Goal: Task Accomplishment & Management: Manage account settings

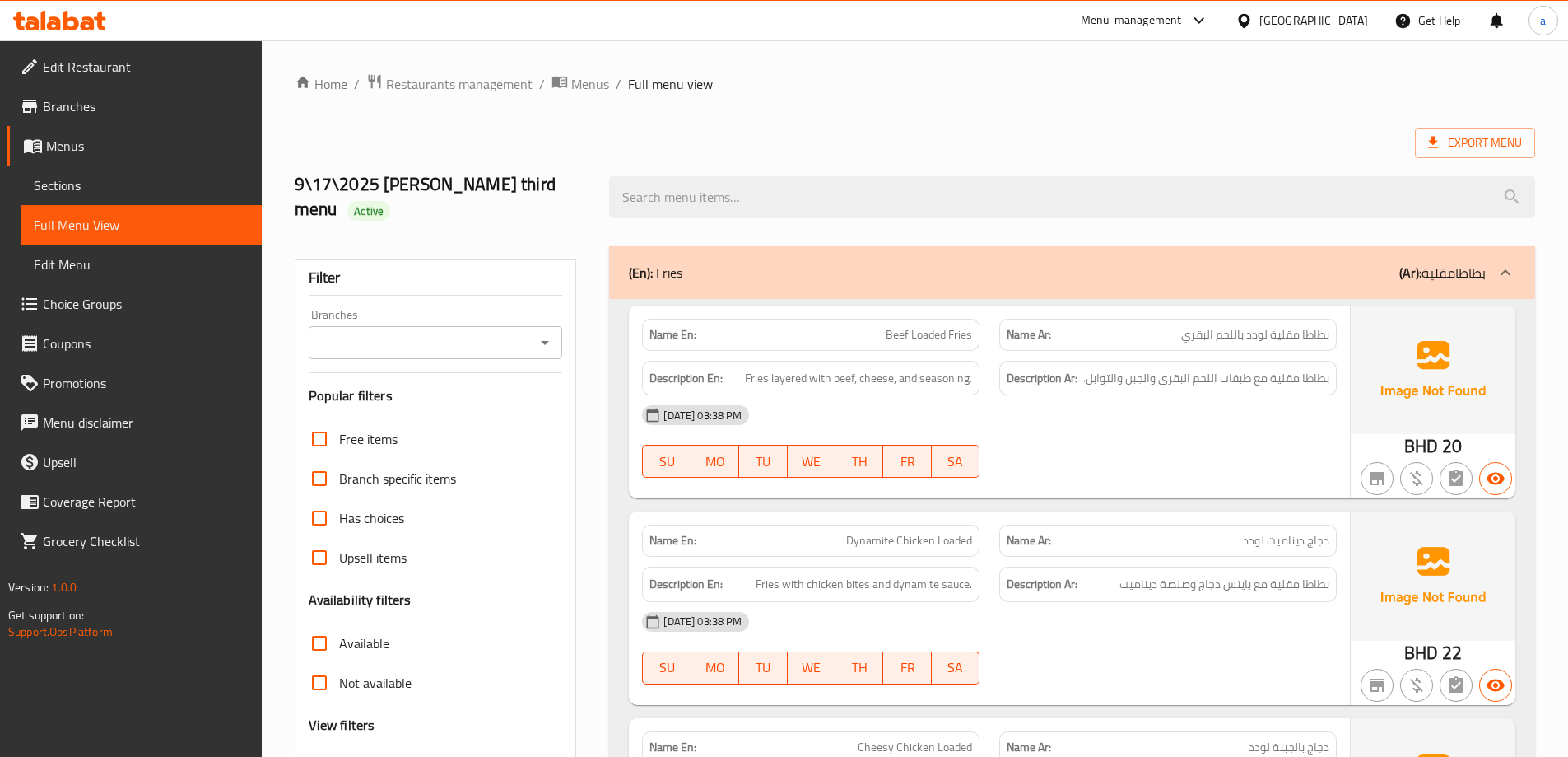
drag, startPoint x: 103, startPoint y: 6, endPoint x: 95, endPoint y: 14, distance: 11.3
click at [102, 6] on div at bounding box center [59, 21] width 119 height 33
click at [94, 16] on icon at bounding box center [59, 20] width 93 height 20
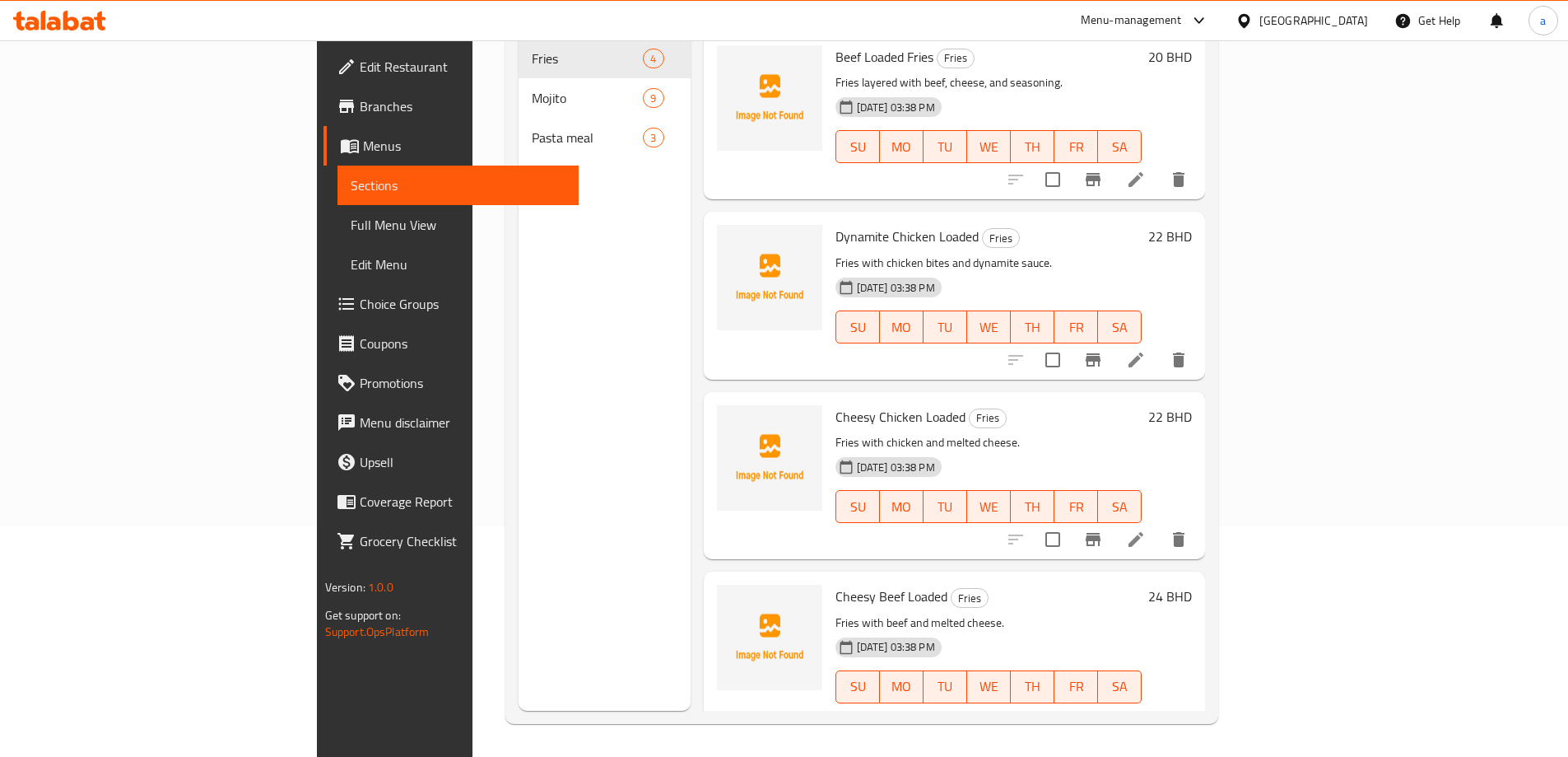
scroll to position [4, 0]
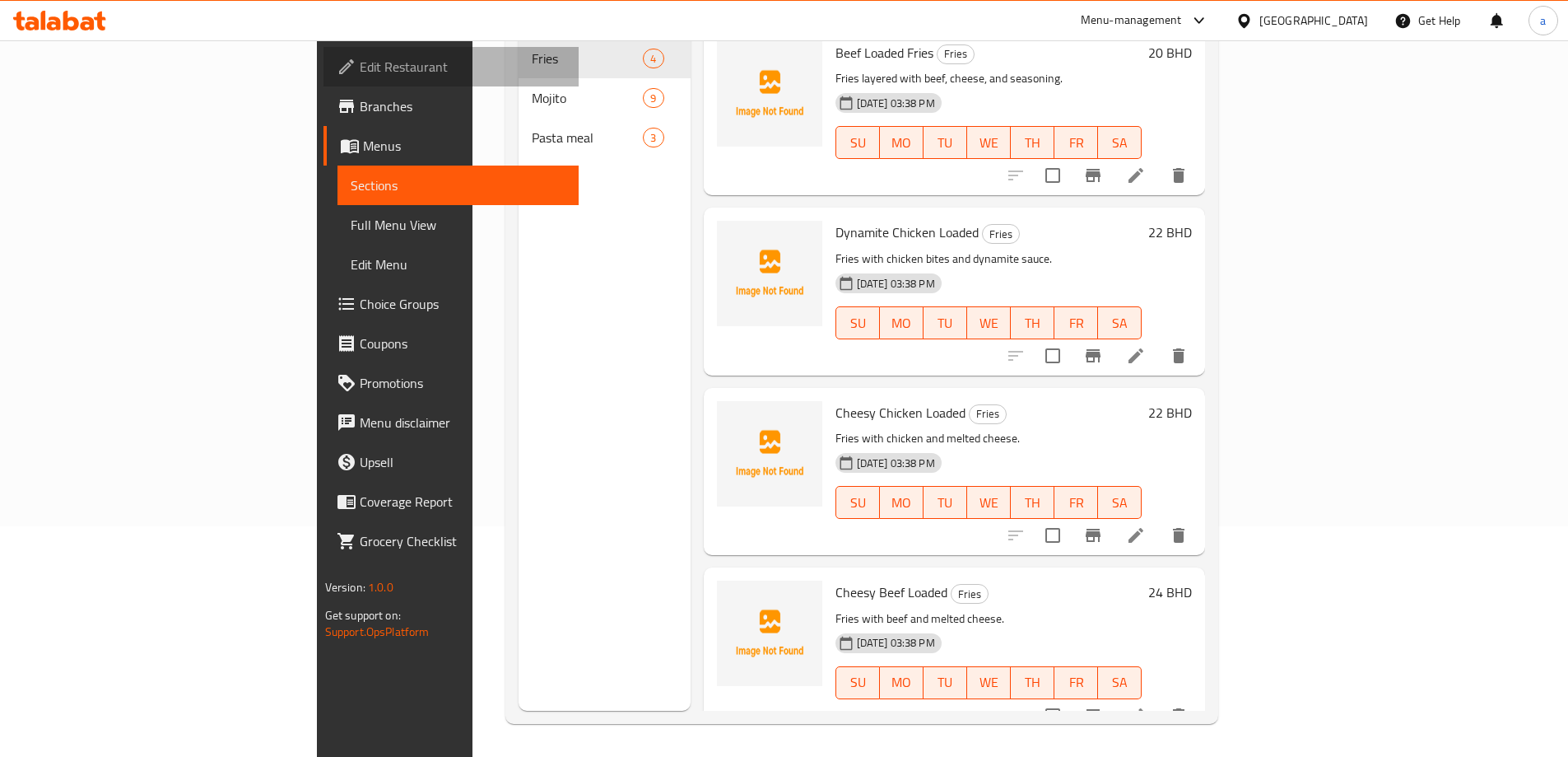
click at [359, 57] on span "Edit Restaurant" at bounding box center [462, 66] width 206 height 20
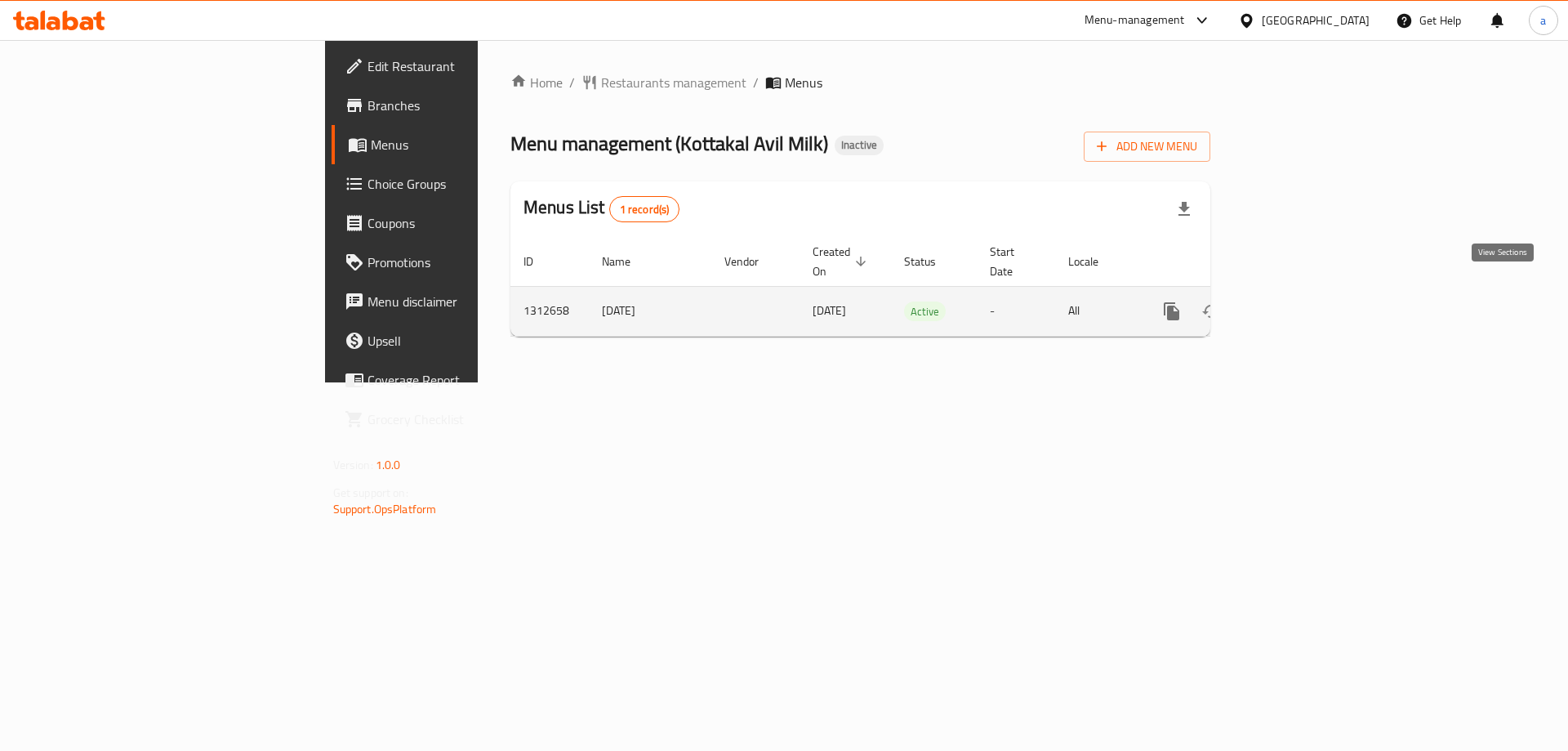
click at [1296, 304] on icon "enhanced table" at bounding box center [1289, 311] width 14 height 14
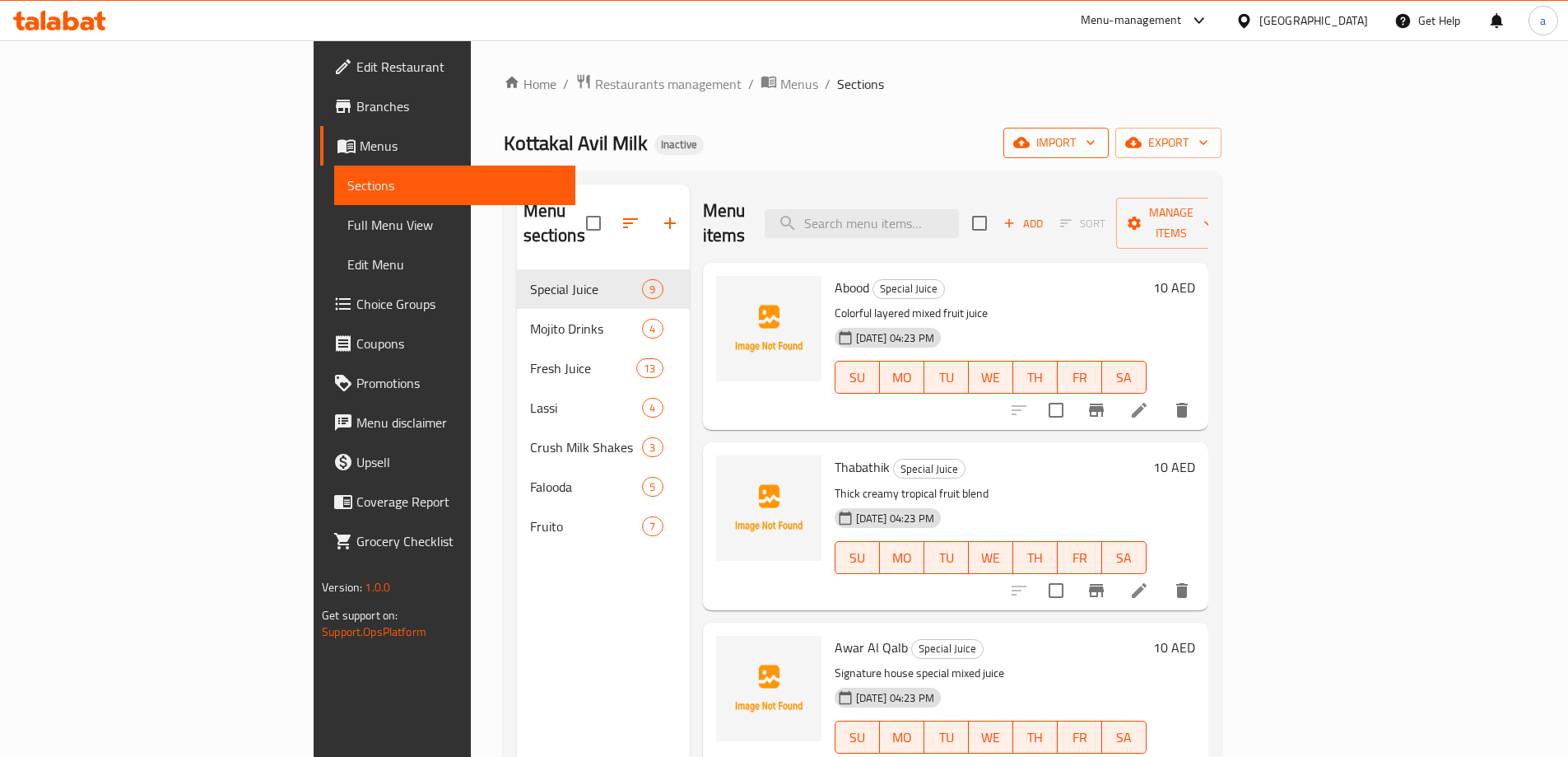
click at [1095, 143] on span "import" at bounding box center [1056, 142] width 79 height 21
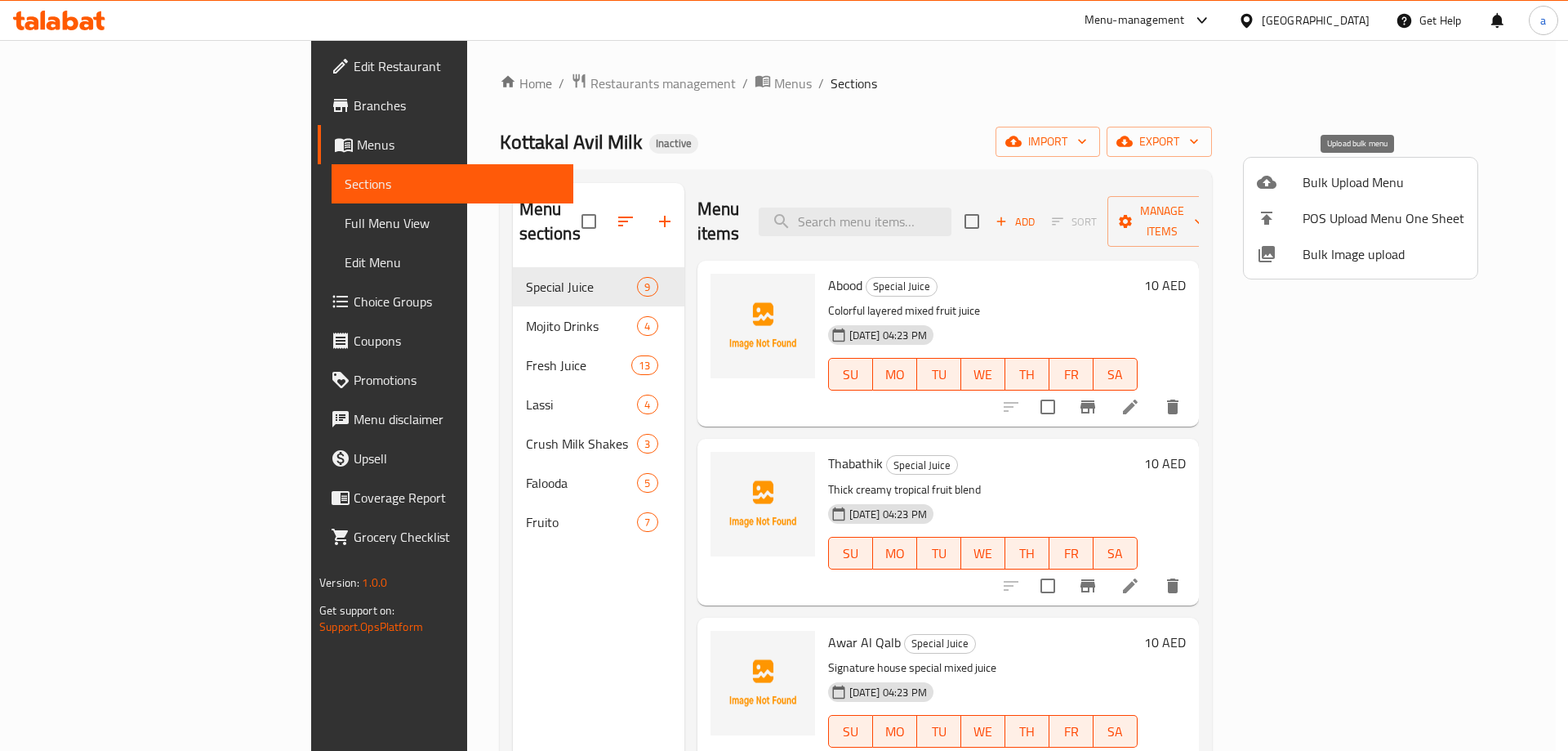
click at [1369, 186] on span "Bulk Upload Menu" at bounding box center [1383, 181] width 162 height 20
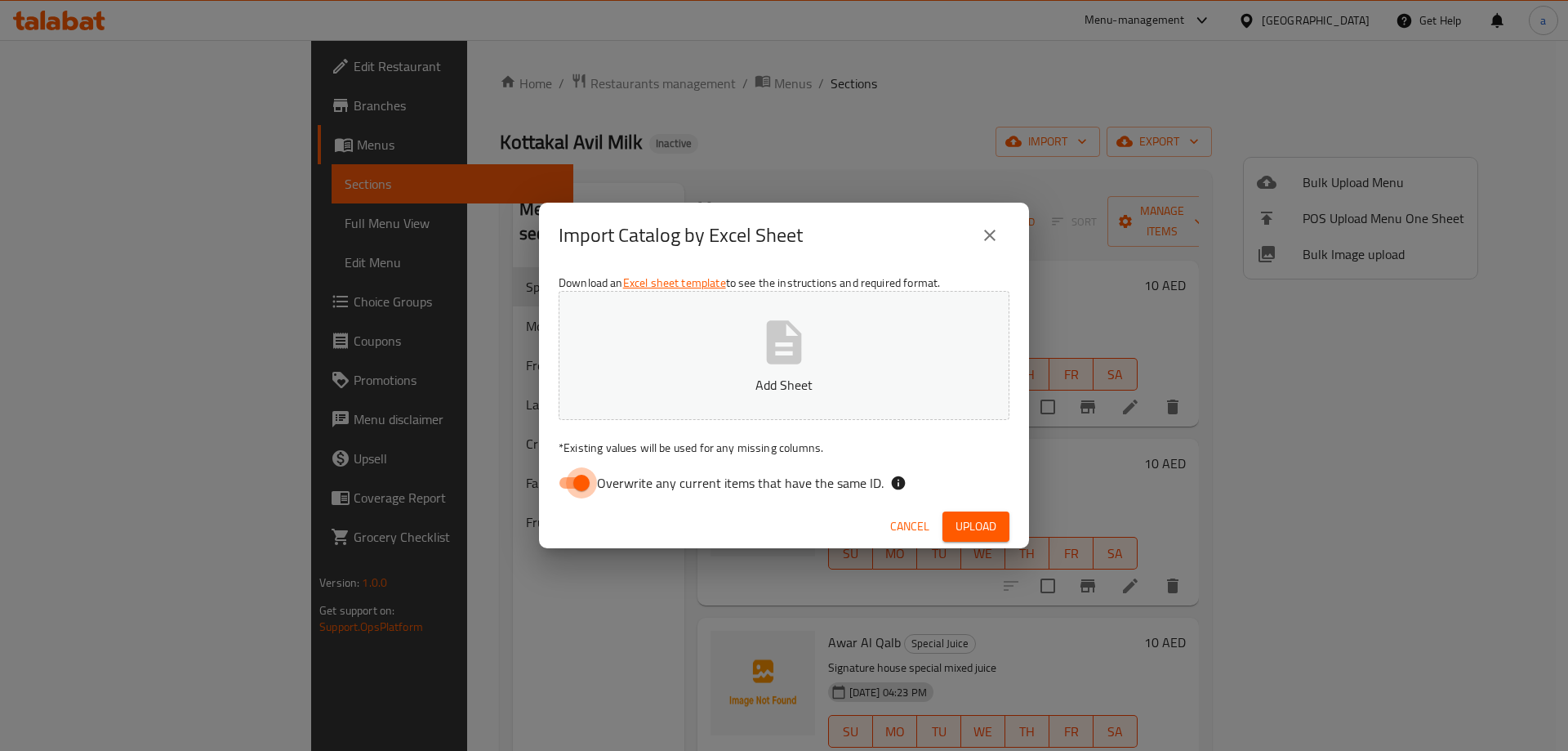
click at [576, 480] on input "Overwrite any current items that have the same ID." at bounding box center [581, 483] width 93 height 31
checkbox input "false"
click at [967, 524] on span "Upload" at bounding box center [976, 526] width 41 height 20
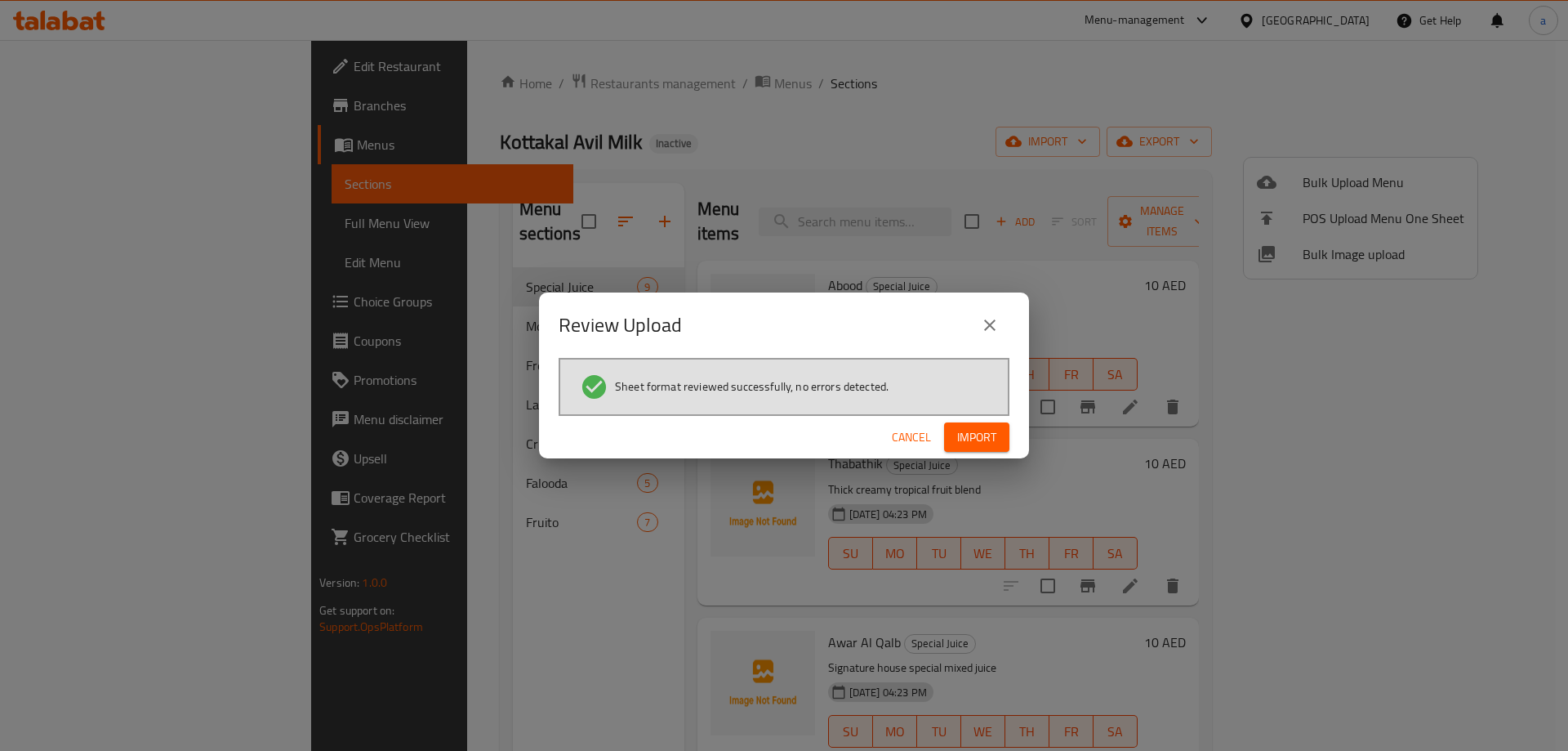
click at [970, 440] on span "Import" at bounding box center [976, 438] width 39 height 20
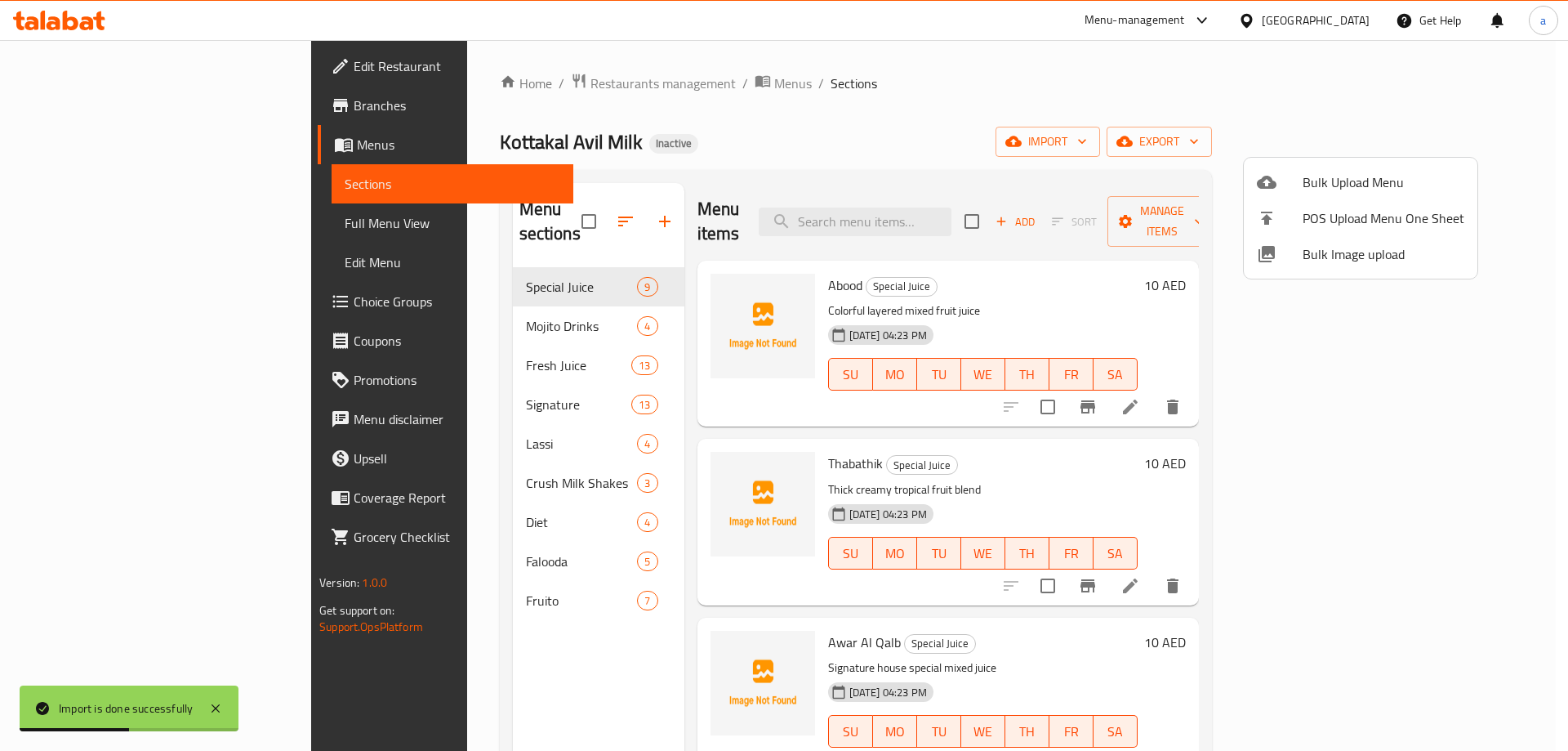
click at [124, 215] on div at bounding box center [784, 376] width 1568 height 751
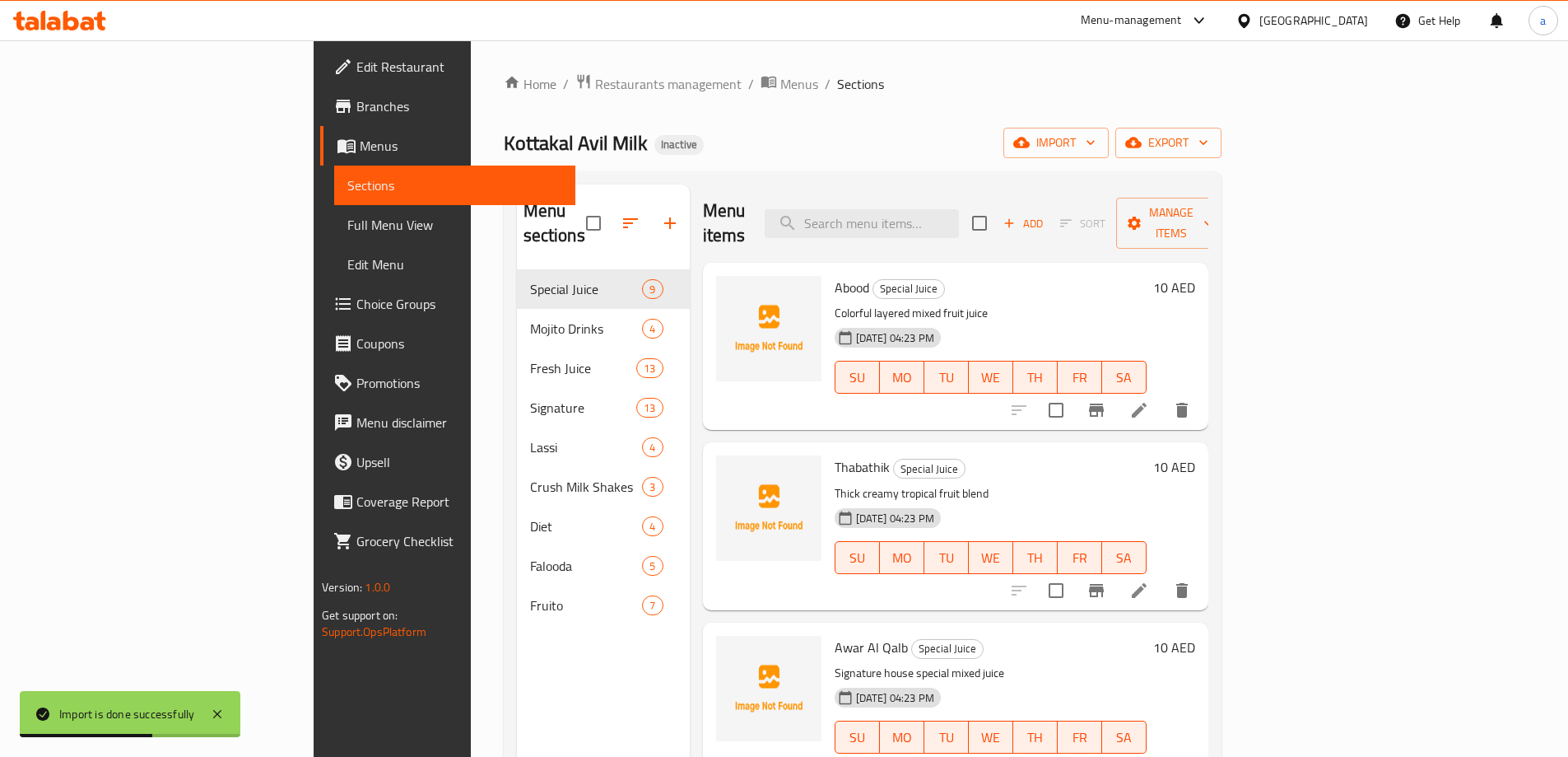
click at [347, 222] on span "Full Menu View" at bounding box center [455, 224] width 214 height 20
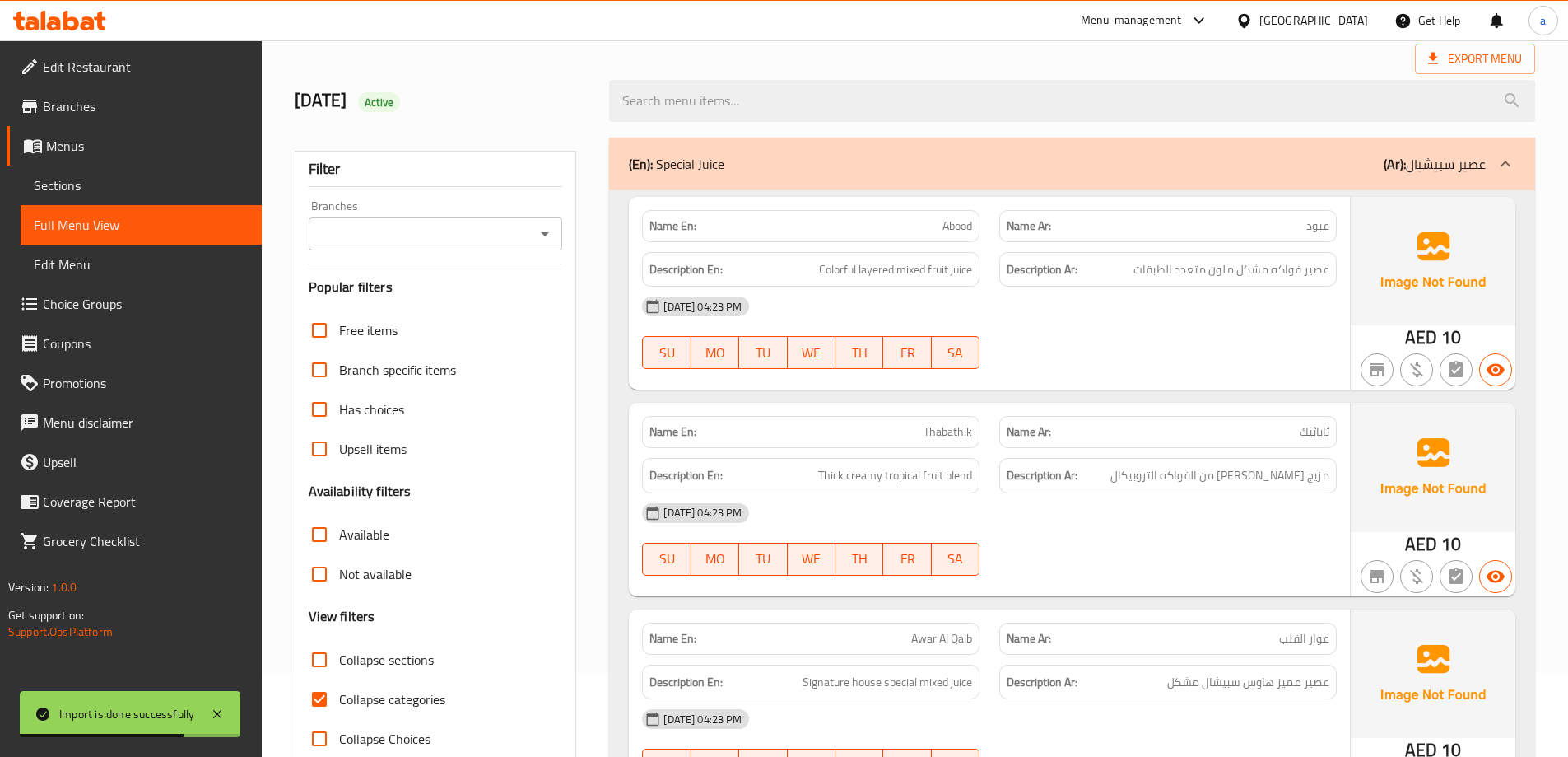
scroll to position [330, 0]
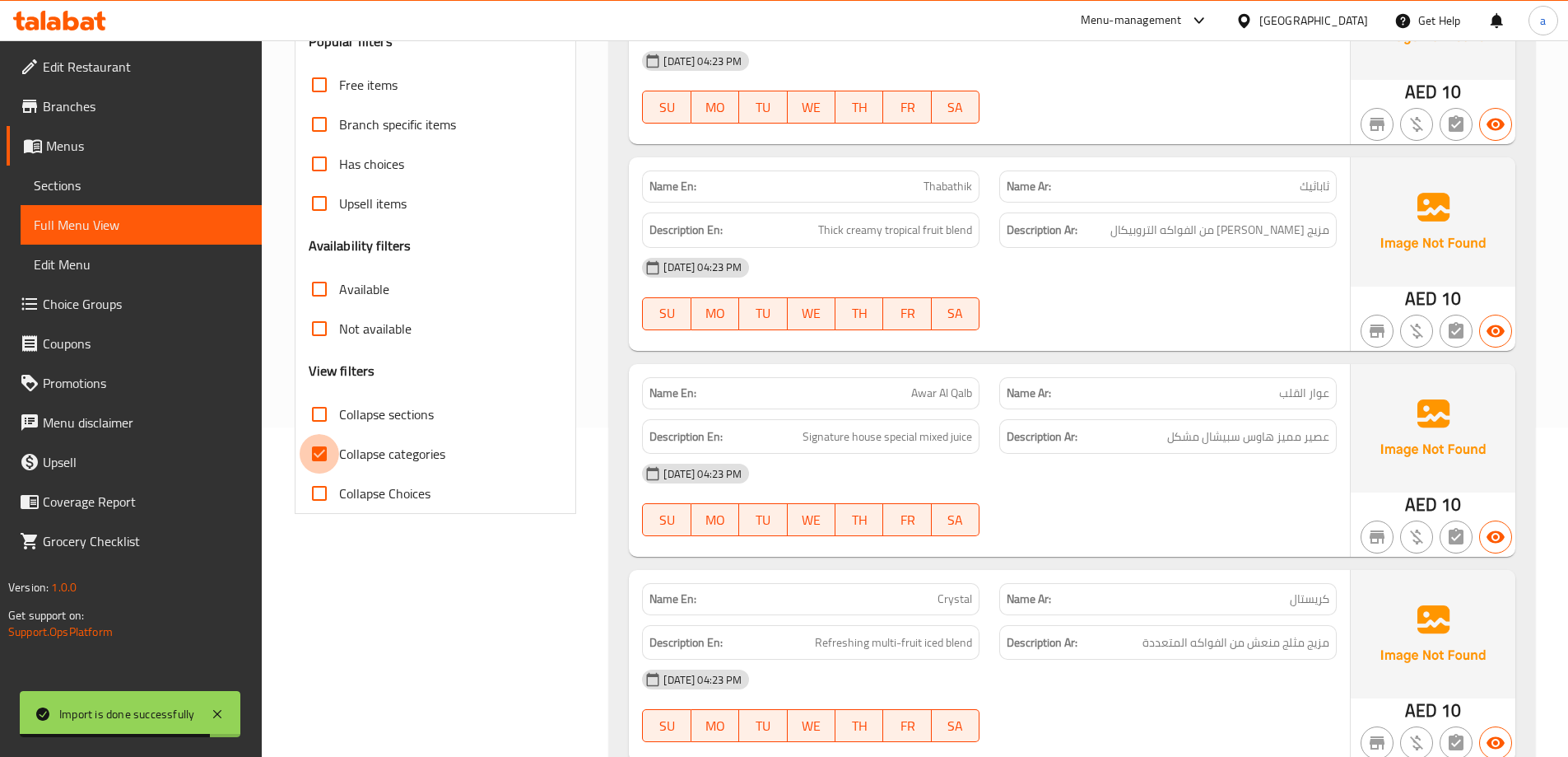
click at [324, 460] on input "Collapse categories" at bounding box center [319, 454] width 39 height 39
checkbox input "false"
click at [321, 496] on input "Collapse Choices" at bounding box center [319, 494] width 39 height 39
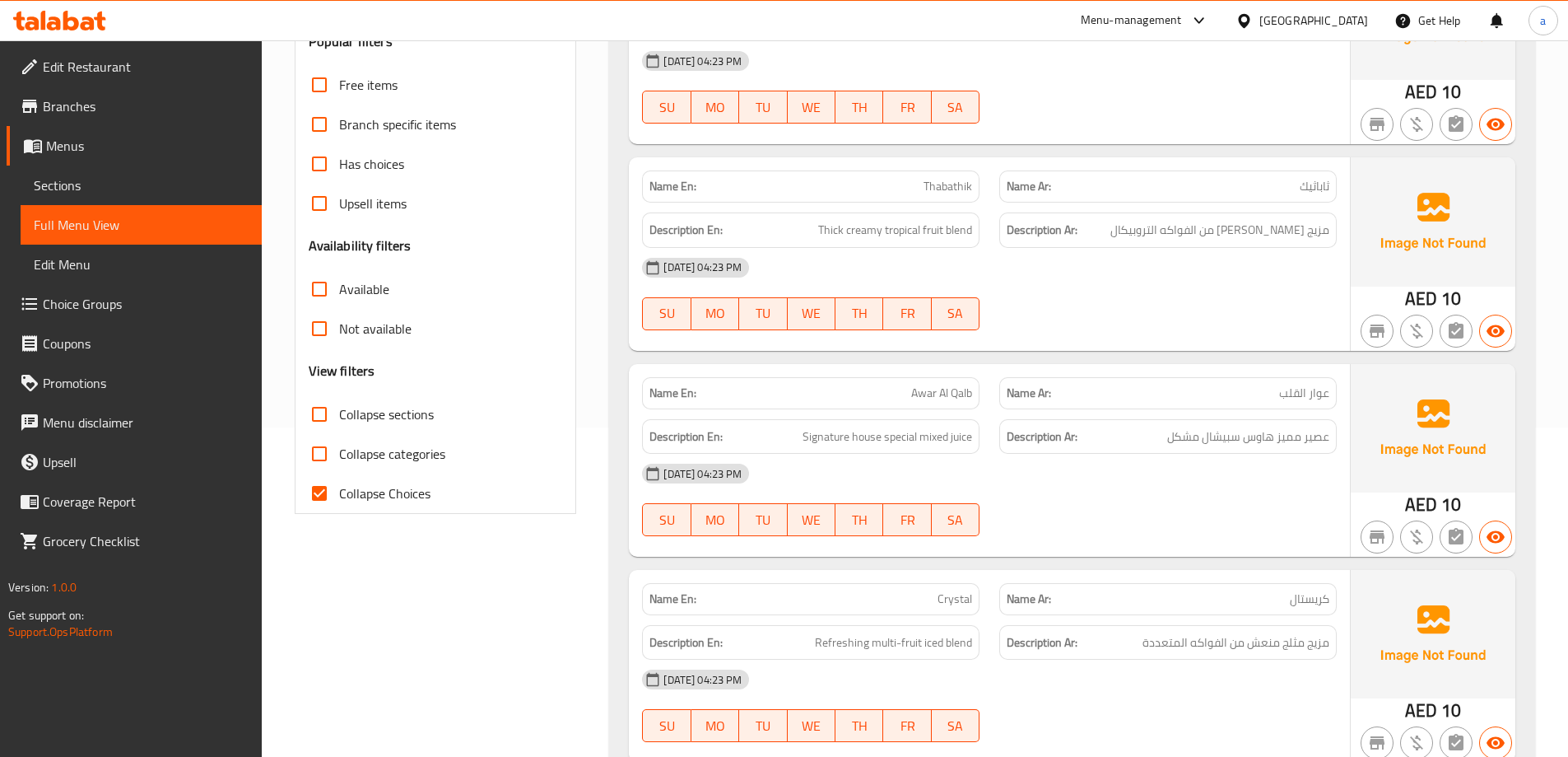
click at [311, 492] on input "Collapse Choices" at bounding box center [319, 494] width 39 height 39
checkbox input "false"
click at [318, 461] on input "Collapse categories" at bounding box center [319, 454] width 39 height 39
click at [313, 456] on input "Collapse categories" at bounding box center [319, 454] width 39 height 39
checkbox input "false"
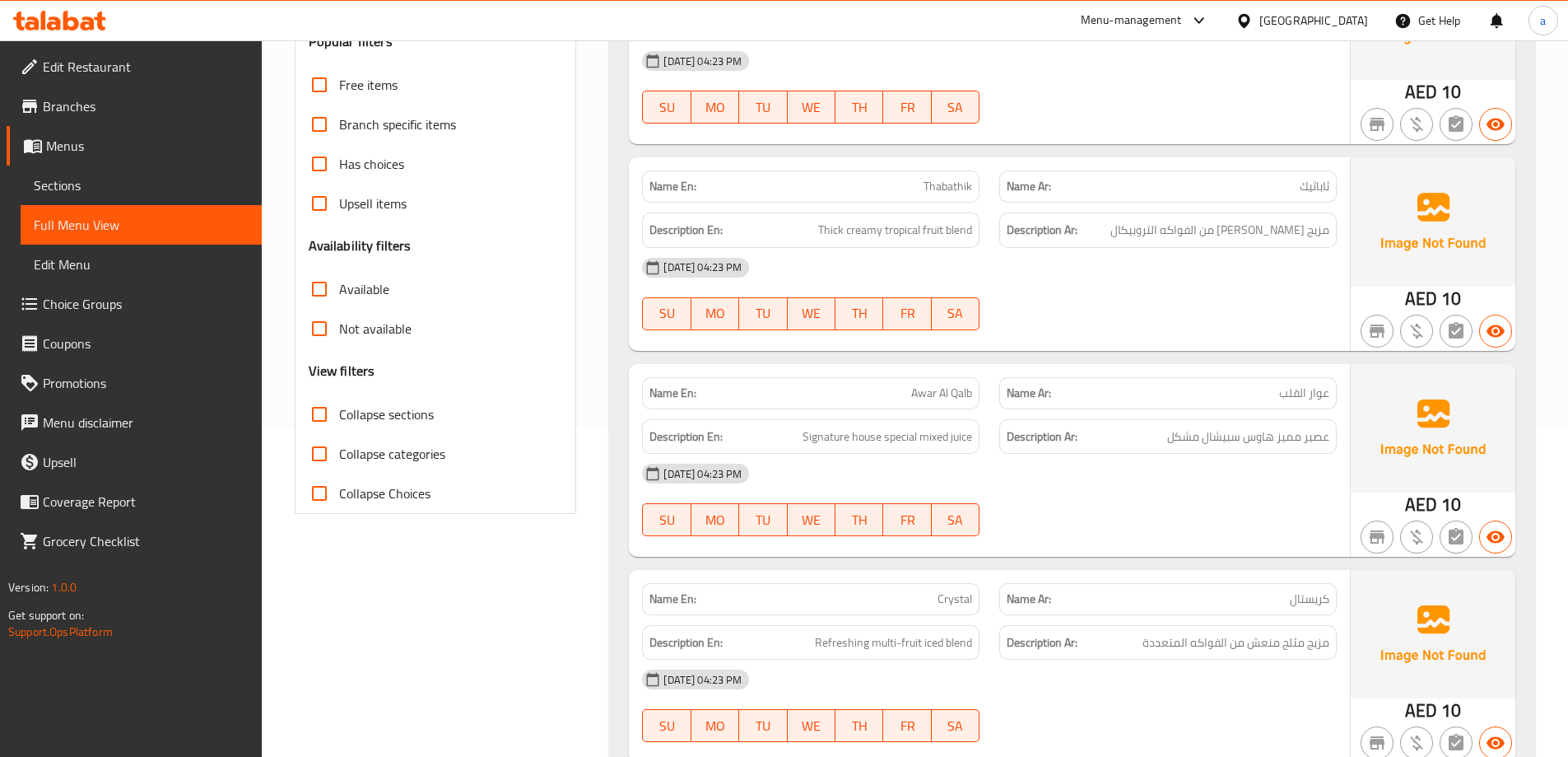
click at [326, 421] on input "Collapse sections" at bounding box center [319, 415] width 39 height 39
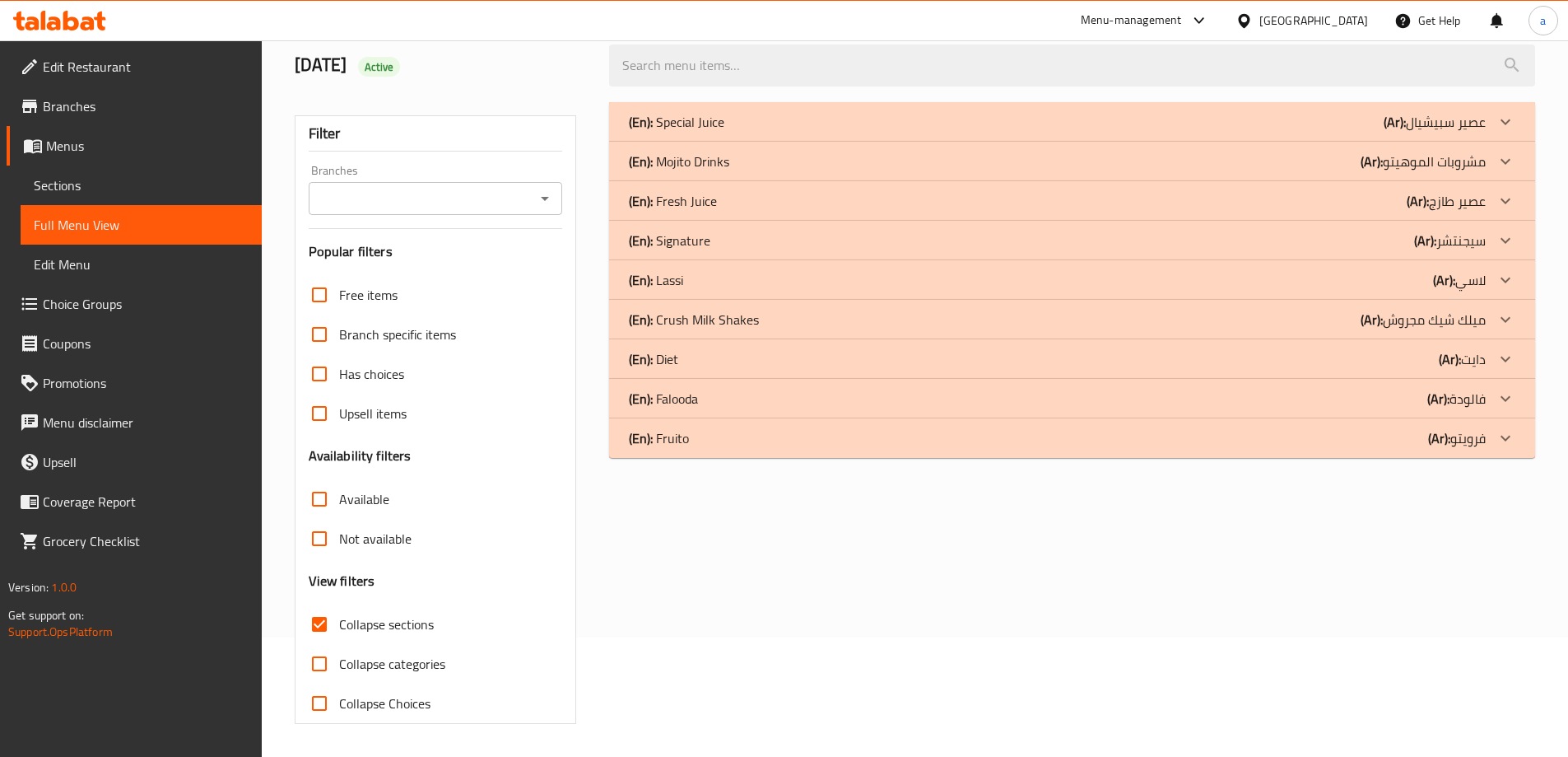
scroll to position [119, 0]
click at [1496, 354] on icon at bounding box center [1505, 359] width 20 height 20
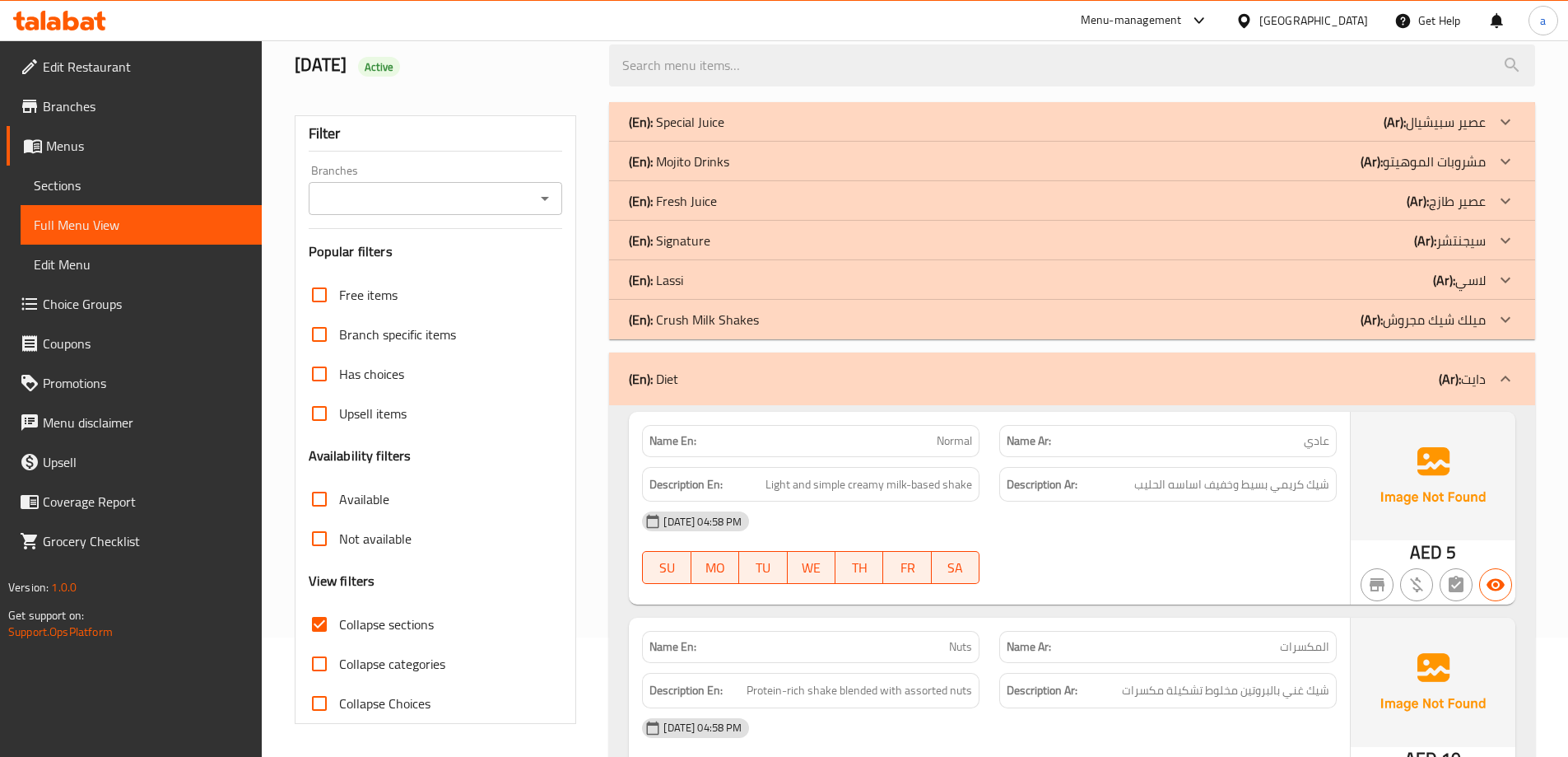
click at [1504, 236] on icon at bounding box center [1505, 240] width 20 height 20
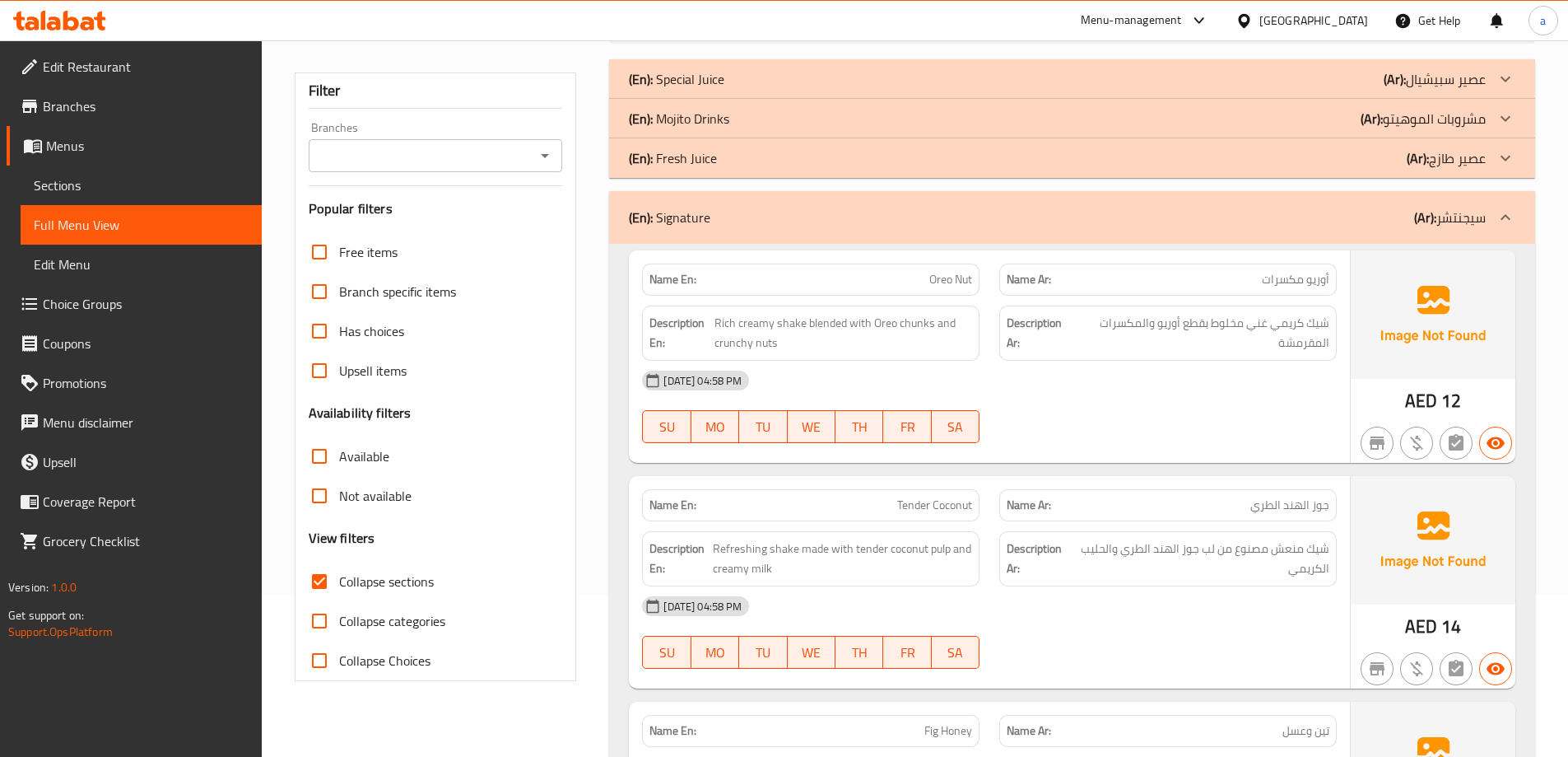
scroll to position [202, 0]
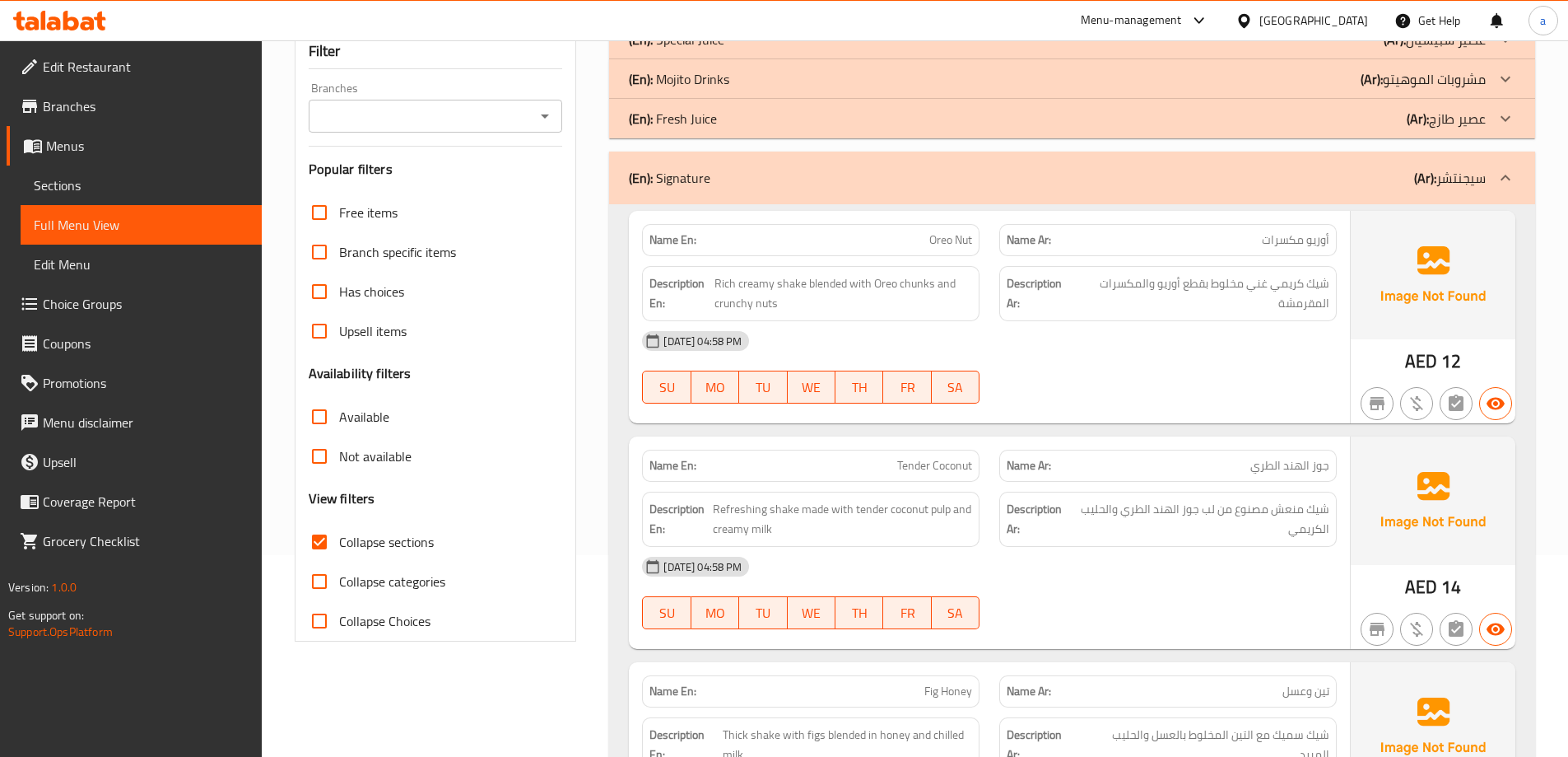
click at [317, 542] on input "Collapse sections" at bounding box center [319, 542] width 39 height 39
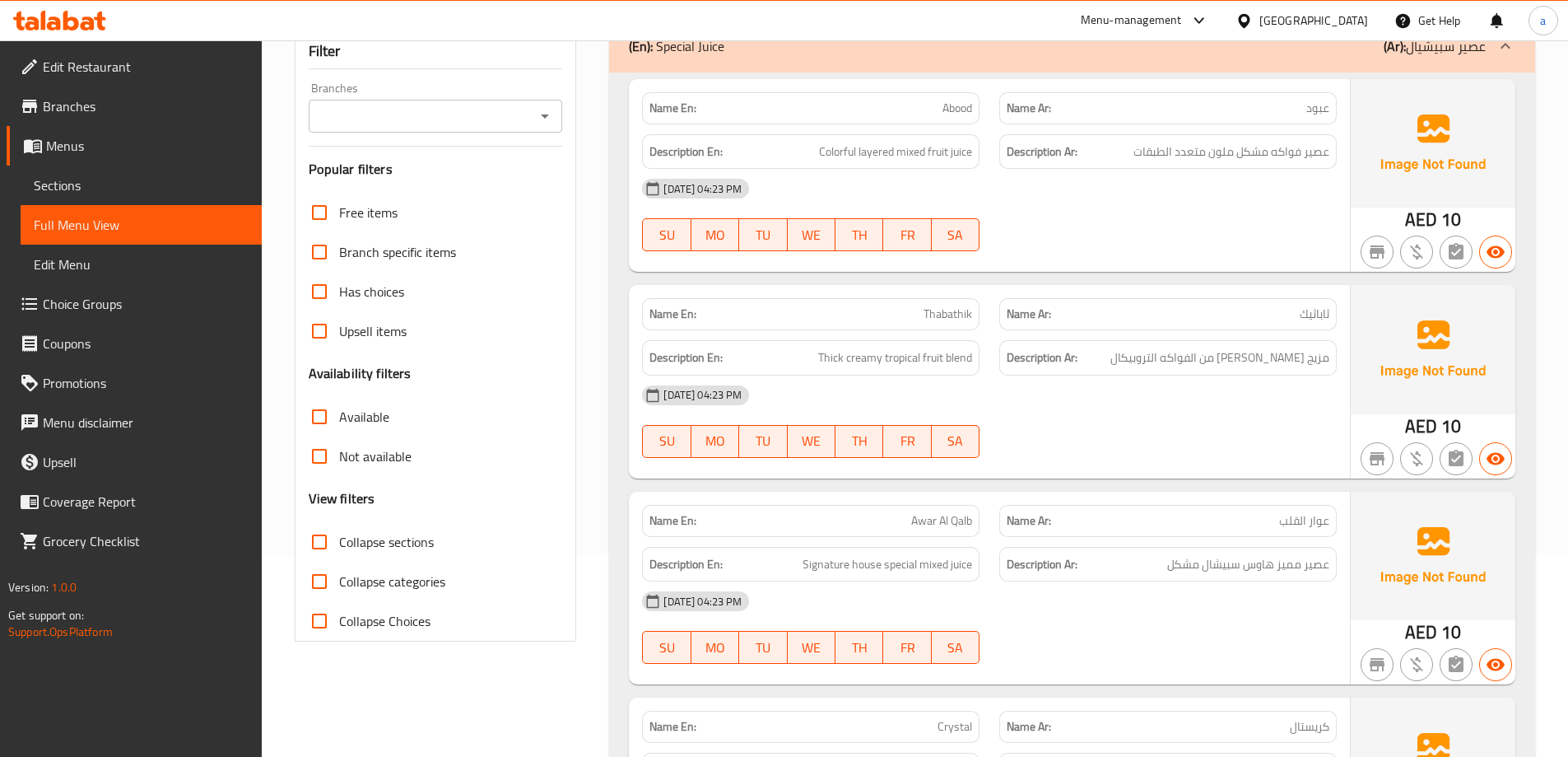
click at [317, 542] on input "Collapse sections" at bounding box center [319, 542] width 39 height 39
checkbox input "true"
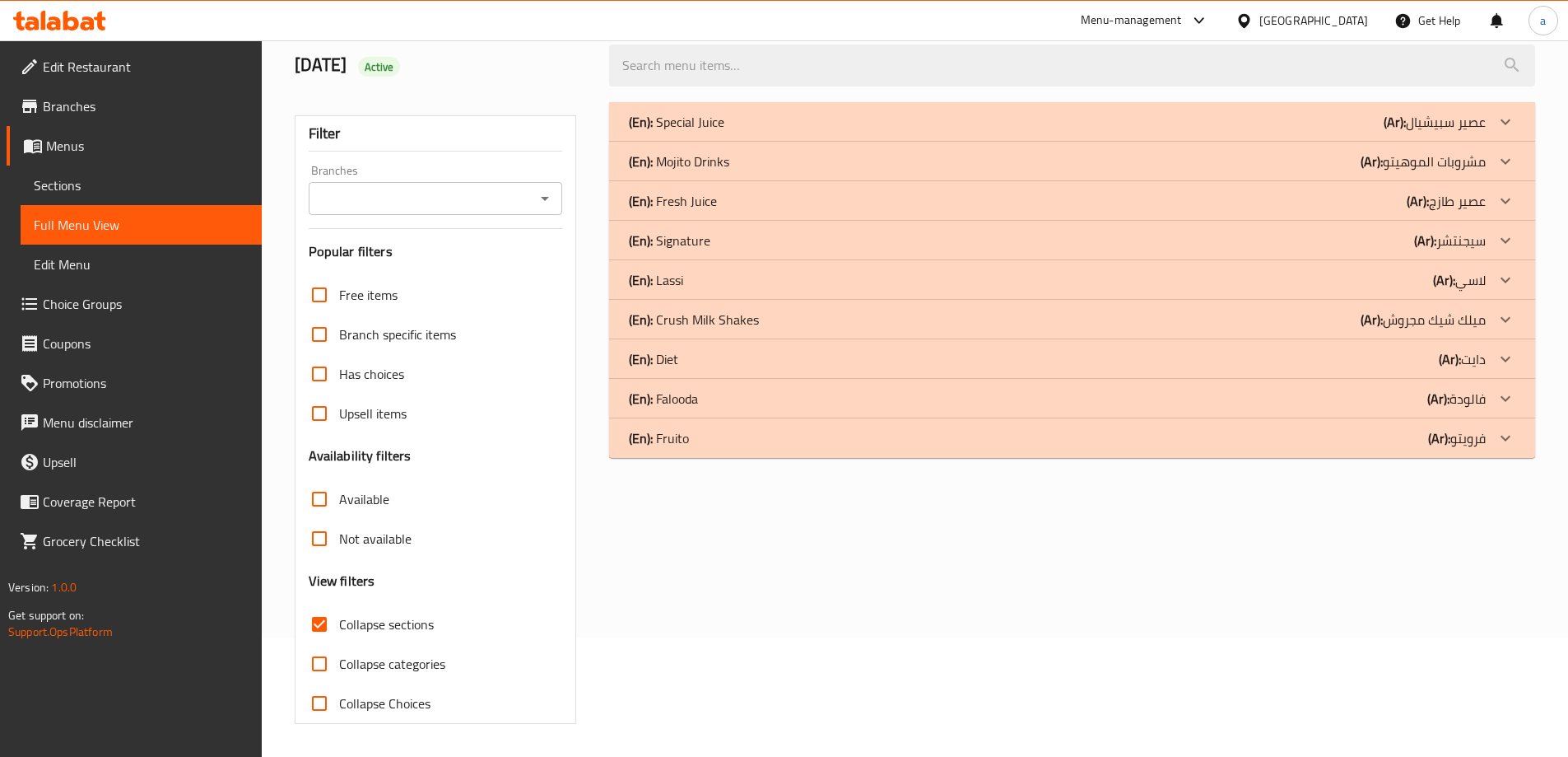
scroll to position [119, 0]
click at [1508, 241] on icon at bounding box center [1505, 240] width 20 height 20
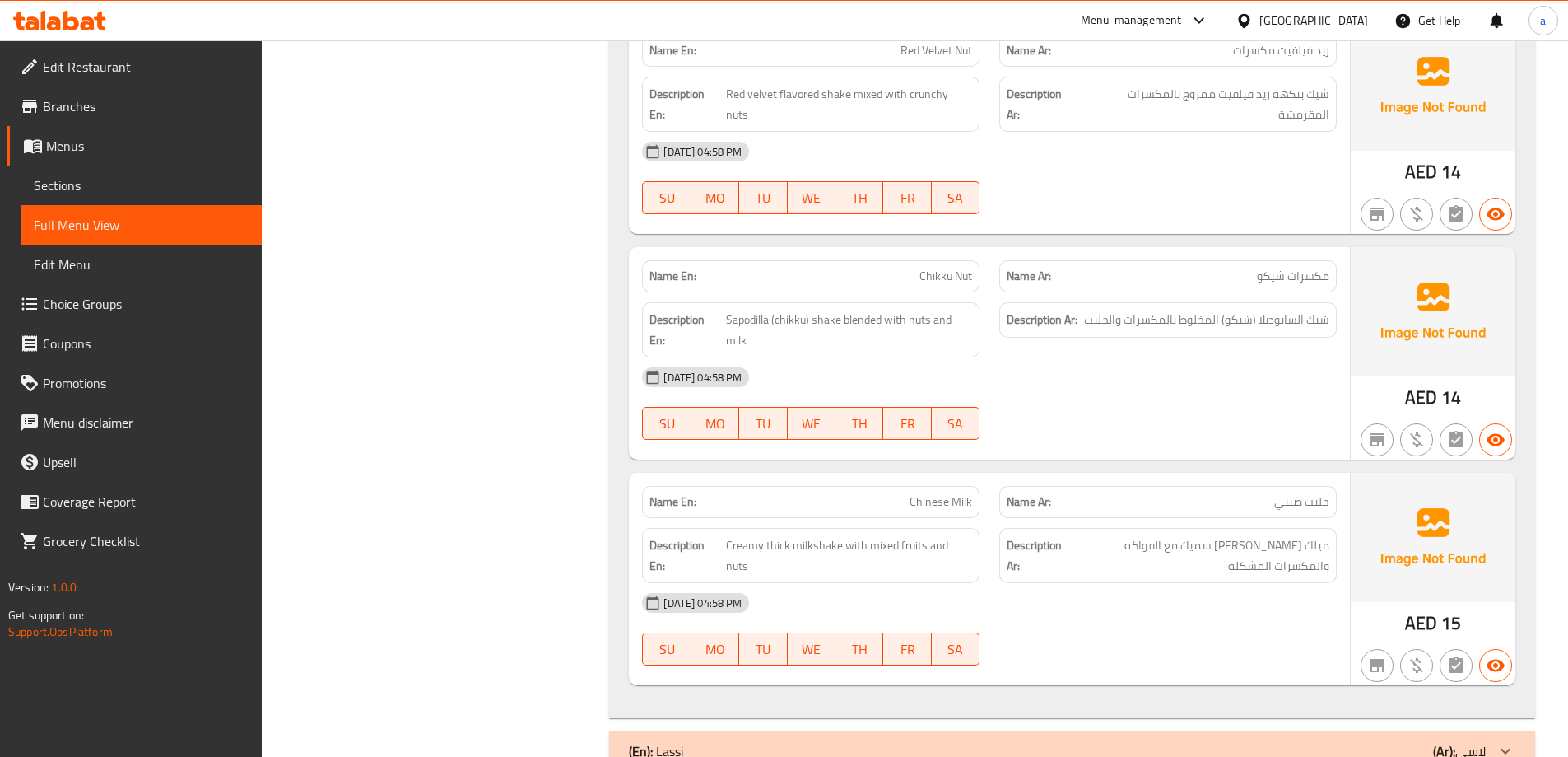
scroll to position [2794, 0]
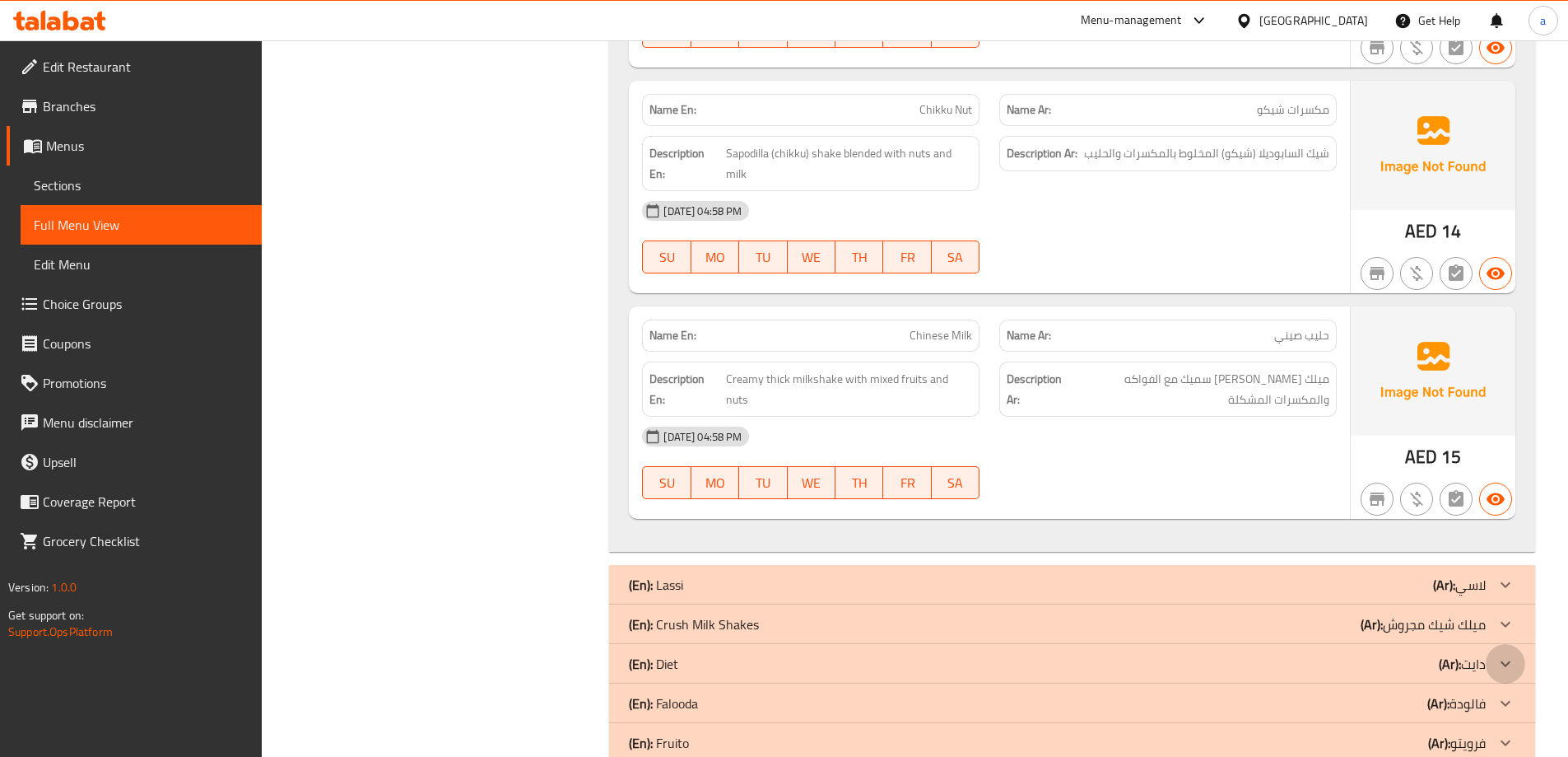
click at [1504, 654] on icon at bounding box center [1505, 663] width 20 height 20
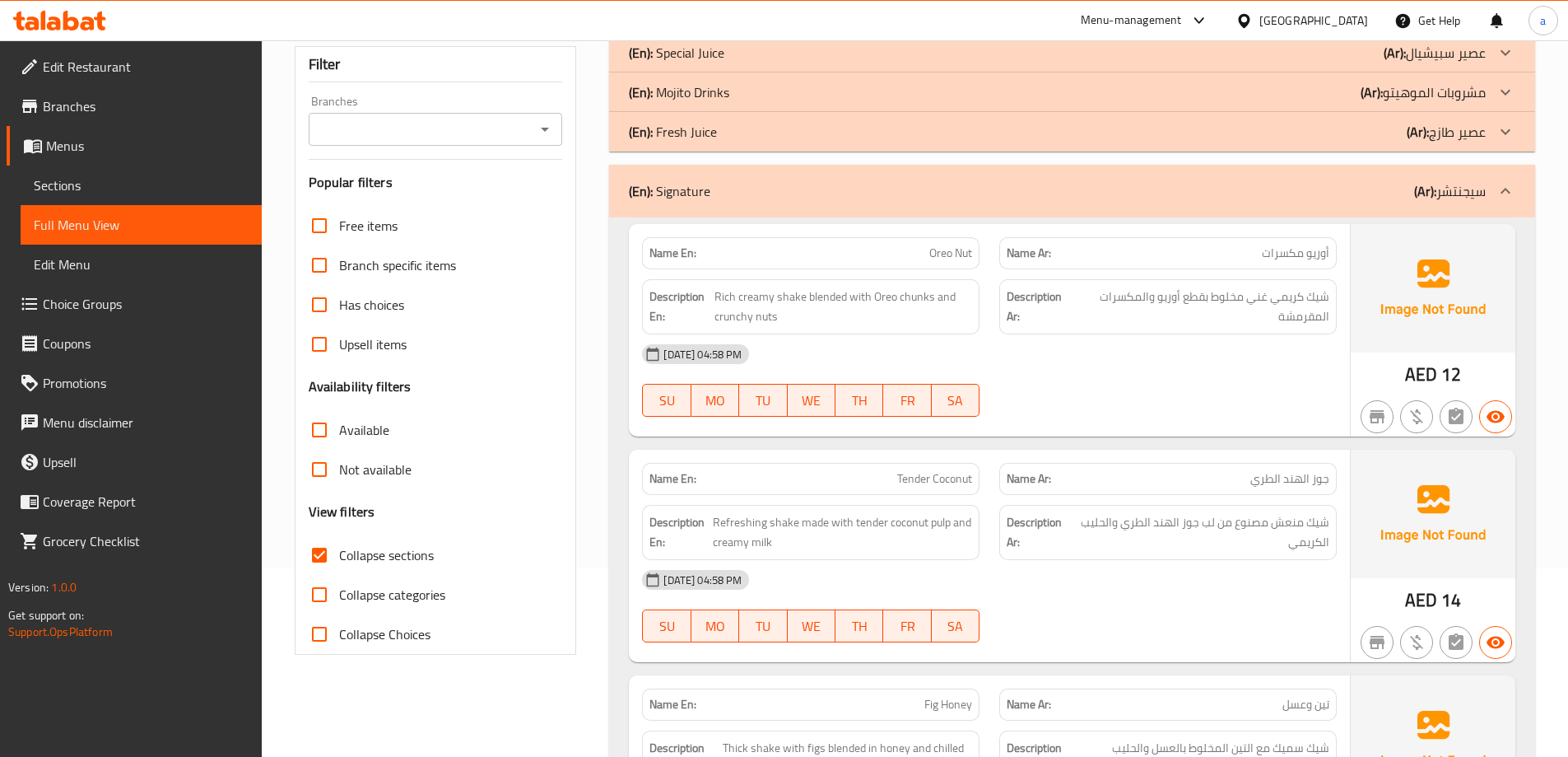
scroll to position [247, 0]
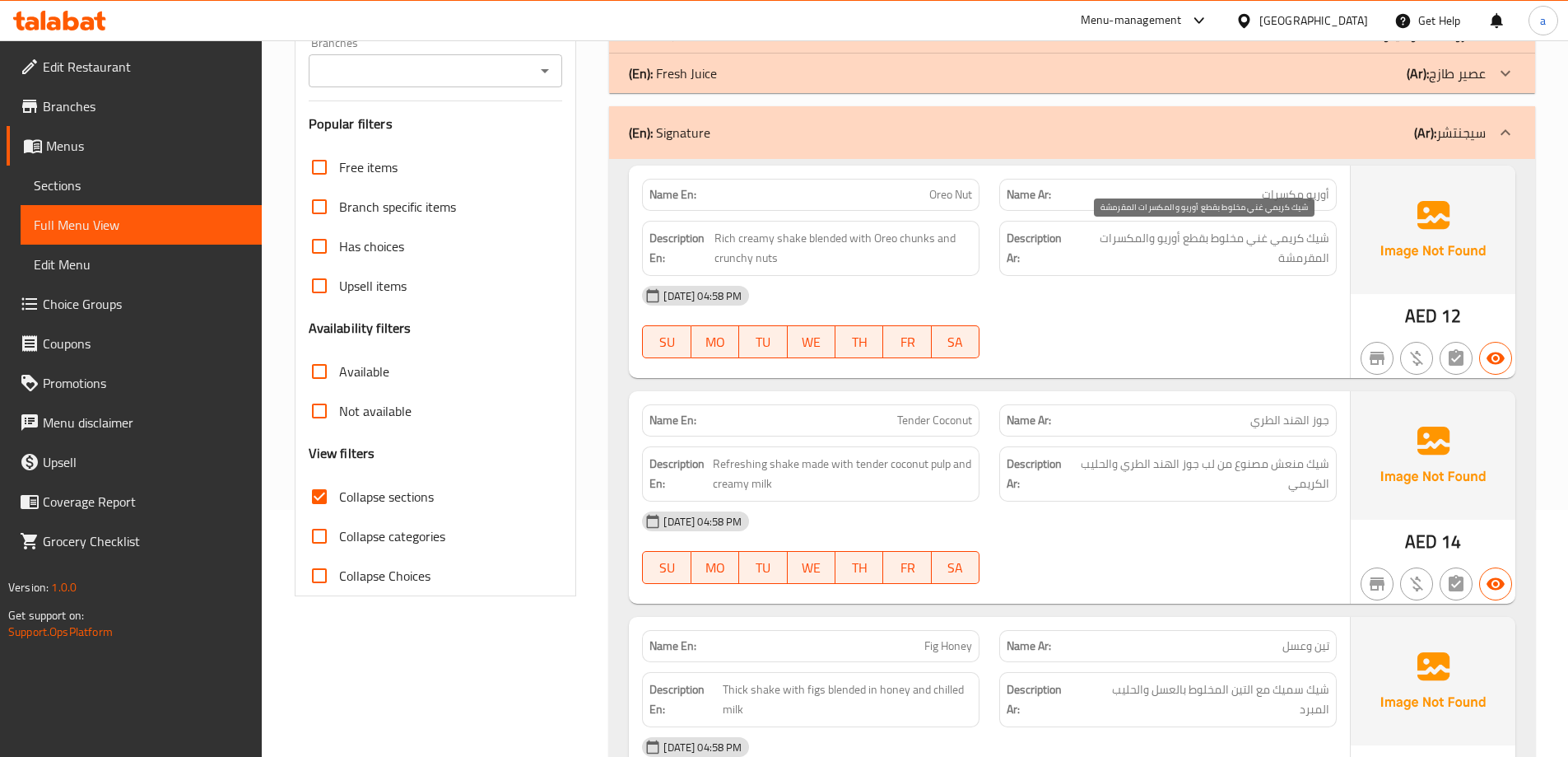
click at [1278, 257] on span "شيك كريمي غني مخلوط بقطع أوريو والمكسرات المقرمشة" at bounding box center [1201, 248] width 255 height 40
click at [168, 180] on span "Sections" at bounding box center [141, 185] width 214 height 20
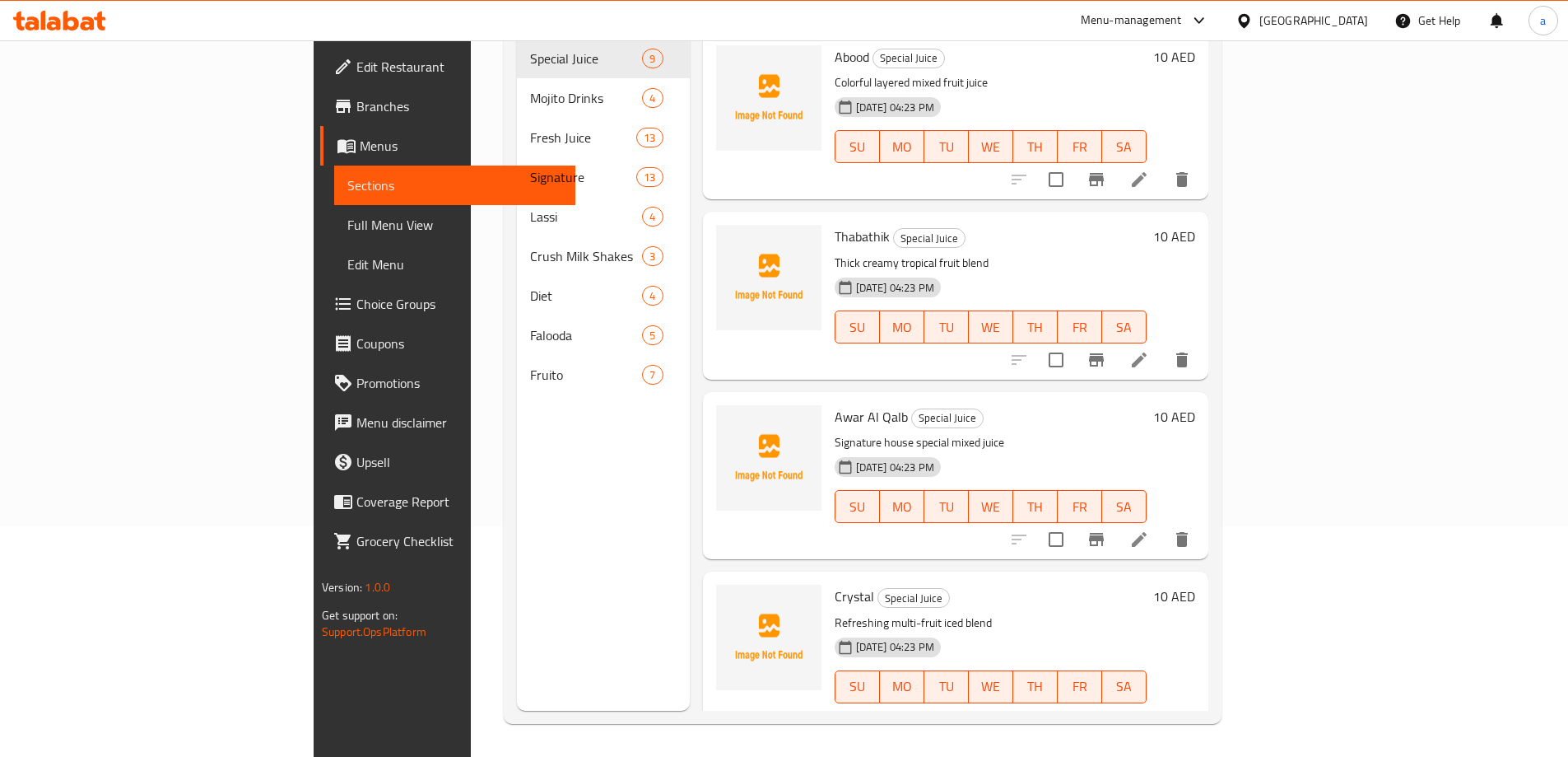
scroll to position [231, 0]
click at [334, 235] on link "Full Menu View" at bounding box center [454, 225] width 241 height 39
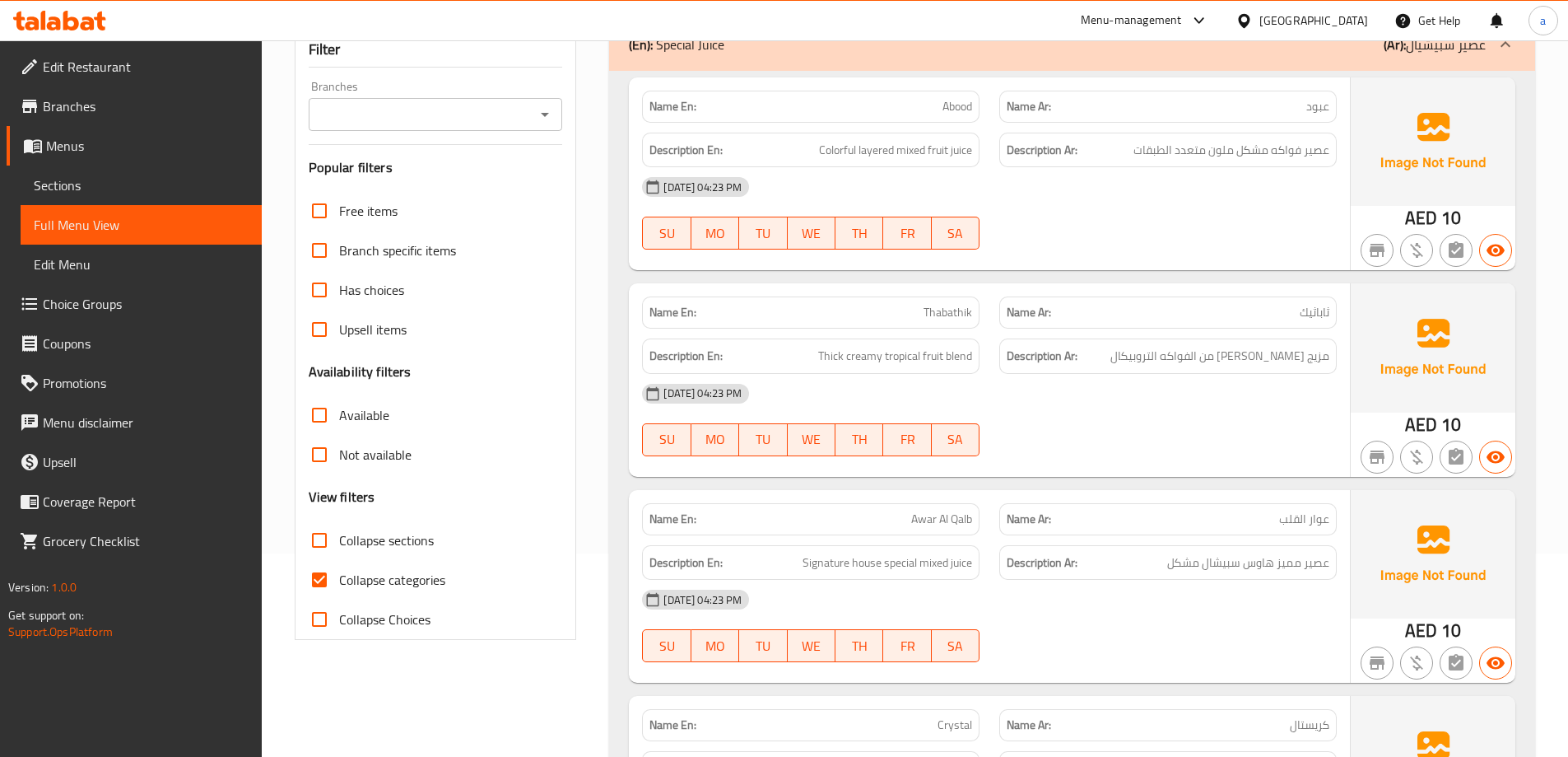
scroll to position [247, 0]
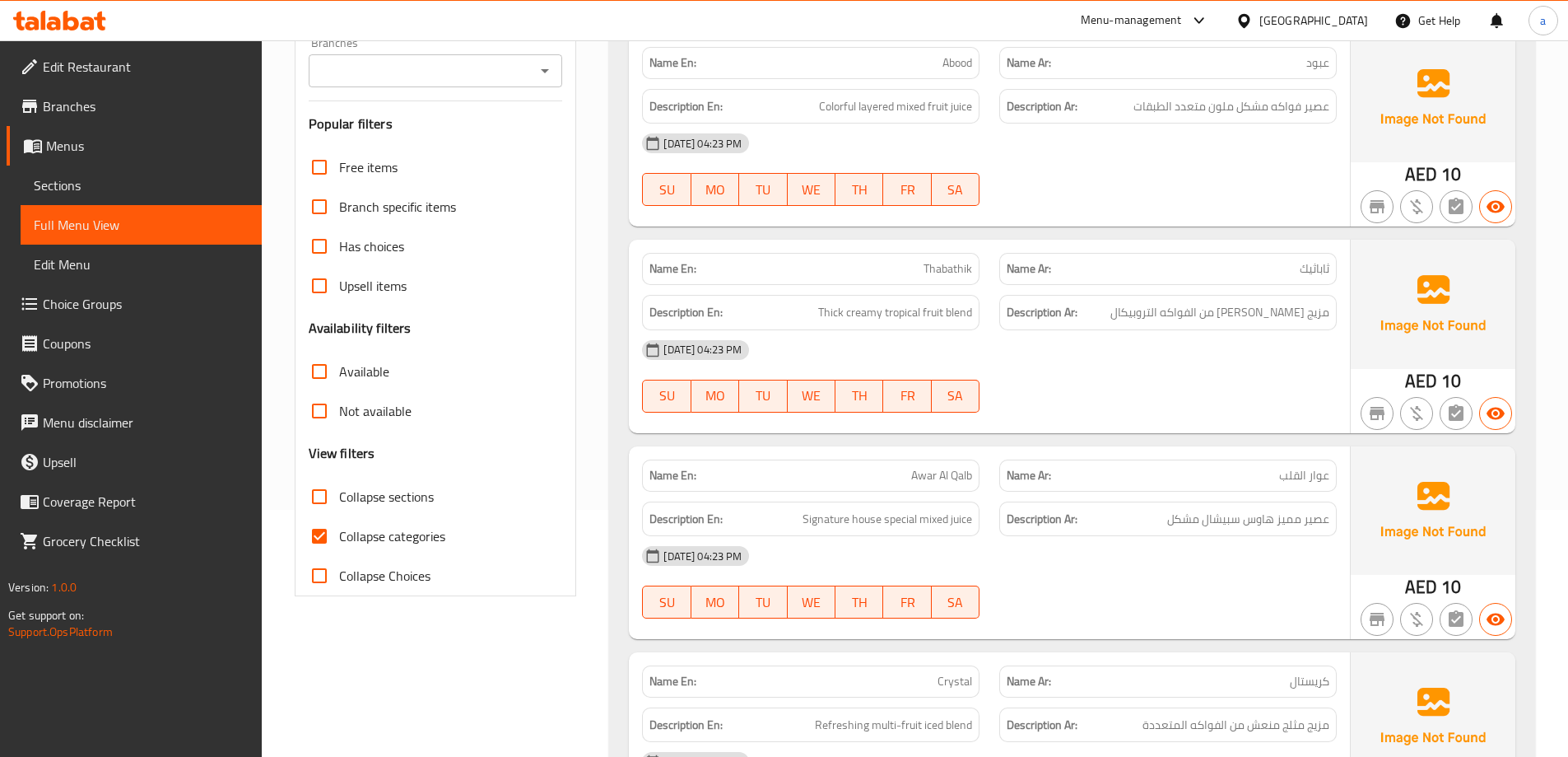
click at [317, 495] on input "Collapse sections" at bounding box center [319, 496] width 39 height 39
checkbox input "true"
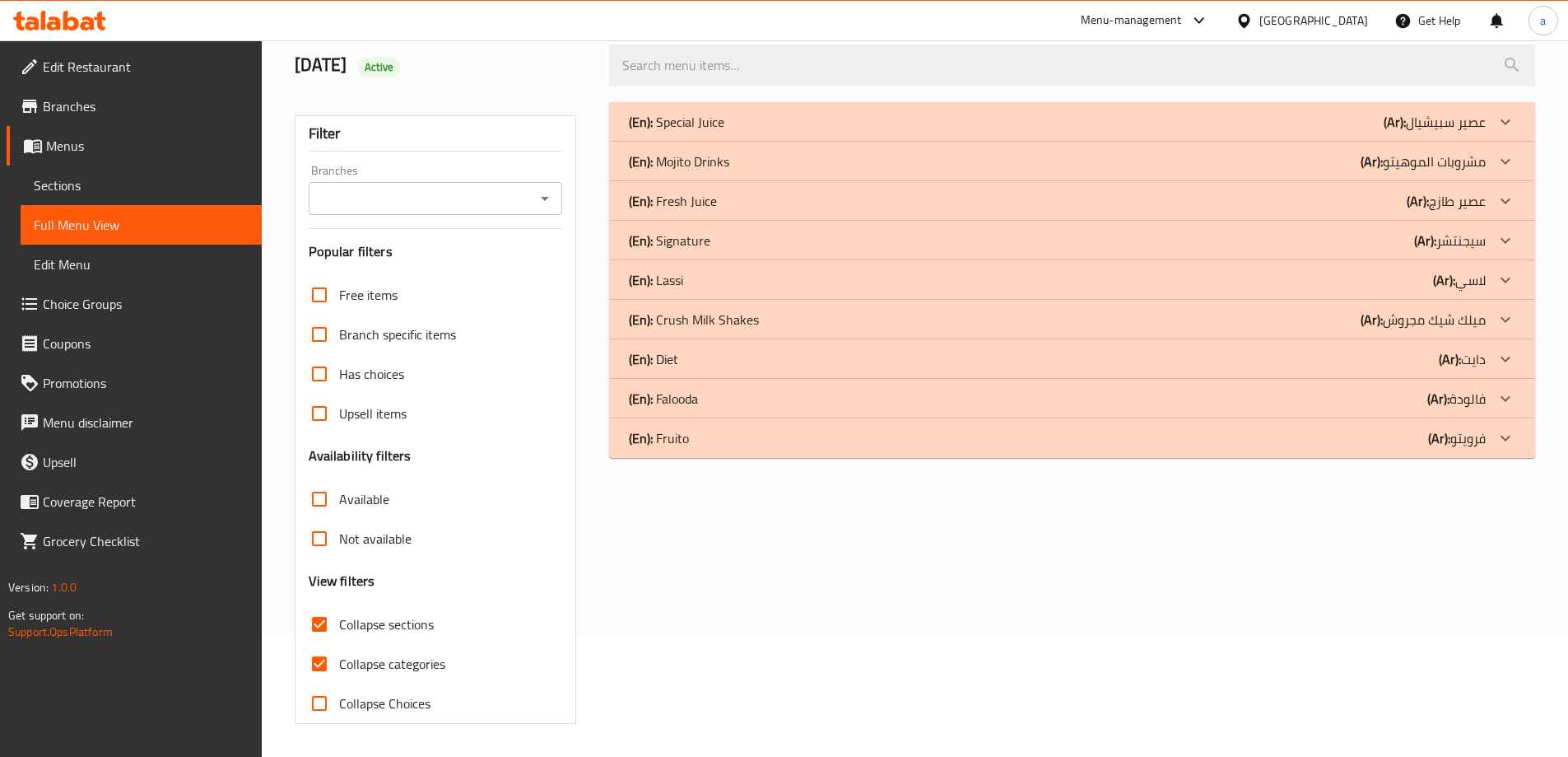
scroll to position [119, 0]
click at [322, 534] on input "Not available" at bounding box center [319, 538] width 39 height 39
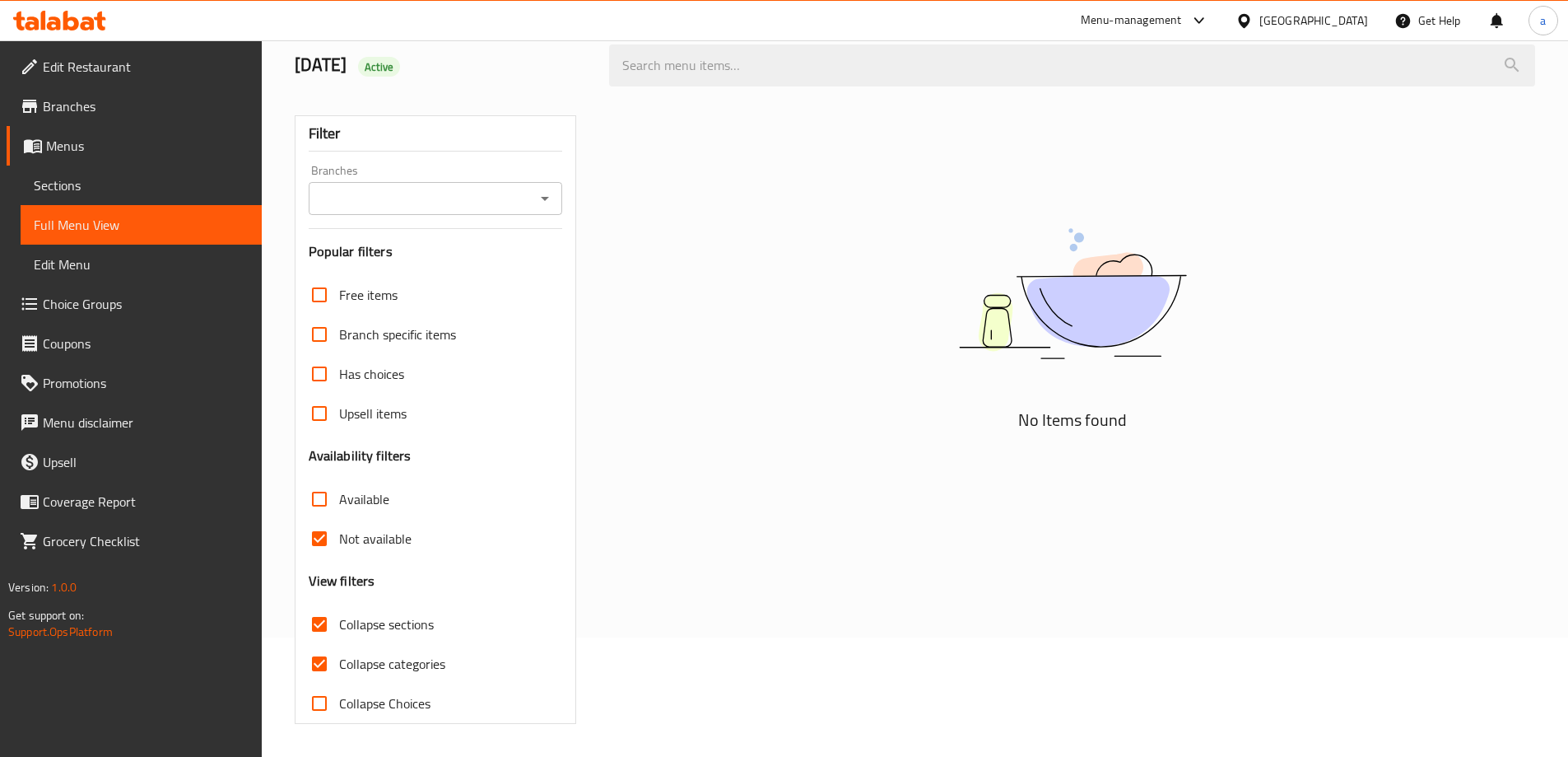
click at [323, 536] on input "Not available" at bounding box center [319, 538] width 39 height 39
checkbox input "false"
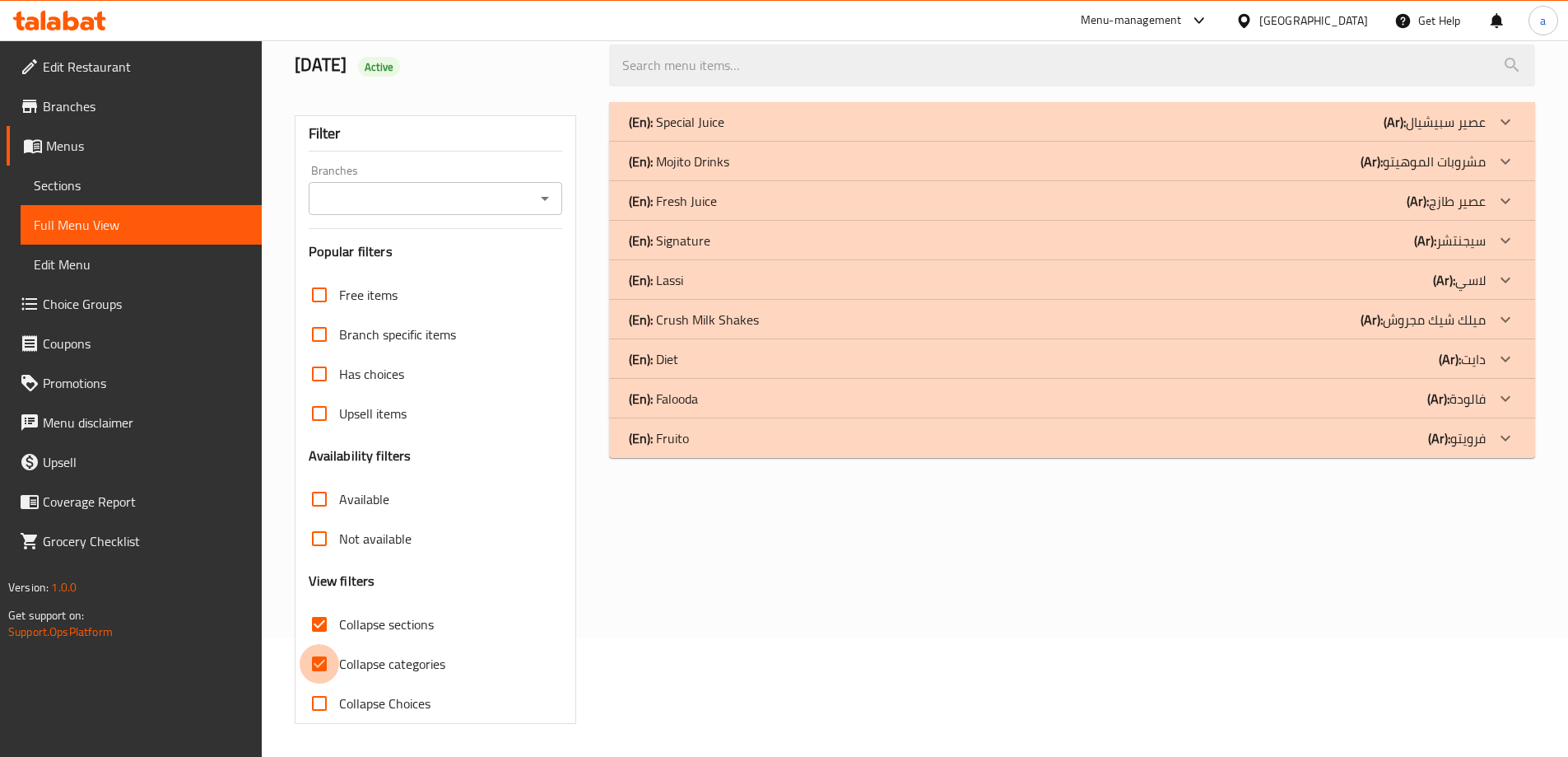
click at [324, 669] on input "Collapse categories" at bounding box center [319, 663] width 39 height 39
checkbox input "false"
click at [1506, 237] on icon at bounding box center [1505, 240] width 20 height 20
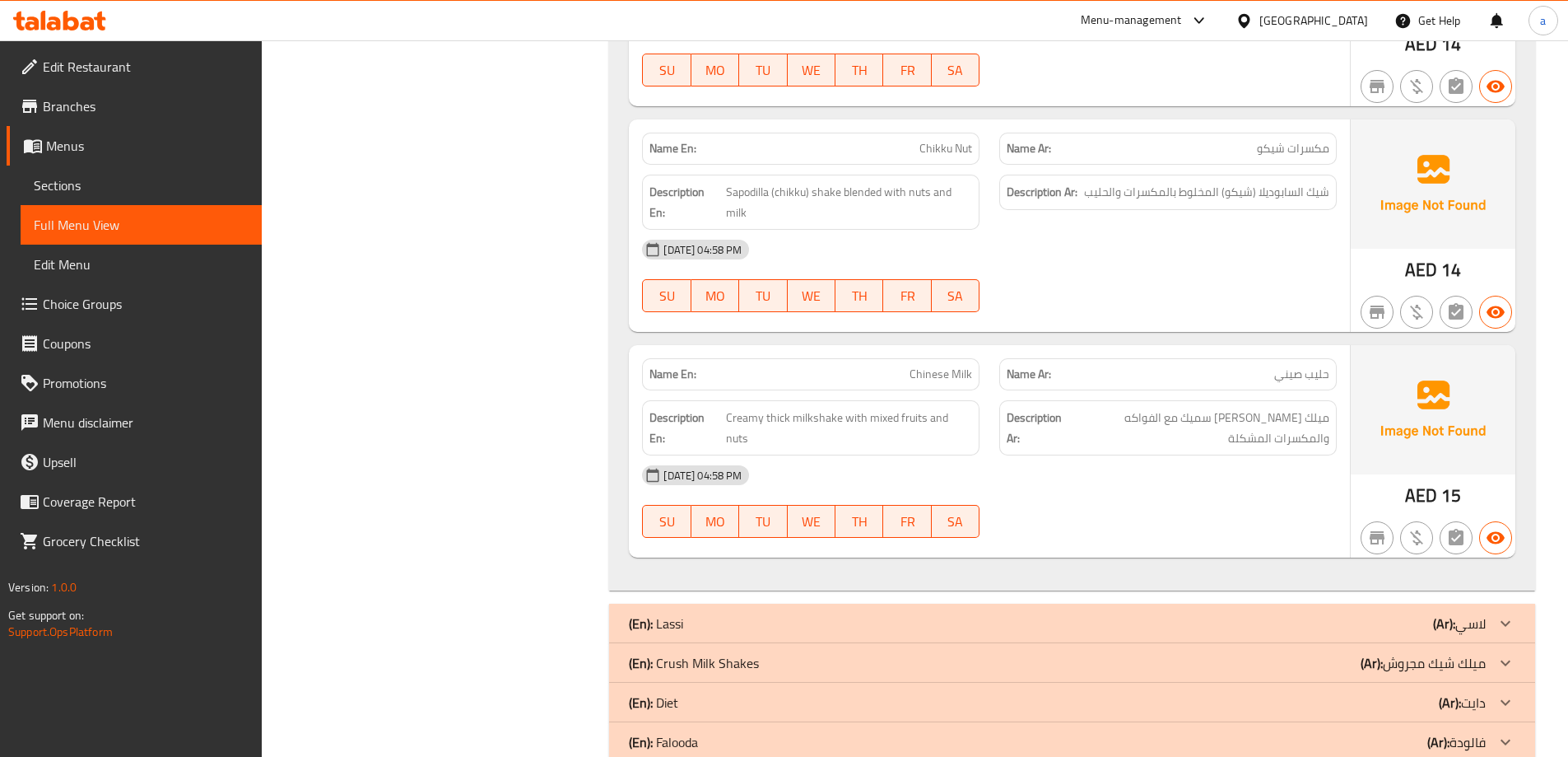
scroll to position [2794, 0]
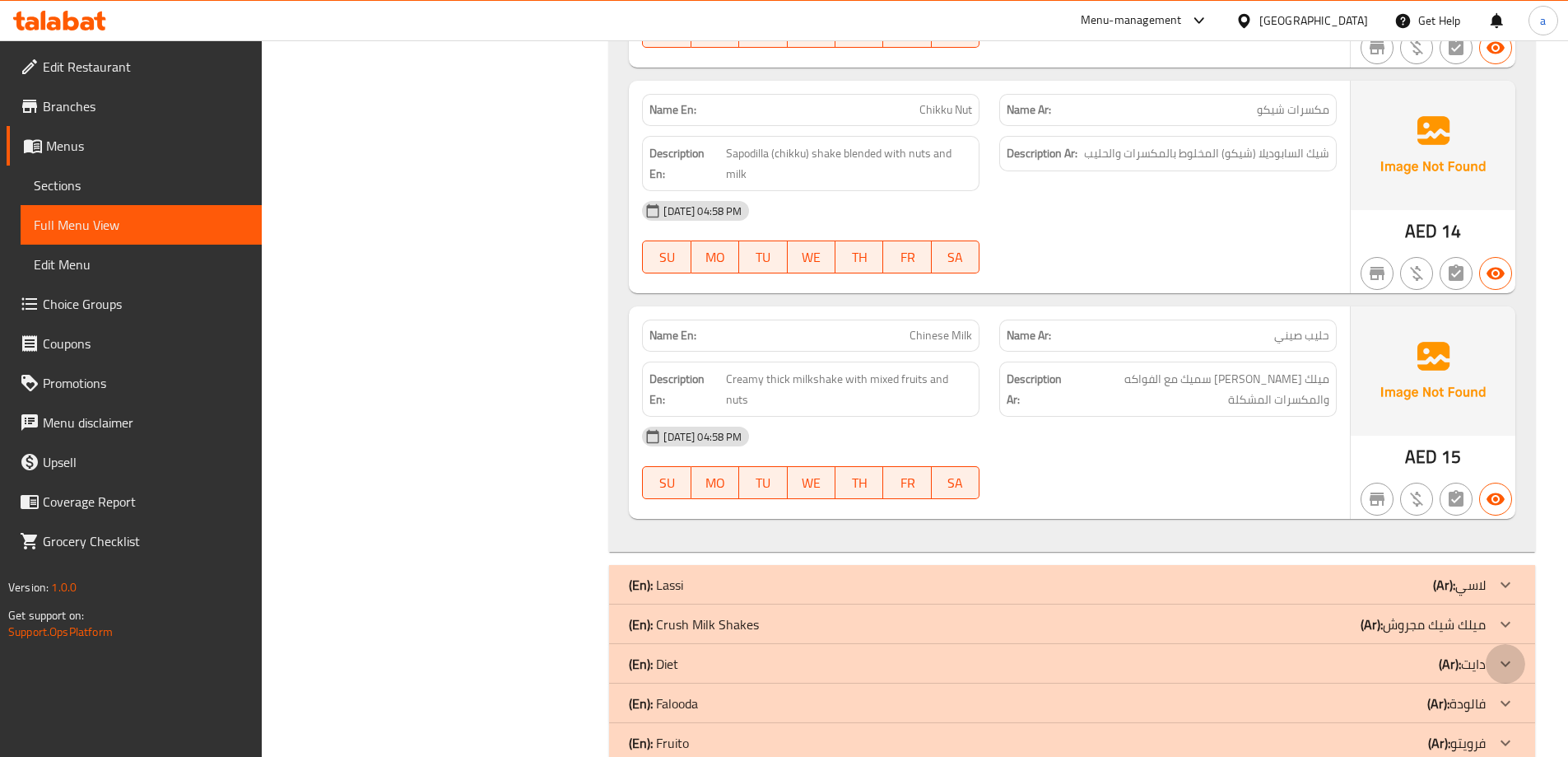
click at [1505, 654] on icon at bounding box center [1505, 663] width 20 height 20
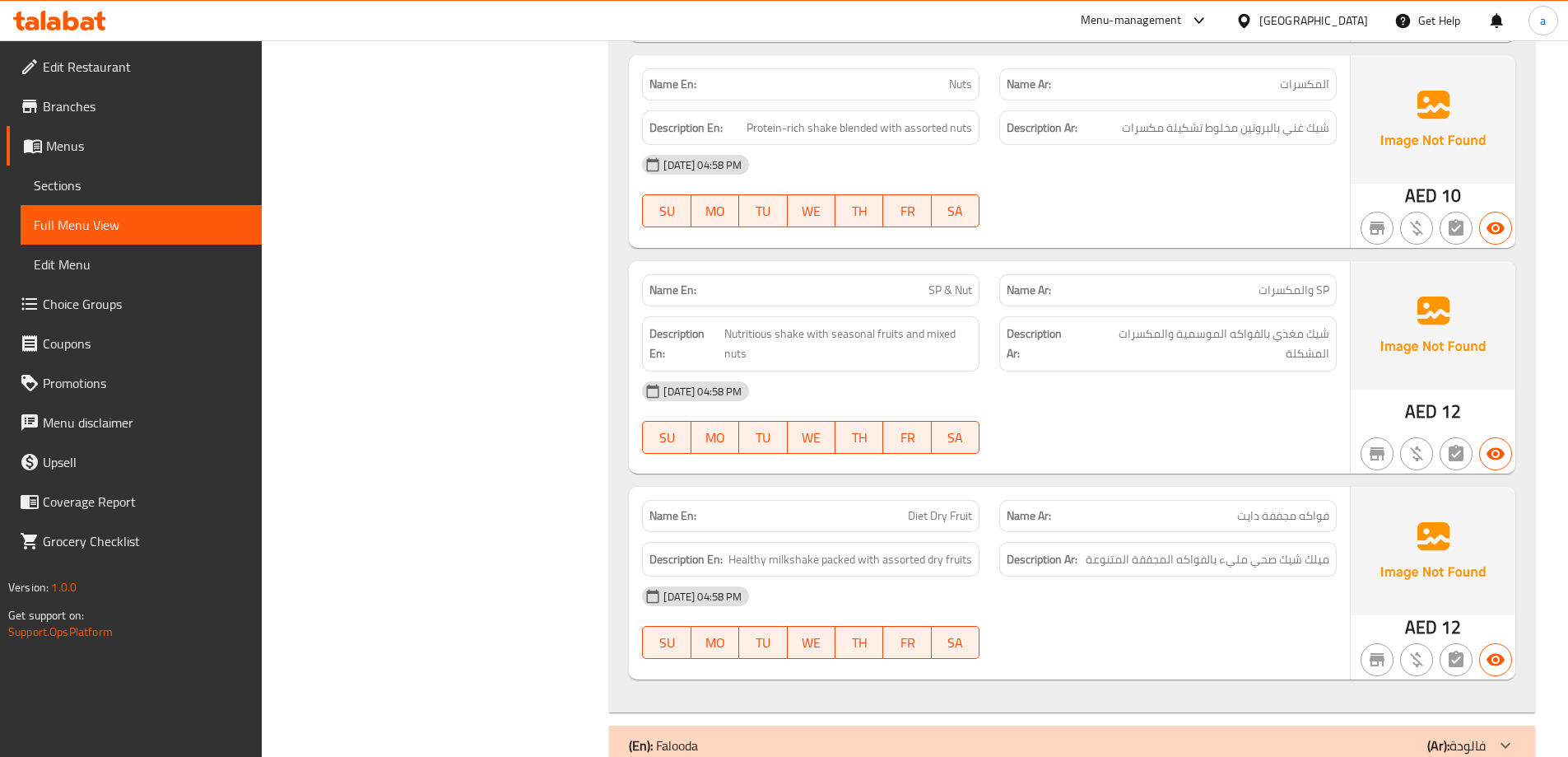
scroll to position [3703, 0]
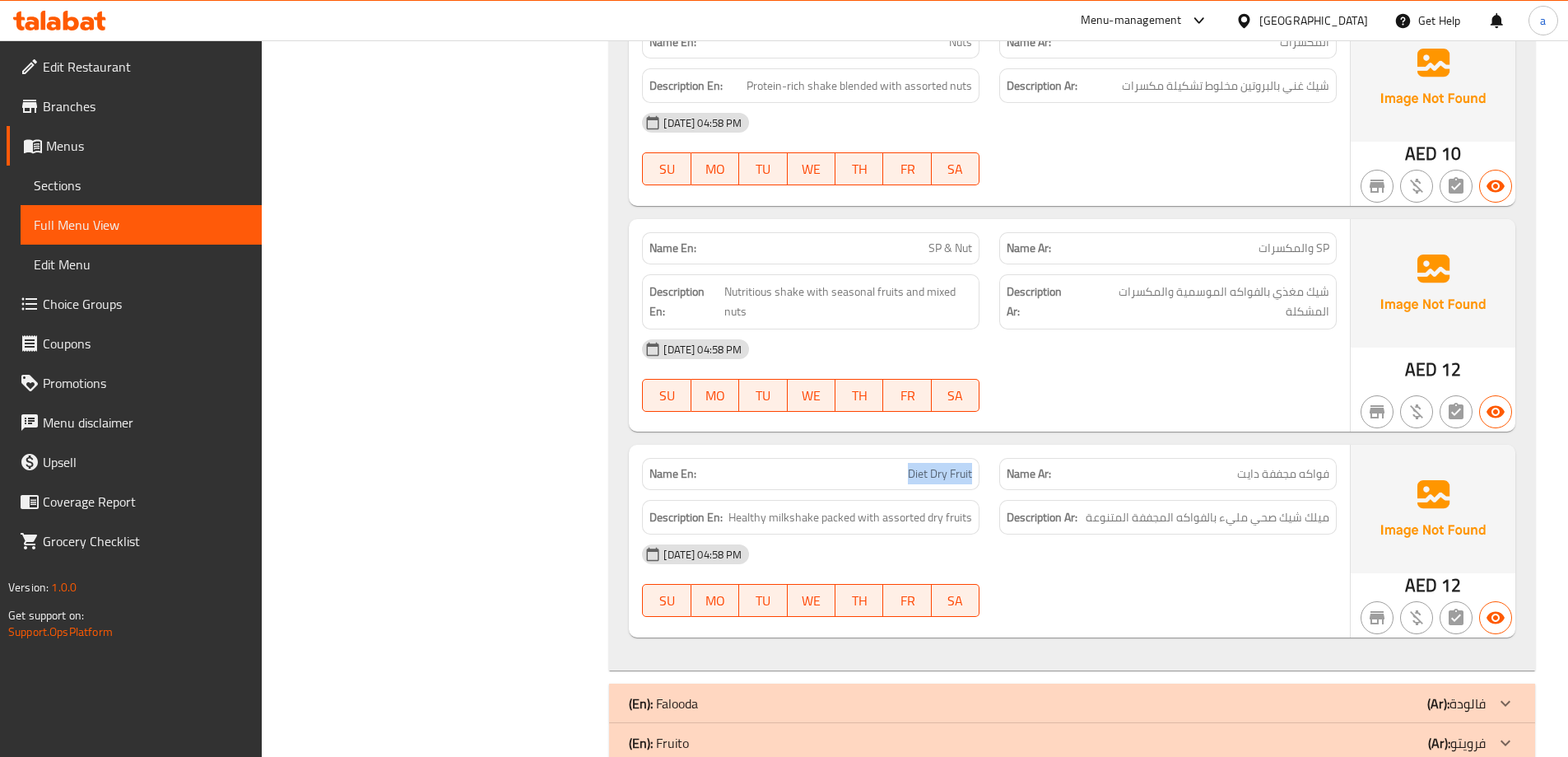
drag, startPoint x: 910, startPoint y: 433, endPoint x: 983, endPoint y: 425, distance: 73.4
click at [983, 448] on div "Name En: Diet Dry Fruit" at bounding box center [811, 474] width 357 height 51
copy span "Diet Dry Fruit"
click at [181, 181] on span "Sections" at bounding box center [141, 185] width 214 height 20
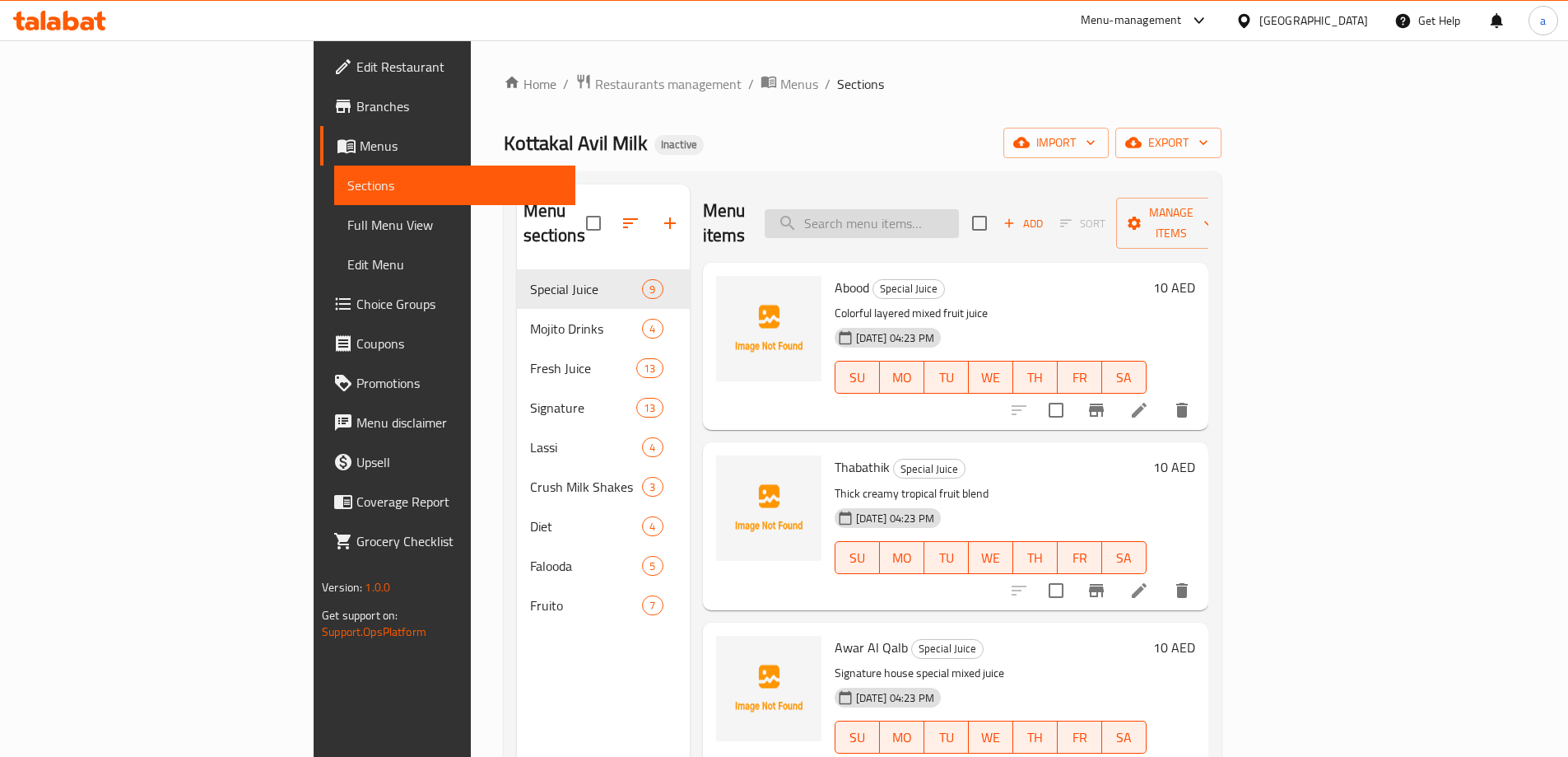
click at [952, 214] on input "search" at bounding box center [861, 224] width 194 height 29
paste input "Diet Dry Fruit"
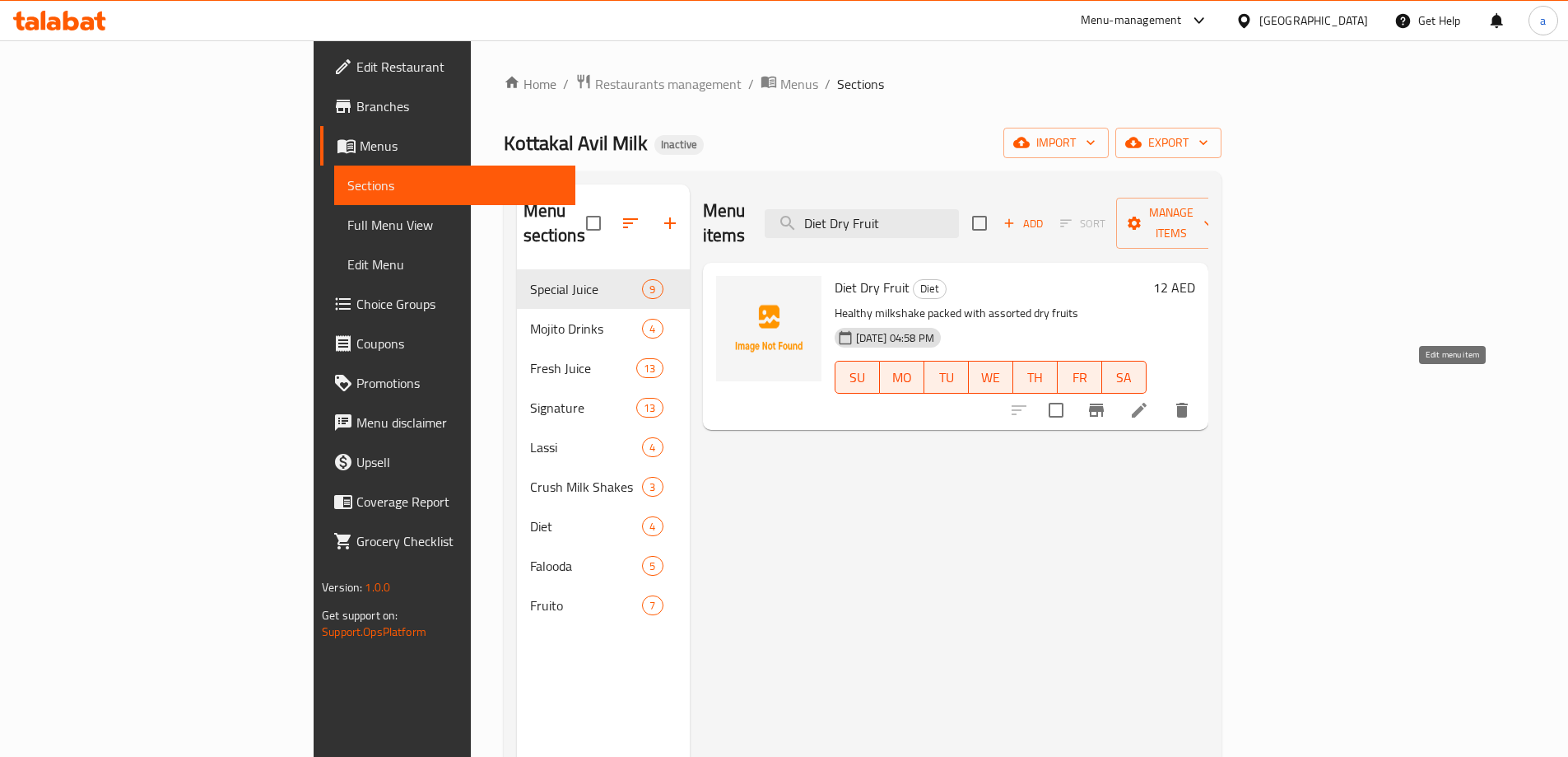
type input "Diet Dry Fruit"
click at [1149, 400] on icon at bounding box center [1138, 409] width 20 height 20
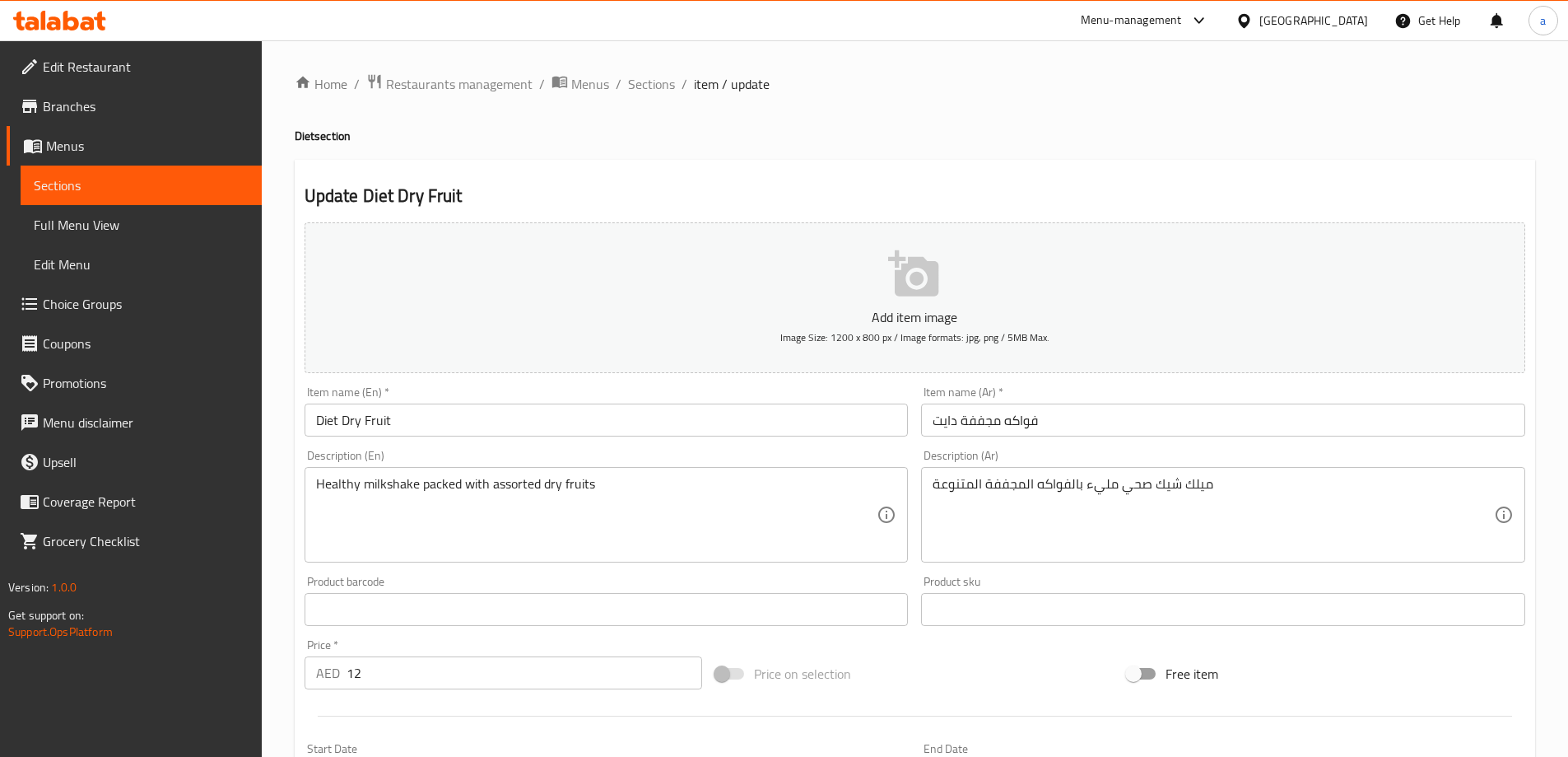
click at [932, 489] on div "ميلك شيك صحي مليء بالفواكه المجففة المتنوعة Description (Ar)" at bounding box center [1222, 514] width 604 height 95
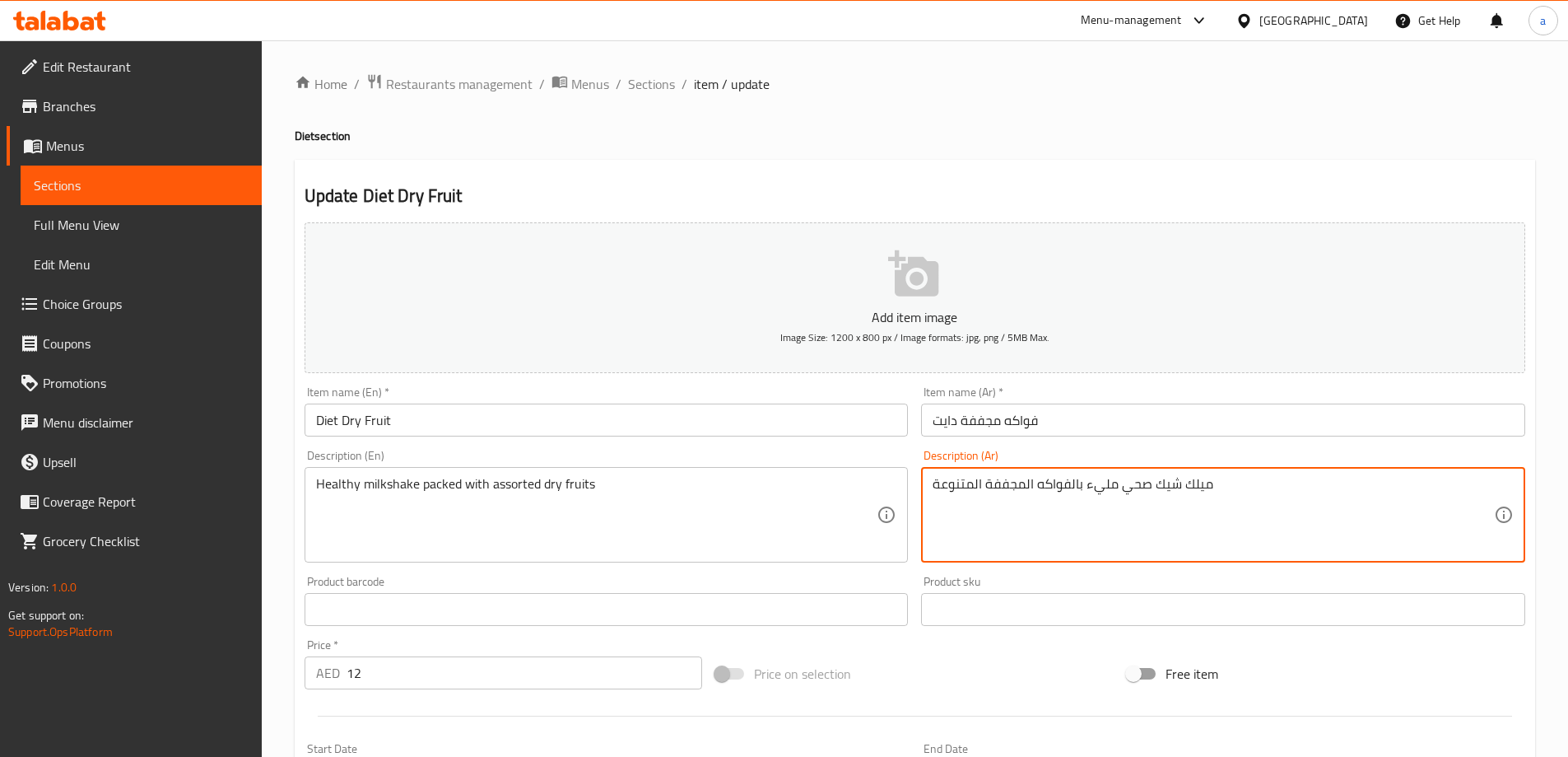
click at [941, 482] on textarea "ميلك شيك صحي مليء بالفواكه المجففة المتنوعة" at bounding box center [1213, 514] width 561 height 78
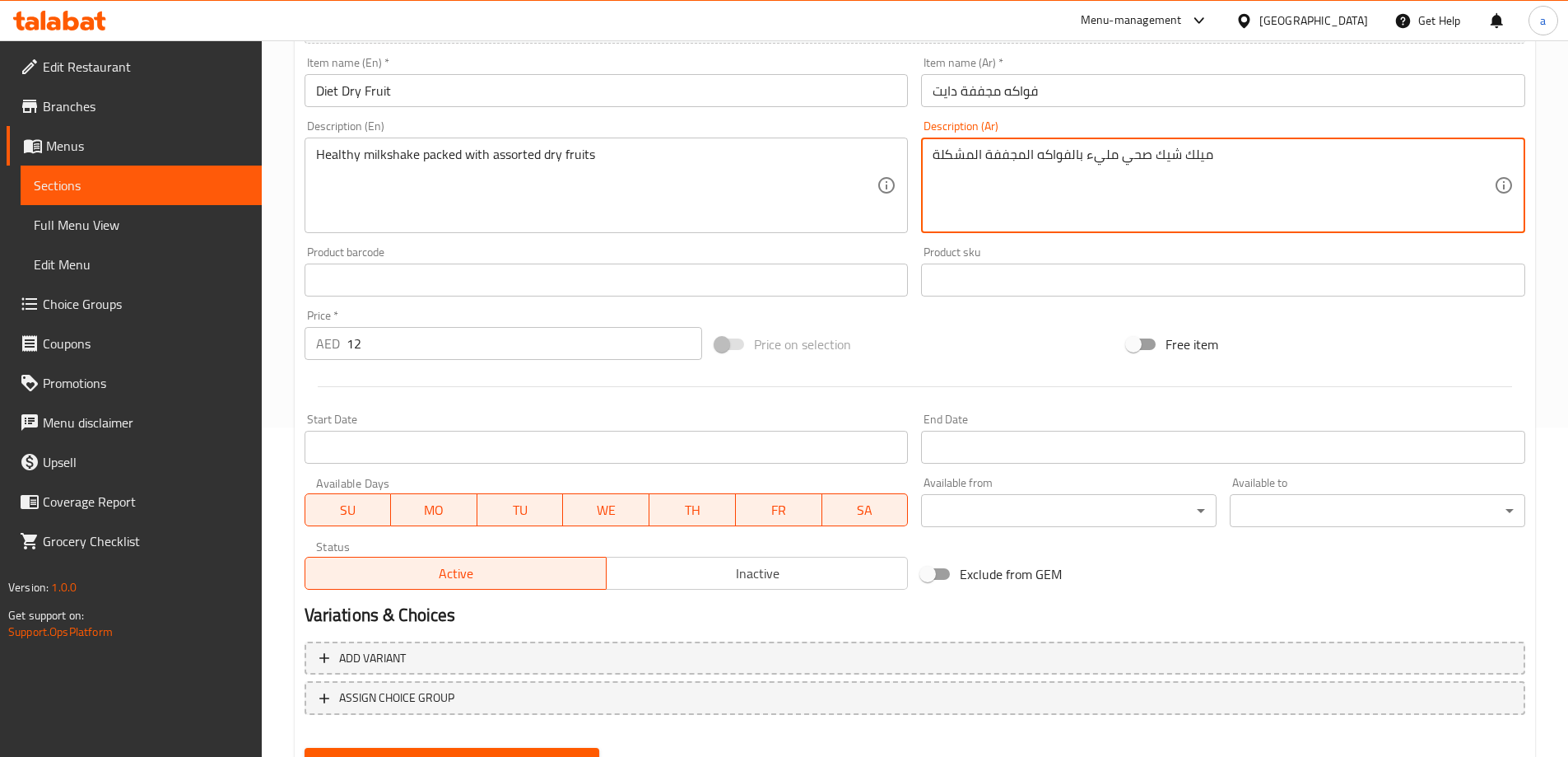
scroll to position [407, 0]
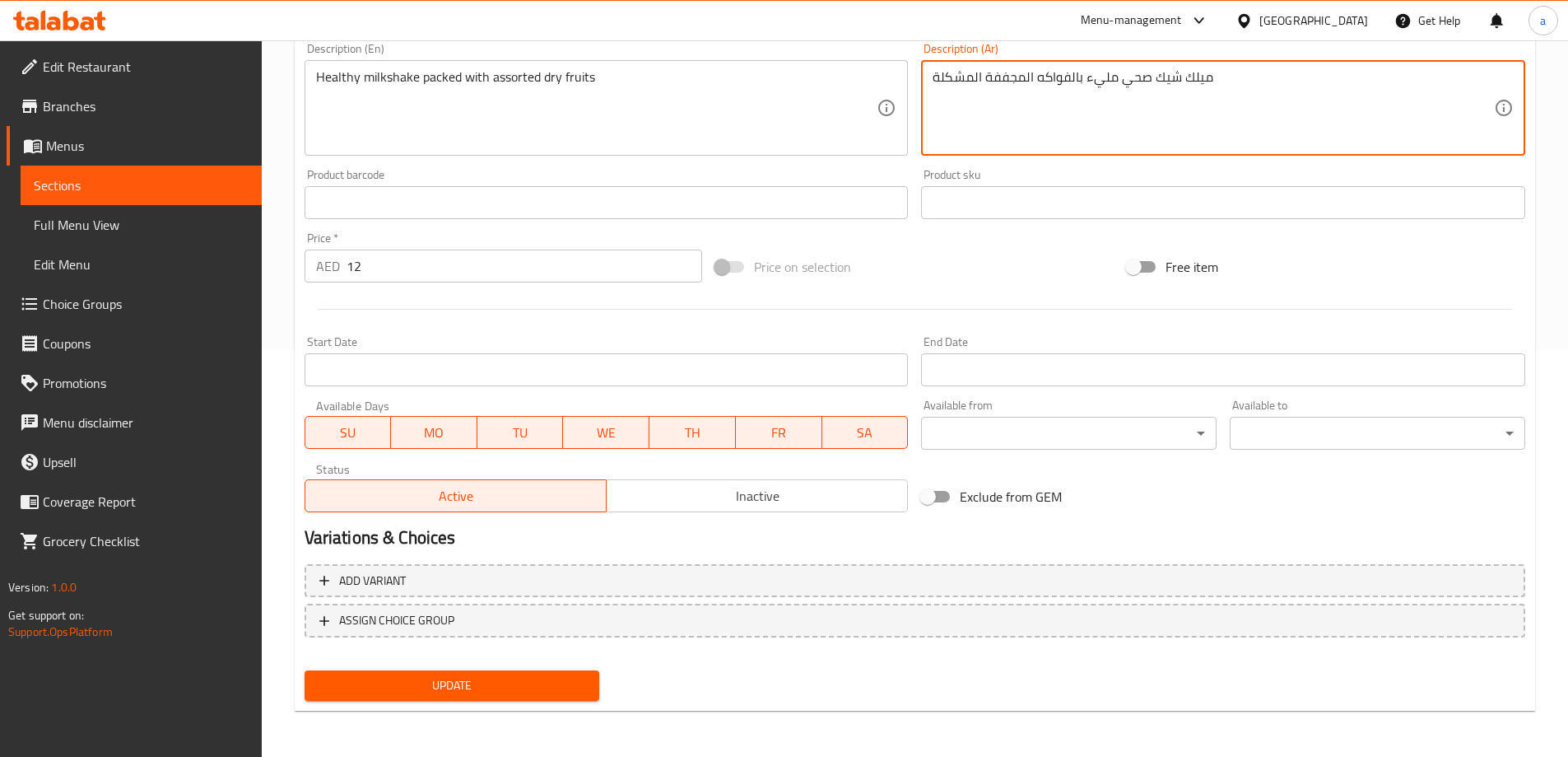
type textarea "ميلك شيك صحي مليء بالفواكه المجففة المشكلة"
click at [542, 681] on span "Update" at bounding box center [452, 686] width 269 height 21
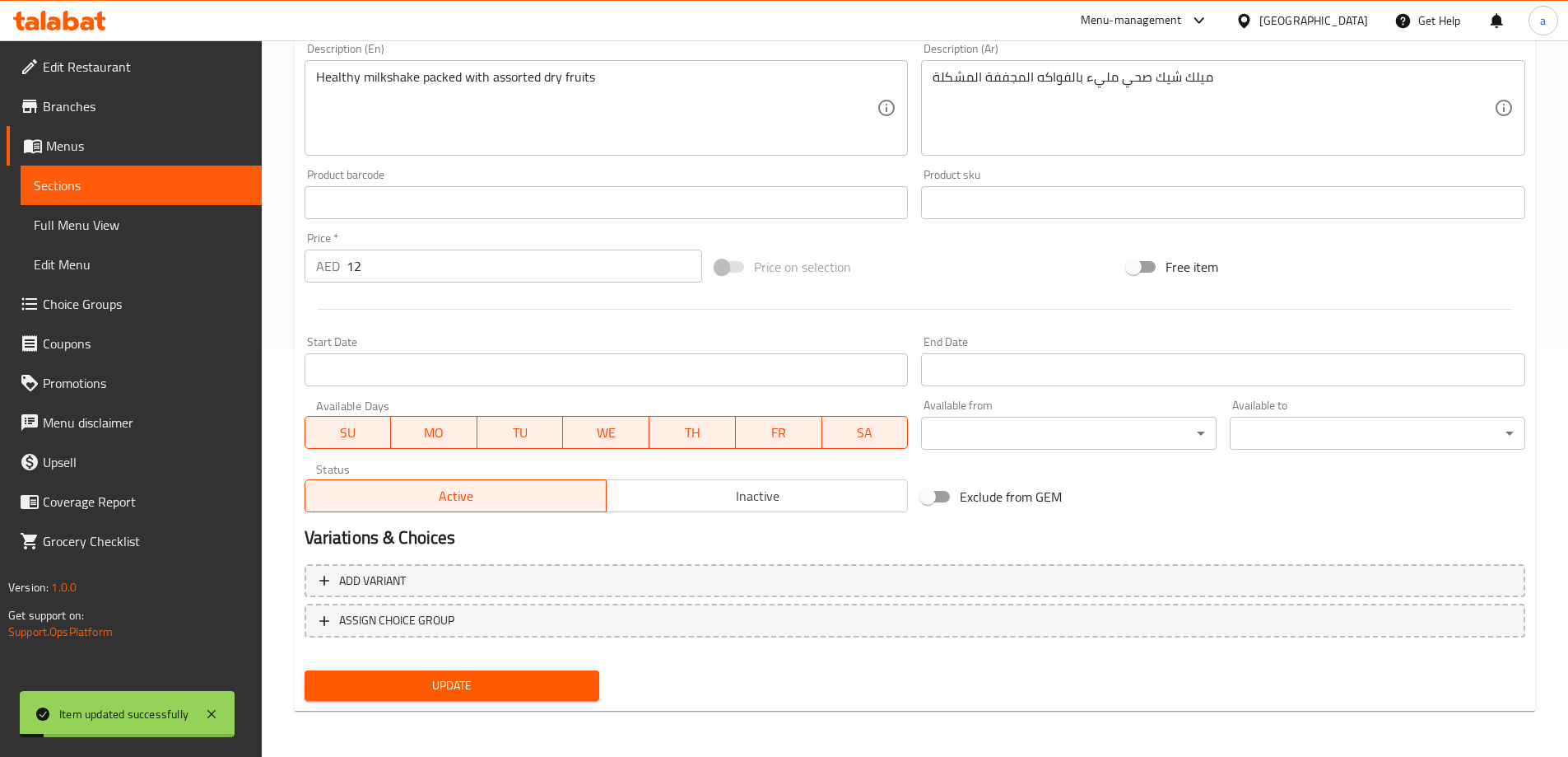
click at [121, 225] on span "Full Menu View" at bounding box center [141, 224] width 214 height 20
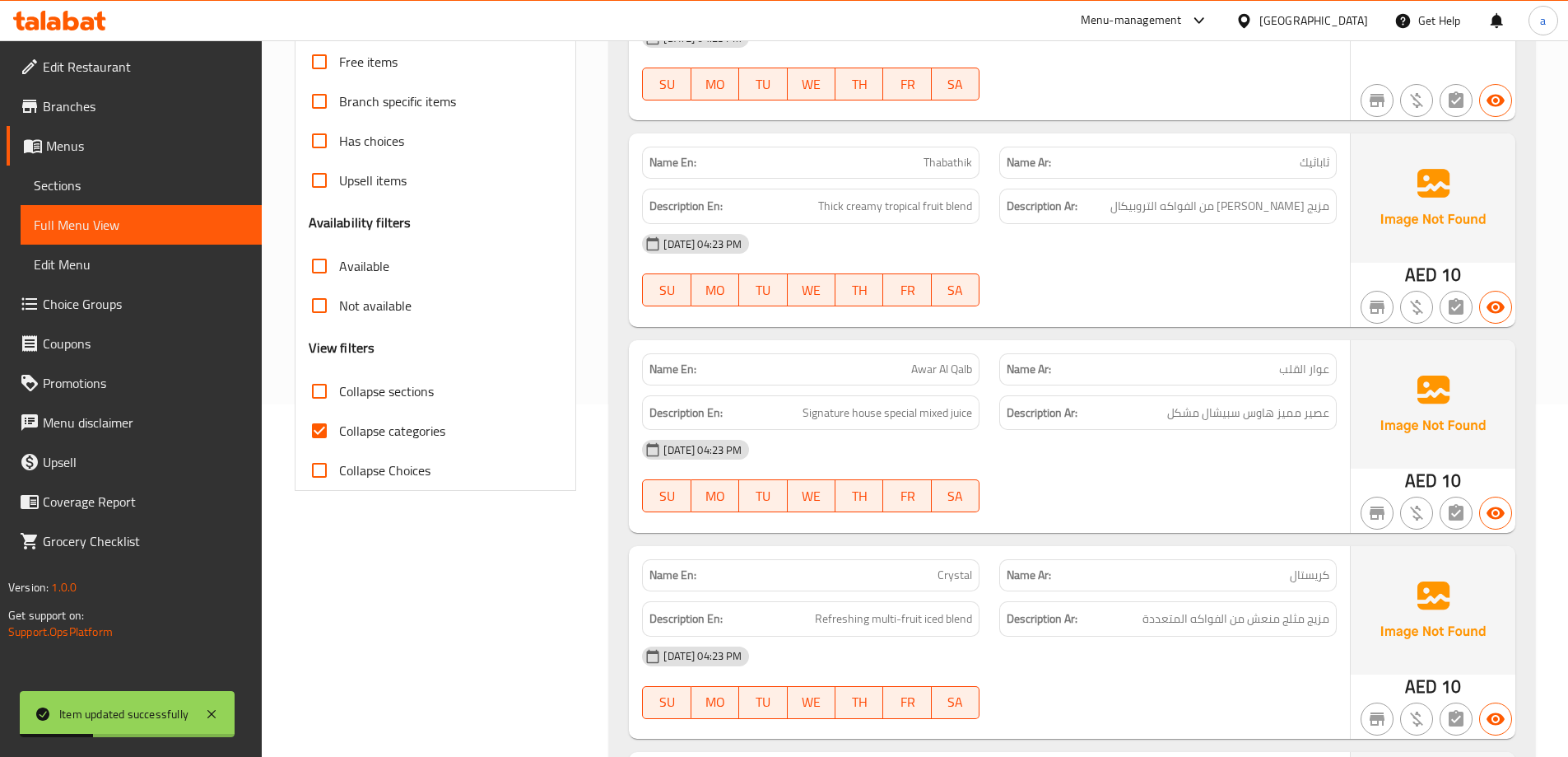
scroll to position [242, 0]
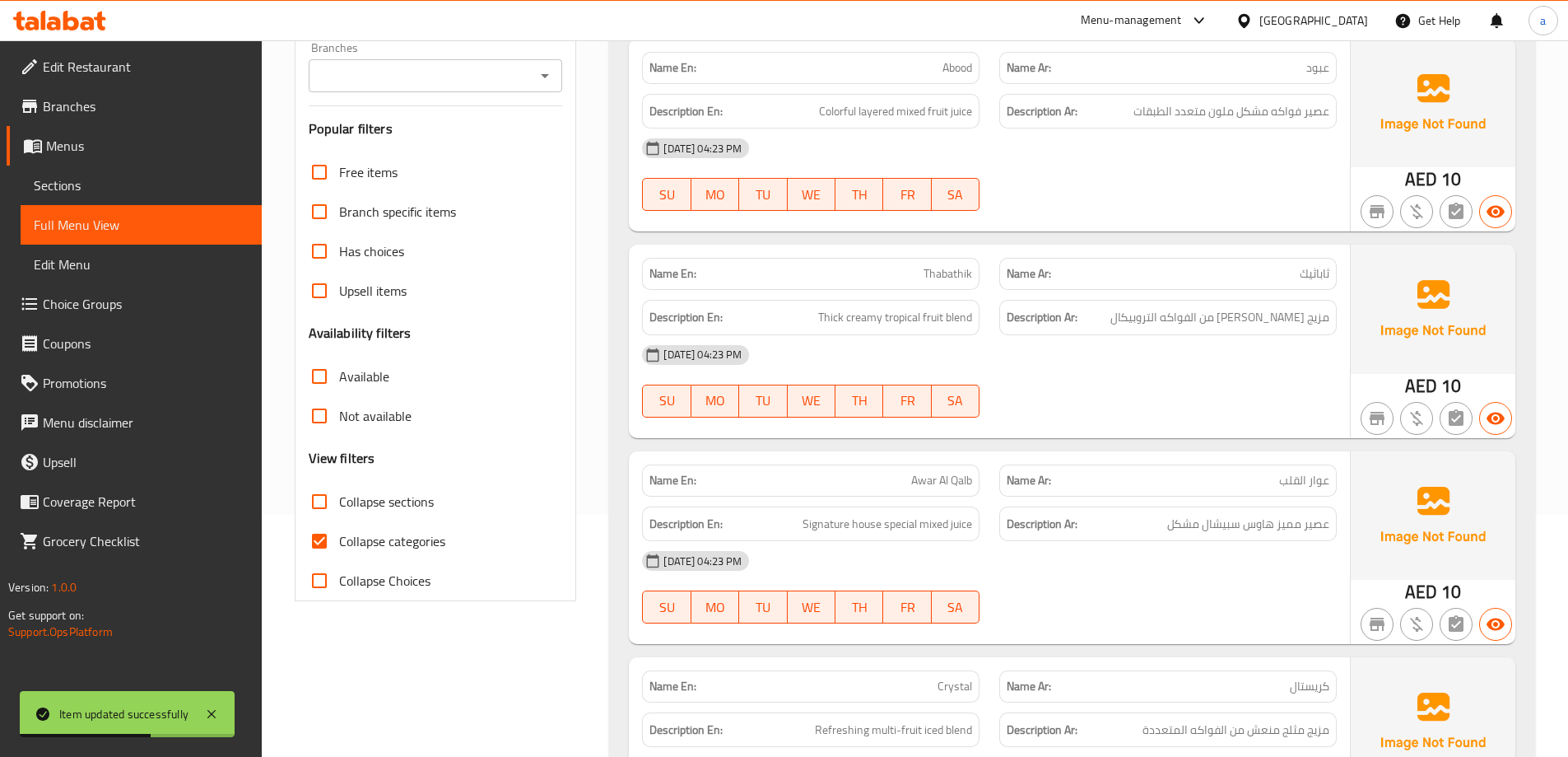
click at [317, 502] on input "Collapse sections" at bounding box center [319, 501] width 39 height 39
checkbox input "true"
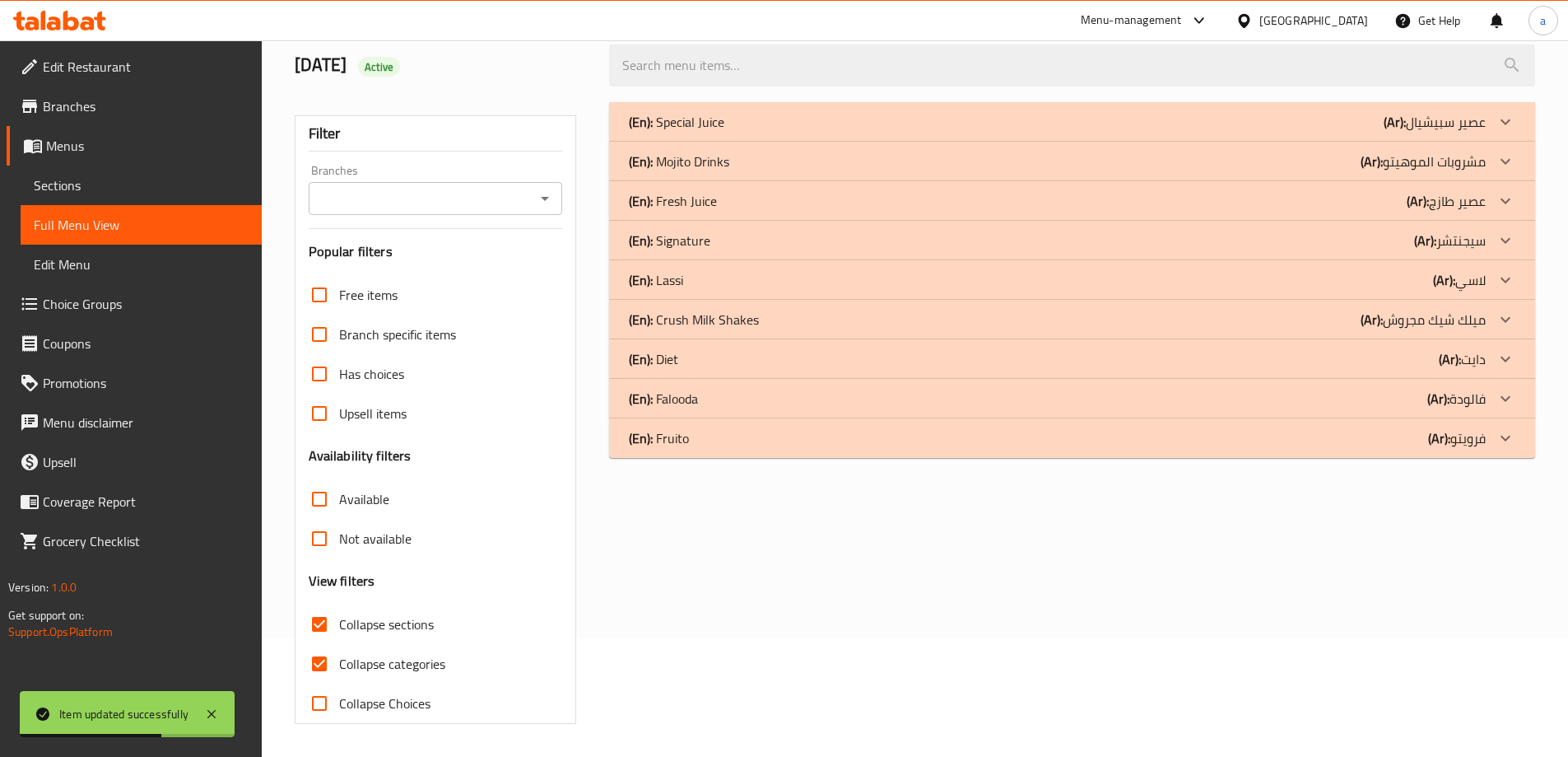
scroll to position [119, 0]
click at [1503, 361] on icon at bounding box center [1505, 359] width 20 height 20
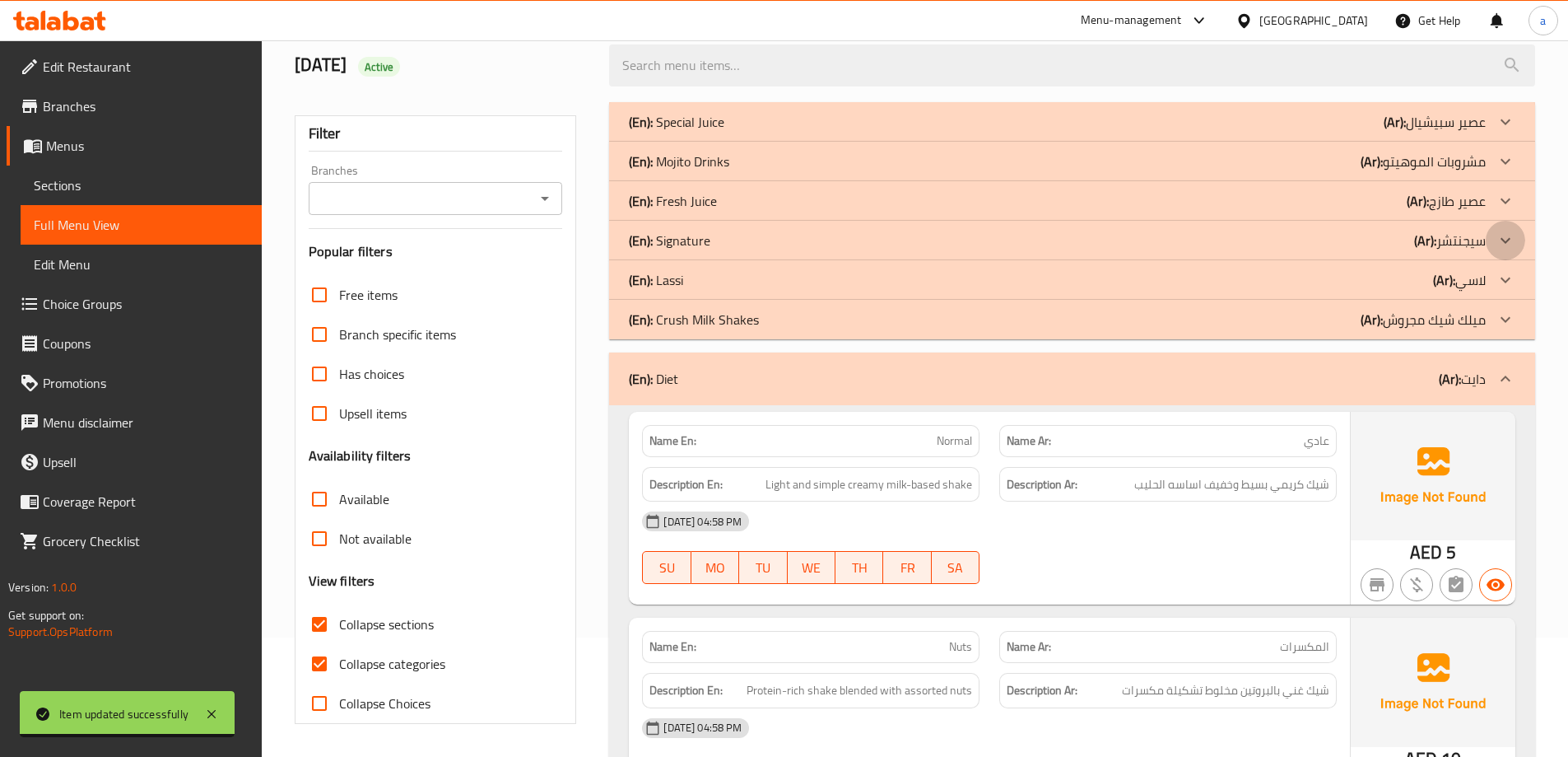
click at [1510, 241] on icon at bounding box center [1505, 240] width 20 height 20
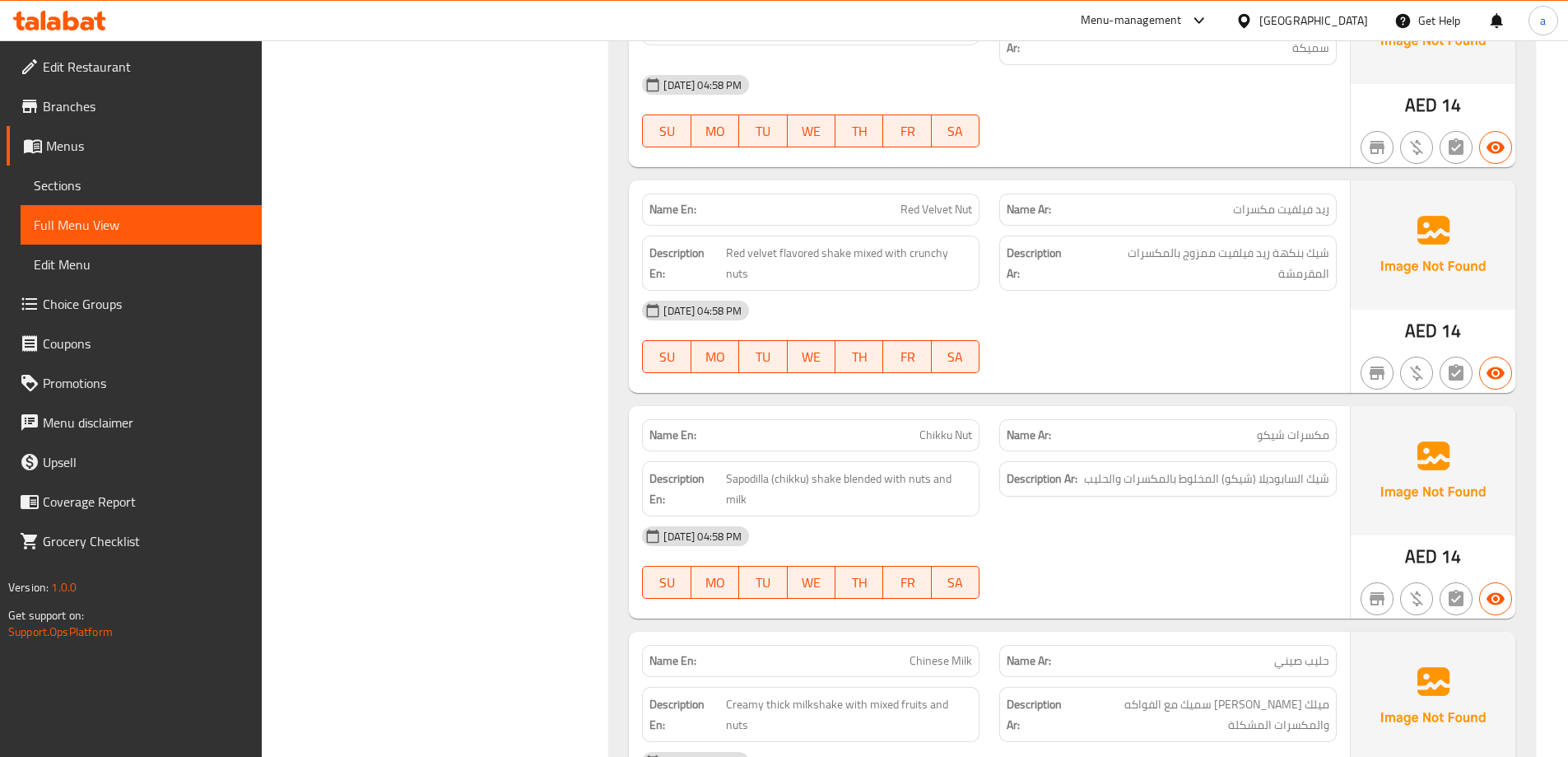
scroll to position [2221, 0]
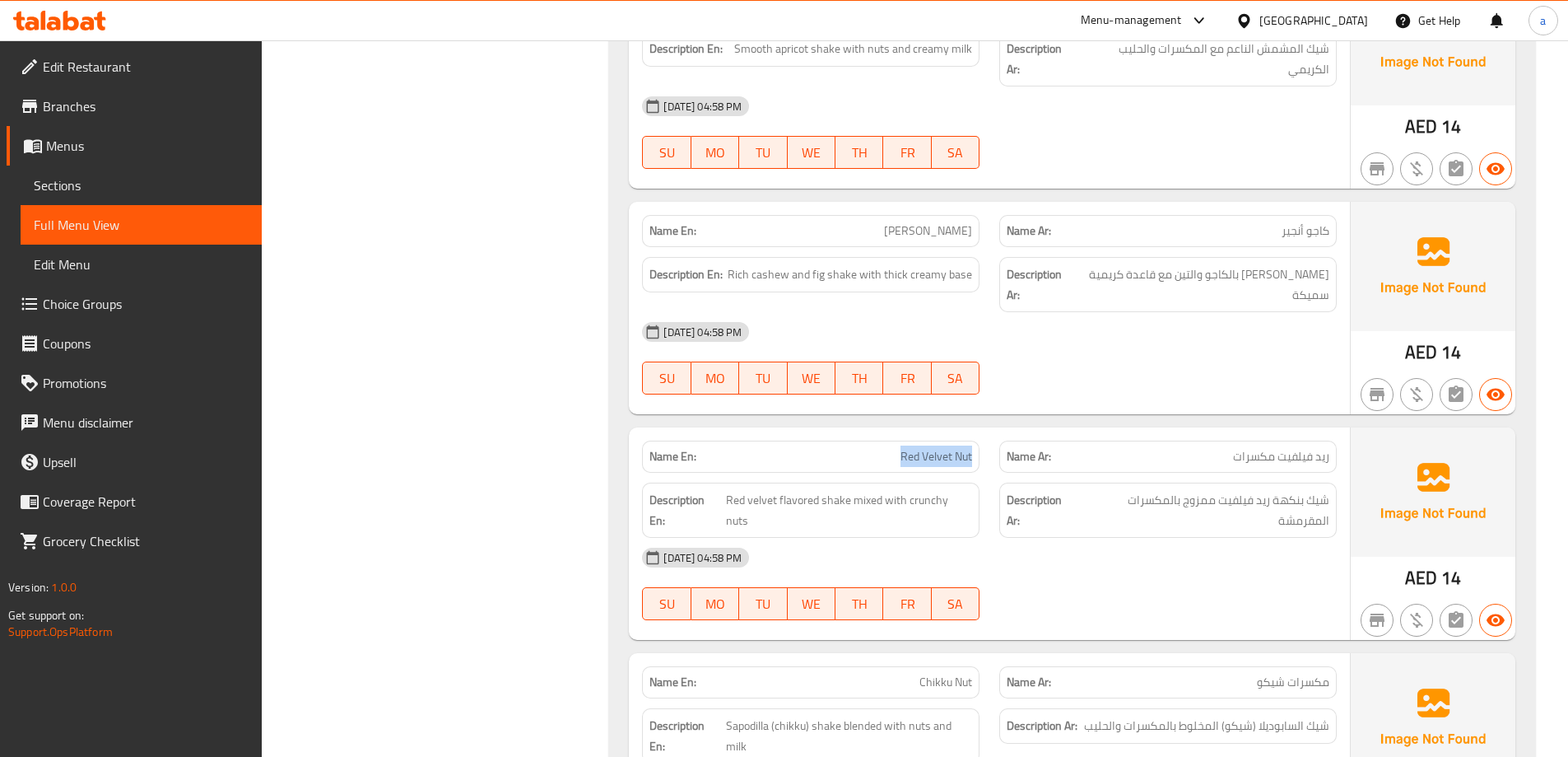
drag, startPoint x: 920, startPoint y: 417, endPoint x: 980, endPoint y: 417, distance: 60.0
click at [980, 440] on div "Name En: Red Velvet Nut" at bounding box center [810, 456] width 337 height 32
click at [166, 185] on span "Sections" at bounding box center [141, 185] width 214 height 20
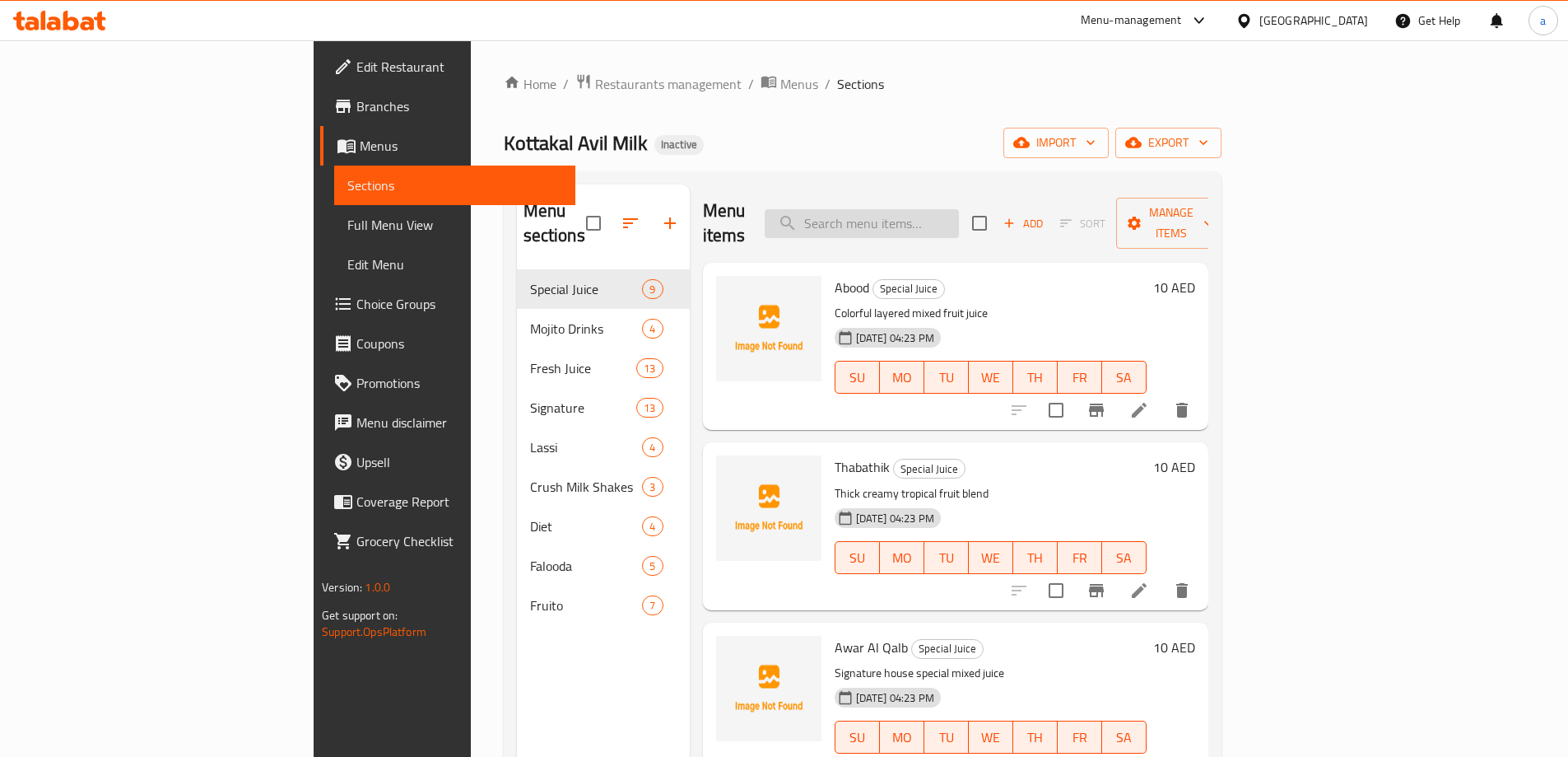
click at [950, 215] on input "search" at bounding box center [861, 224] width 194 height 29
paste input "Red Velvet Nut"
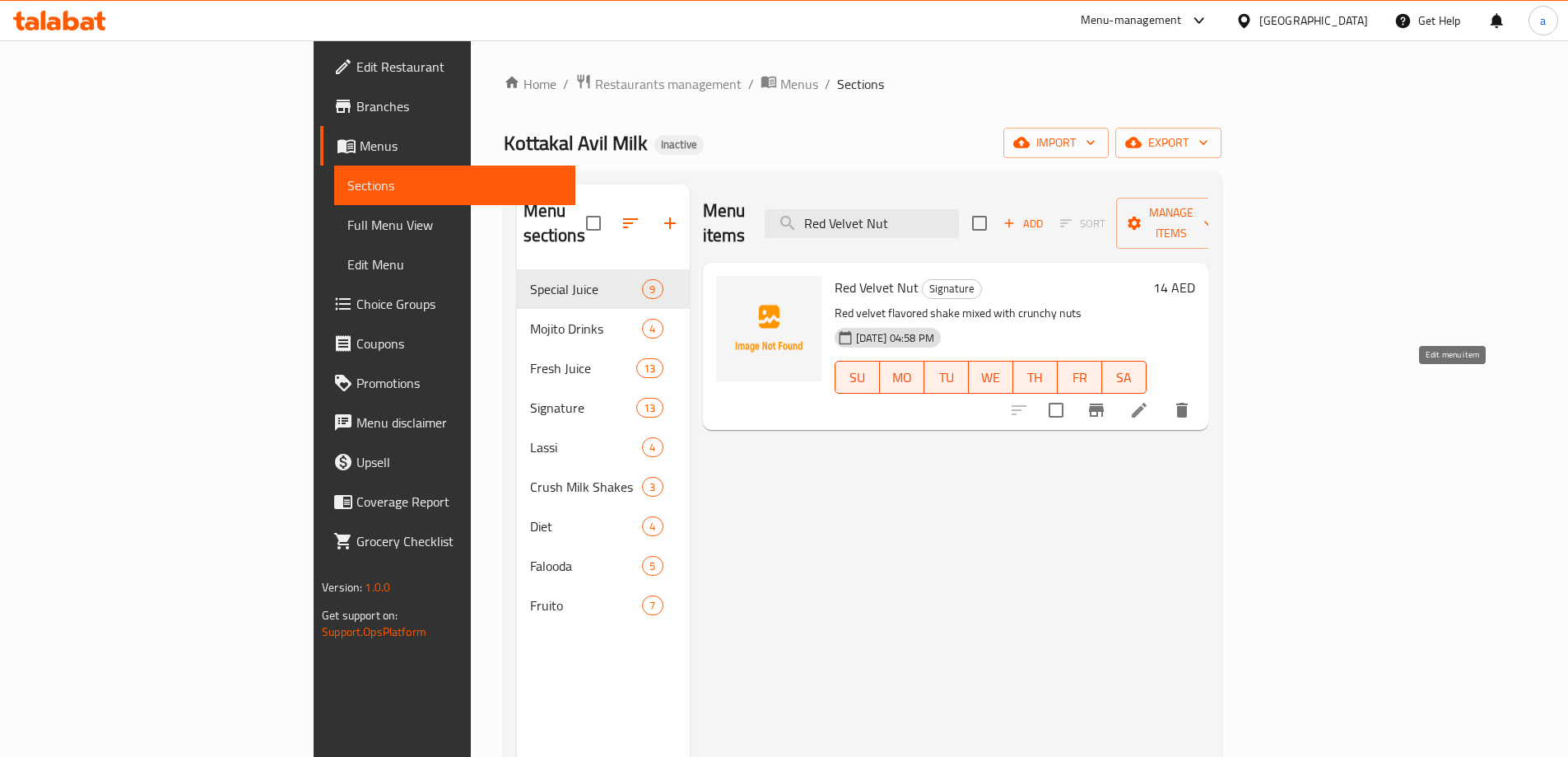
type input "Red Velvet Nut"
click at [1149, 400] on icon at bounding box center [1138, 409] width 20 height 20
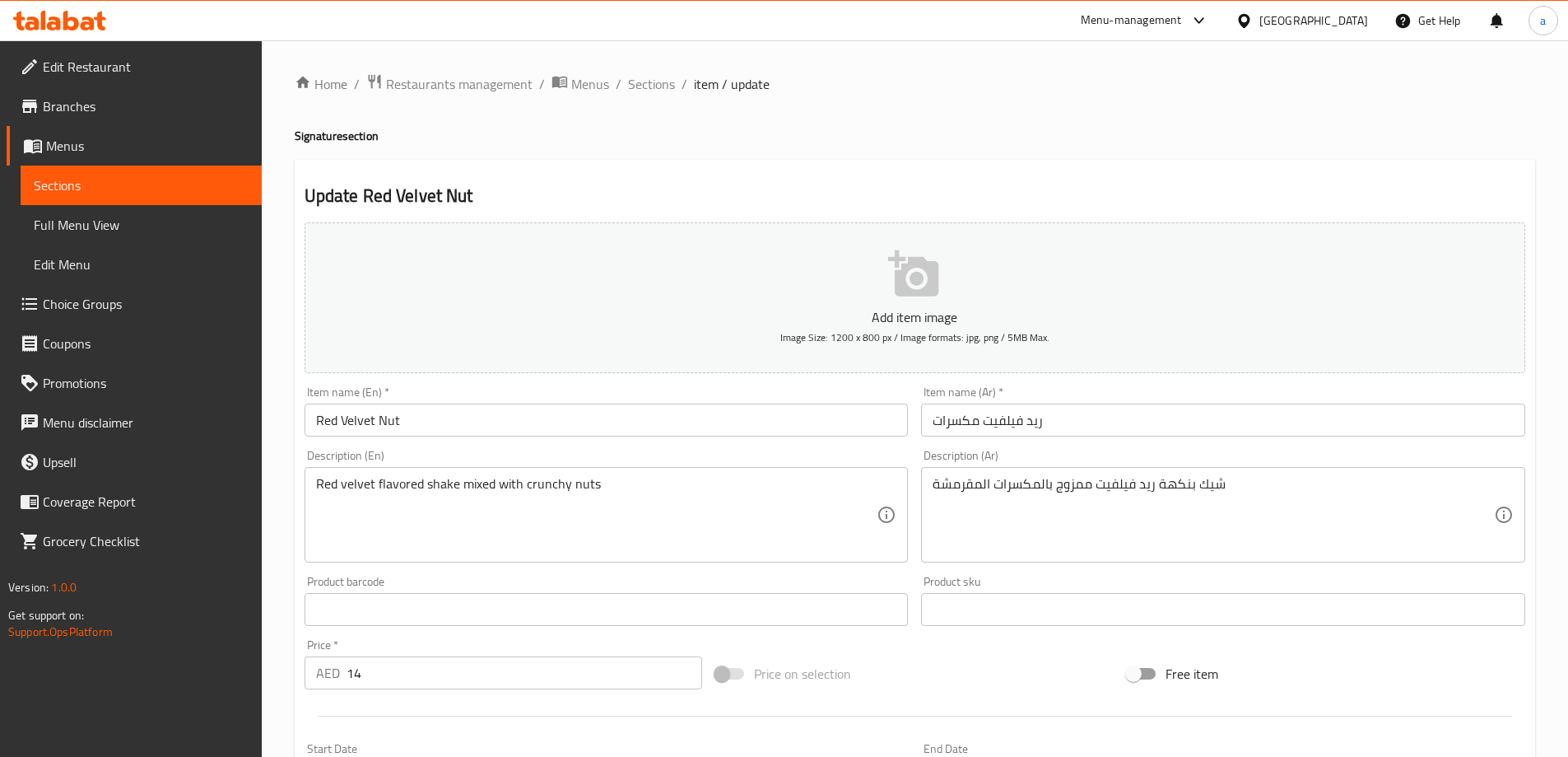
scroll to position [165, 0]
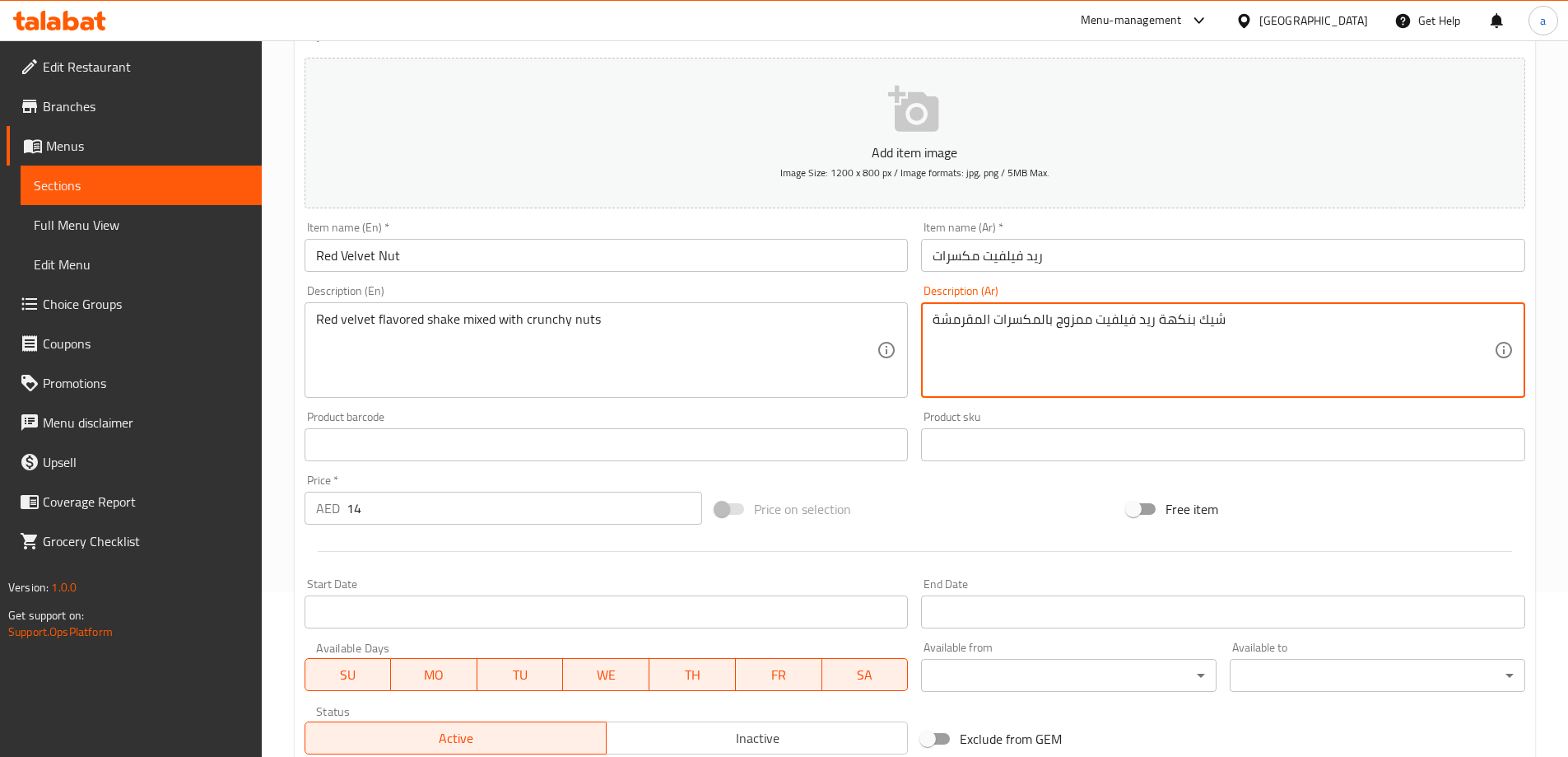
click at [938, 319] on textarea "شيك بنكهة ريد فيلفيت ممزوج بالمكسرات المقرمشة" at bounding box center [1213, 350] width 561 height 78
click at [934, 324] on textarea "شيك بنكهة ريد فيلفيت ممزوج بالمكسرات الكرنشية" at bounding box center [1213, 350] width 561 height 78
click at [1237, 316] on textarea "شيك بنكهة ريد فيلفيت ممزوج بالمكسرات الكرنشية" at bounding box center [1213, 350] width 561 height 78
click at [981, 352] on textarea "شيك بنكهة ريد فيلفيت ممزوج بالمكسرات الكرنشي" at bounding box center [1213, 350] width 561 height 78
type textarea "شيك بنكهة ريد فيلفيت ممزوج بالمكسرات الكرنشي"
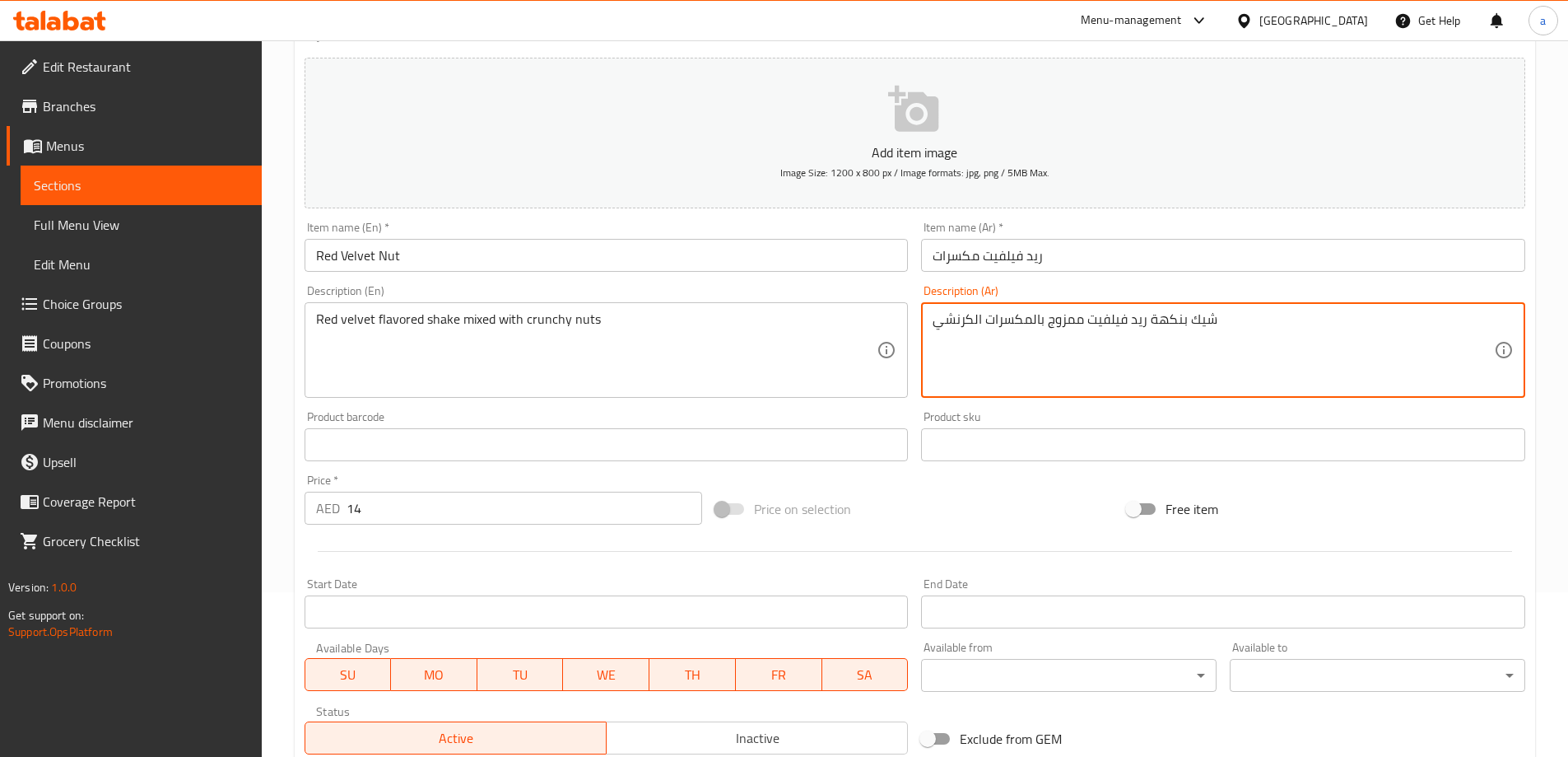
click at [929, 315] on div "شيك بنكهة ريد فيلفيت ممزوج بالمكسرات الكرنشي Description (Ar)" at bounding box center [1222, 349] width 604 height 95
click at [932, 332] on textarea "شيك بنكهة ريد فيلفيت ممزوج بالمكسرات الكرنشي" at bounding box center [1213, 350] width 561 height 78
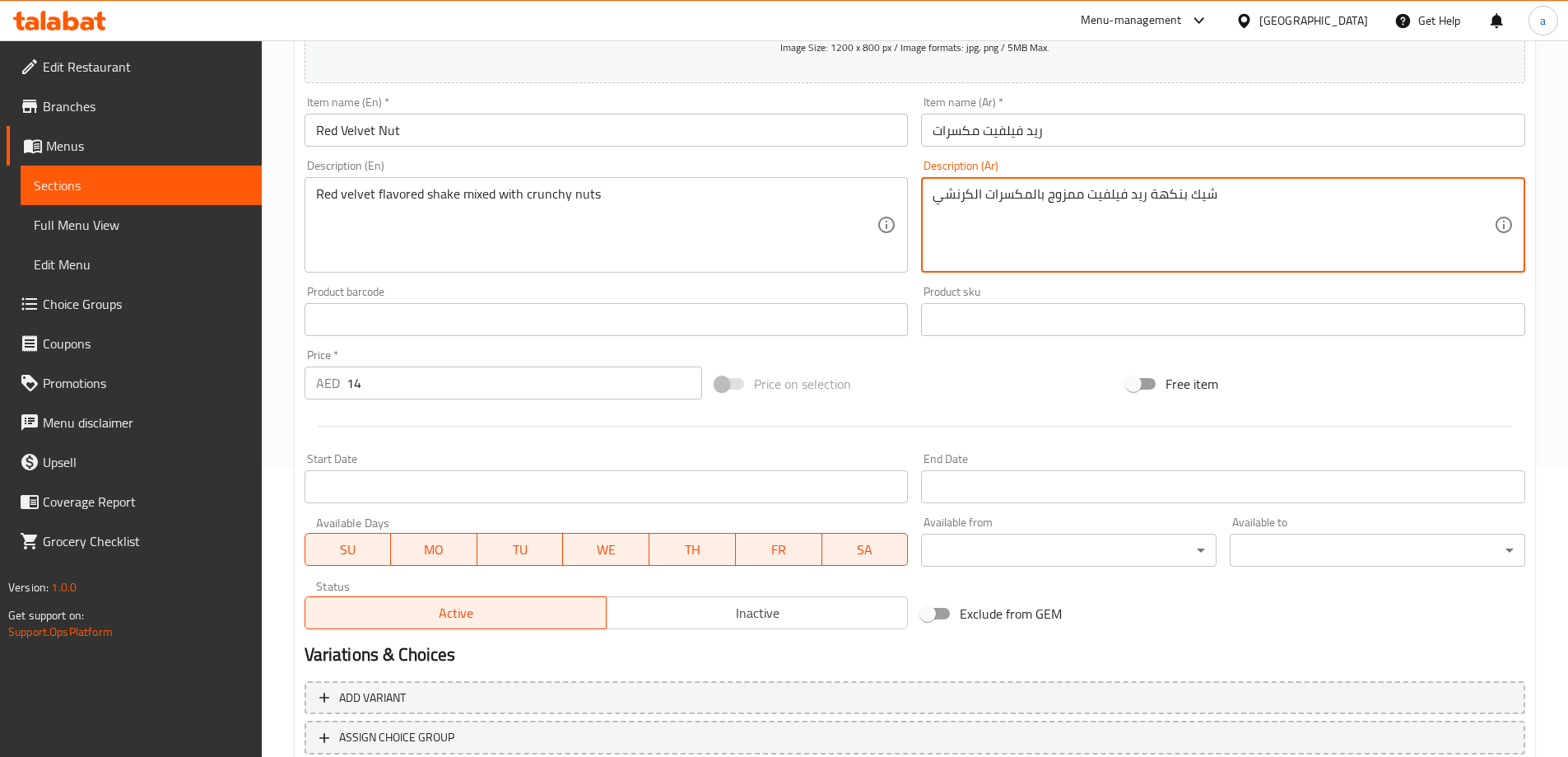
scroll to position [407, 0]
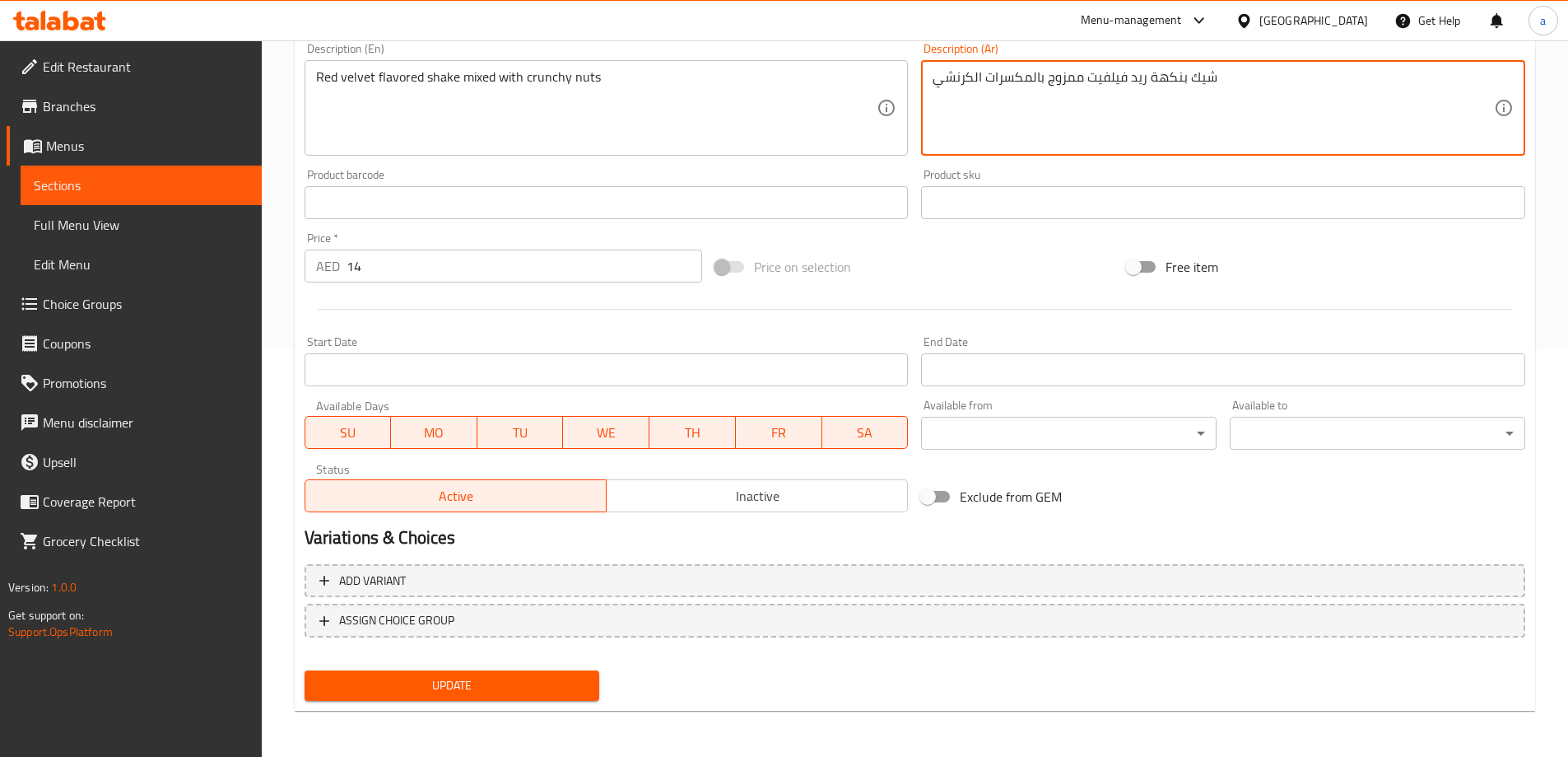
click at [516, 680] on span "Update" at bounding box center [452, 686] width 269 height 21
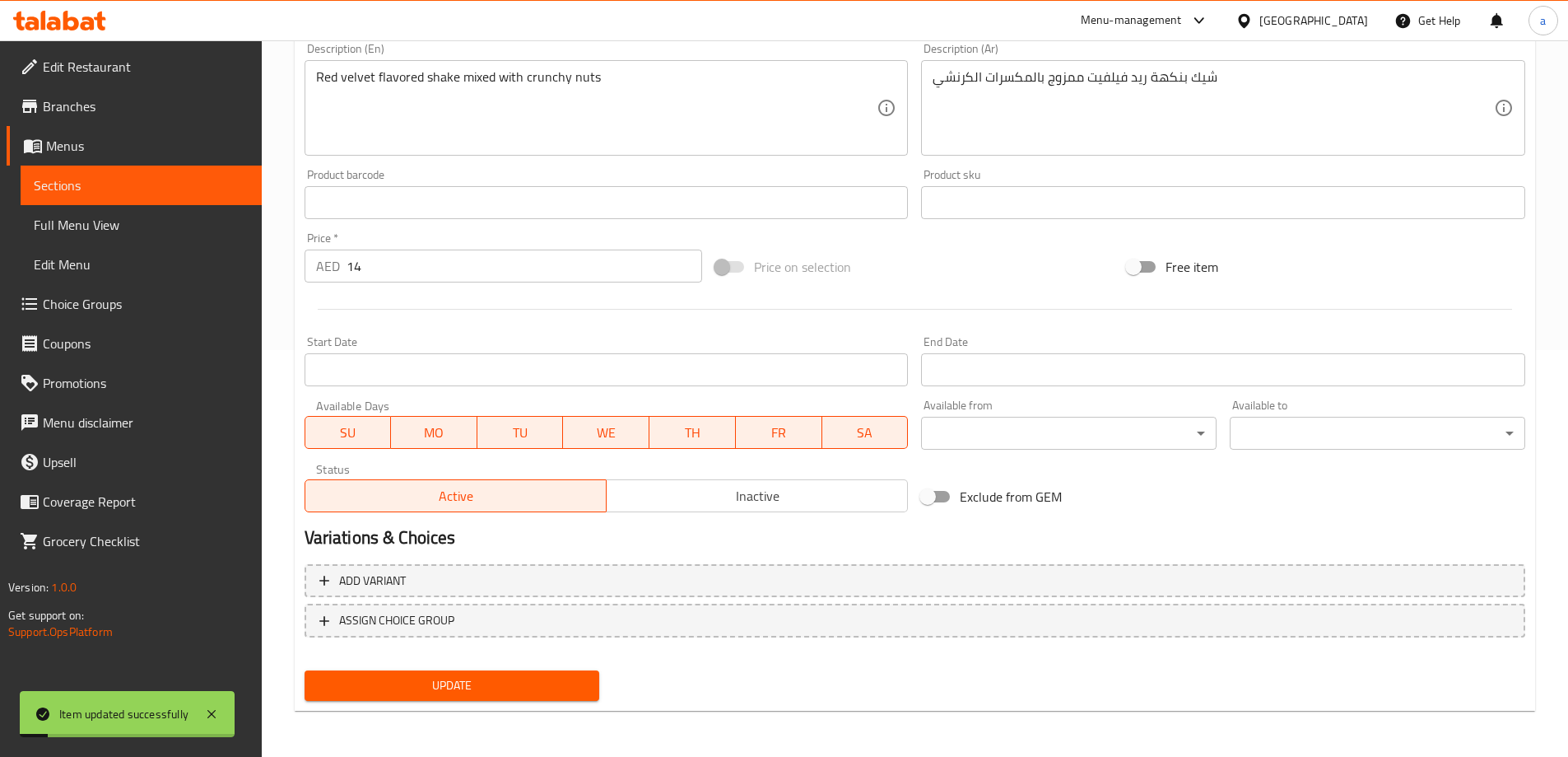
click at [152, 217] on span "Full Menu View" at bounding box center [141, 224] width 214 height 20
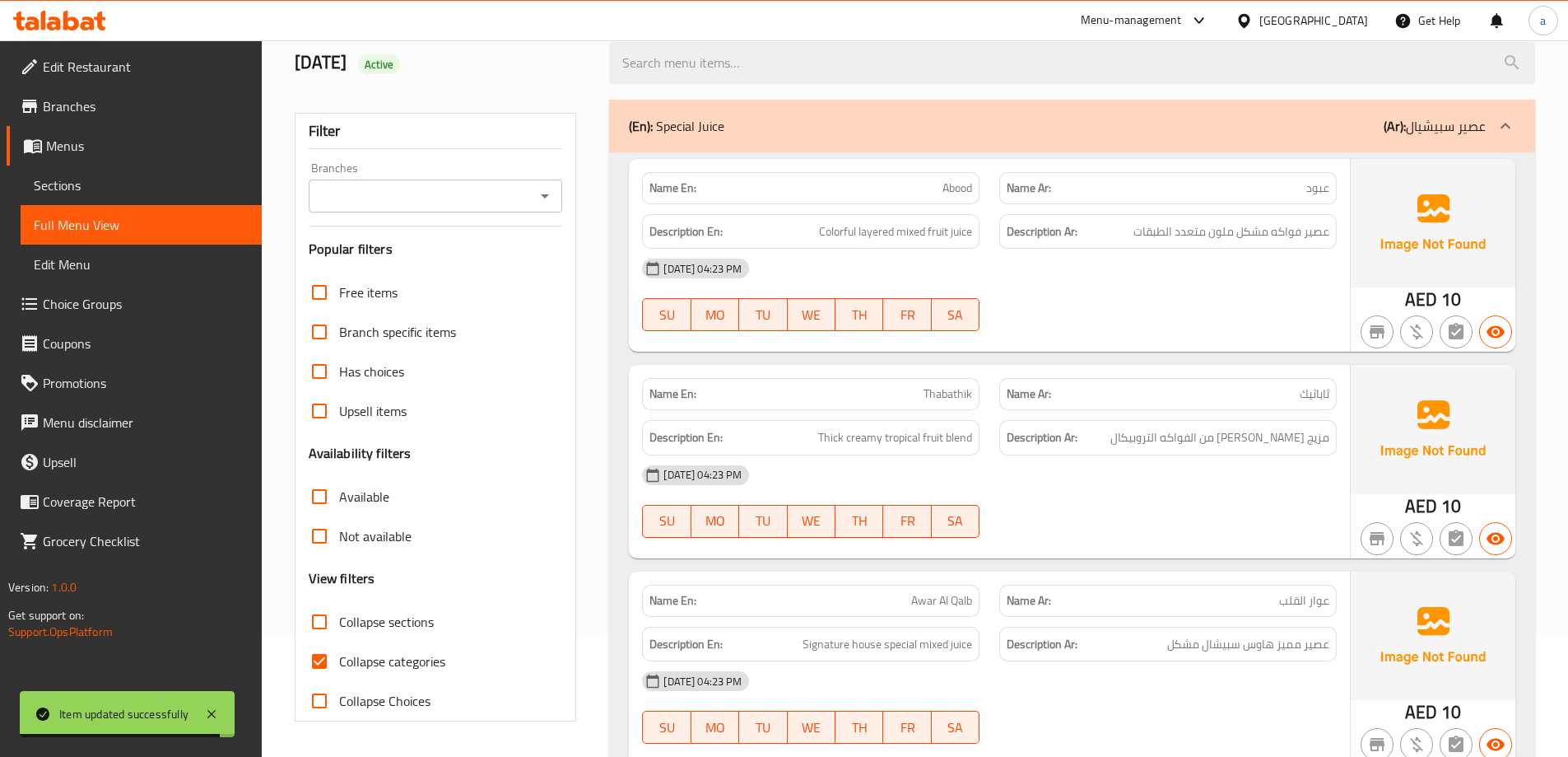
scroll to position [330, 0]
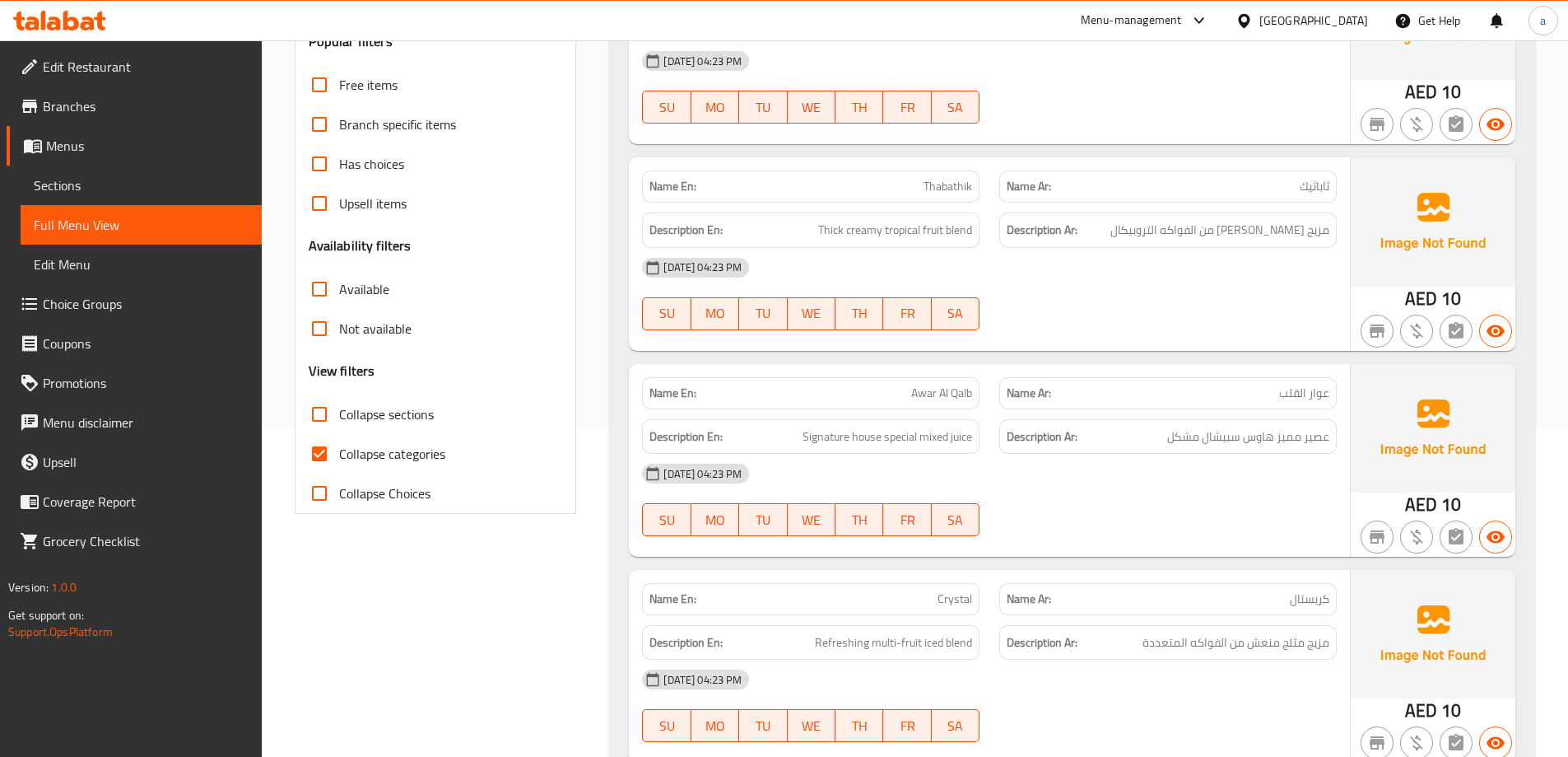
click at [341, 421] on span "Collapse sections" at bounding box center [386, 414] width 94 height 20
click at [339, 421] on input "Collapse sections" at bounding box center [319, 415] width 39 height 39
checkbox input "true"
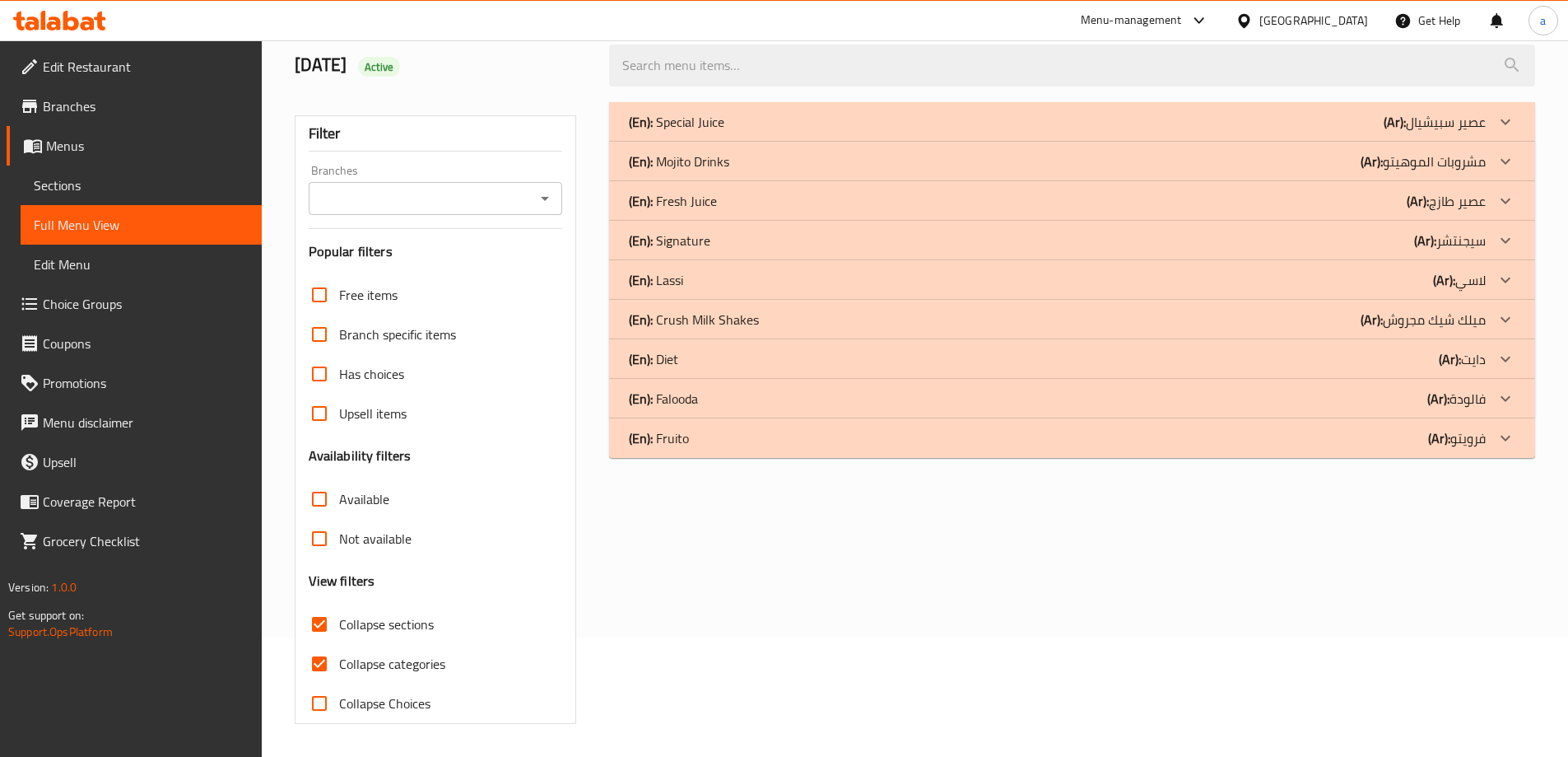
scroll to position [119, 0]
click at [1496, 364] on icon at bounding box center [1505, 359] width 20 height 20
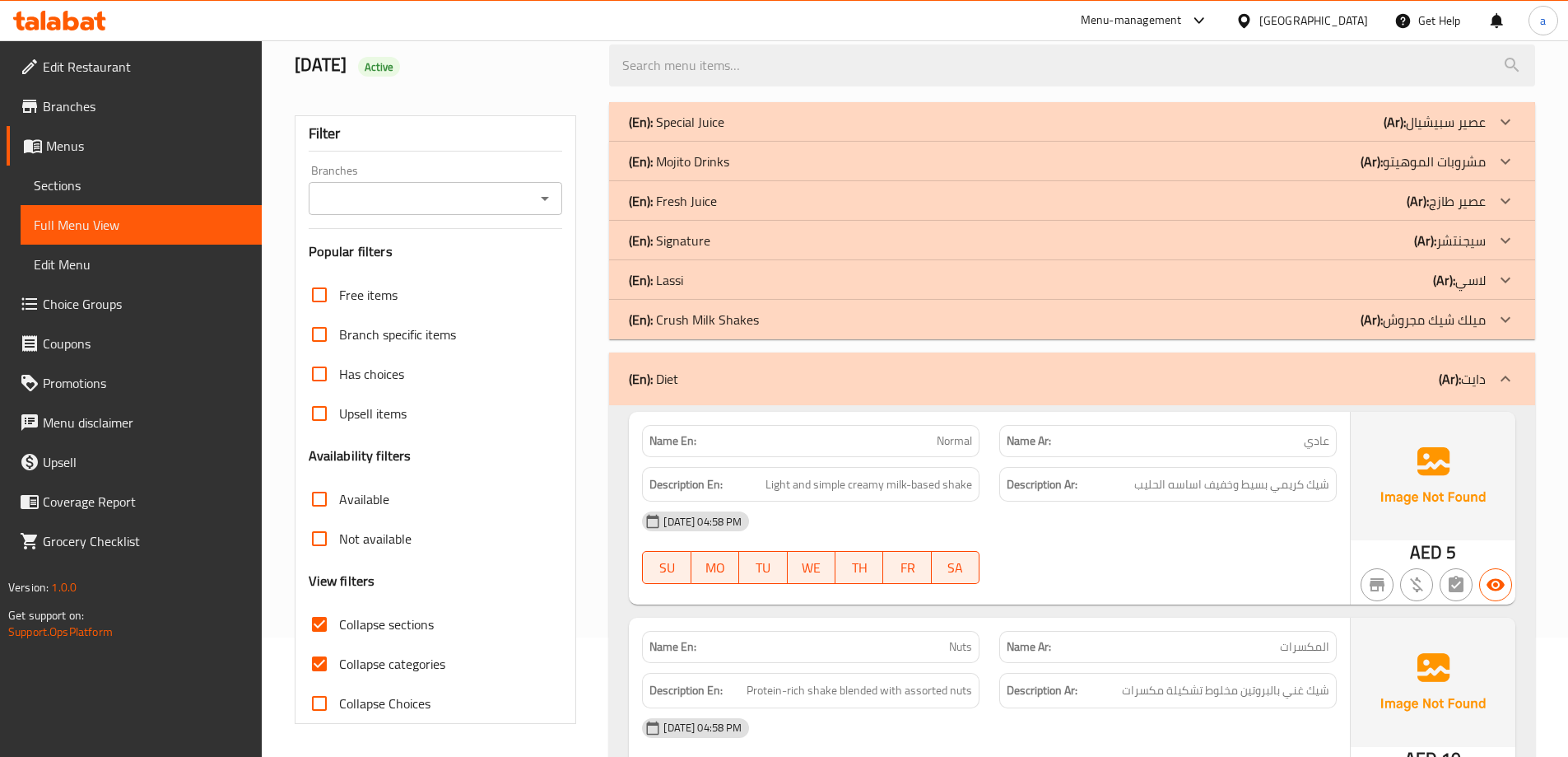
click at [1508, 250] on icon at bounding box center [1505, 240] width 20 height 20
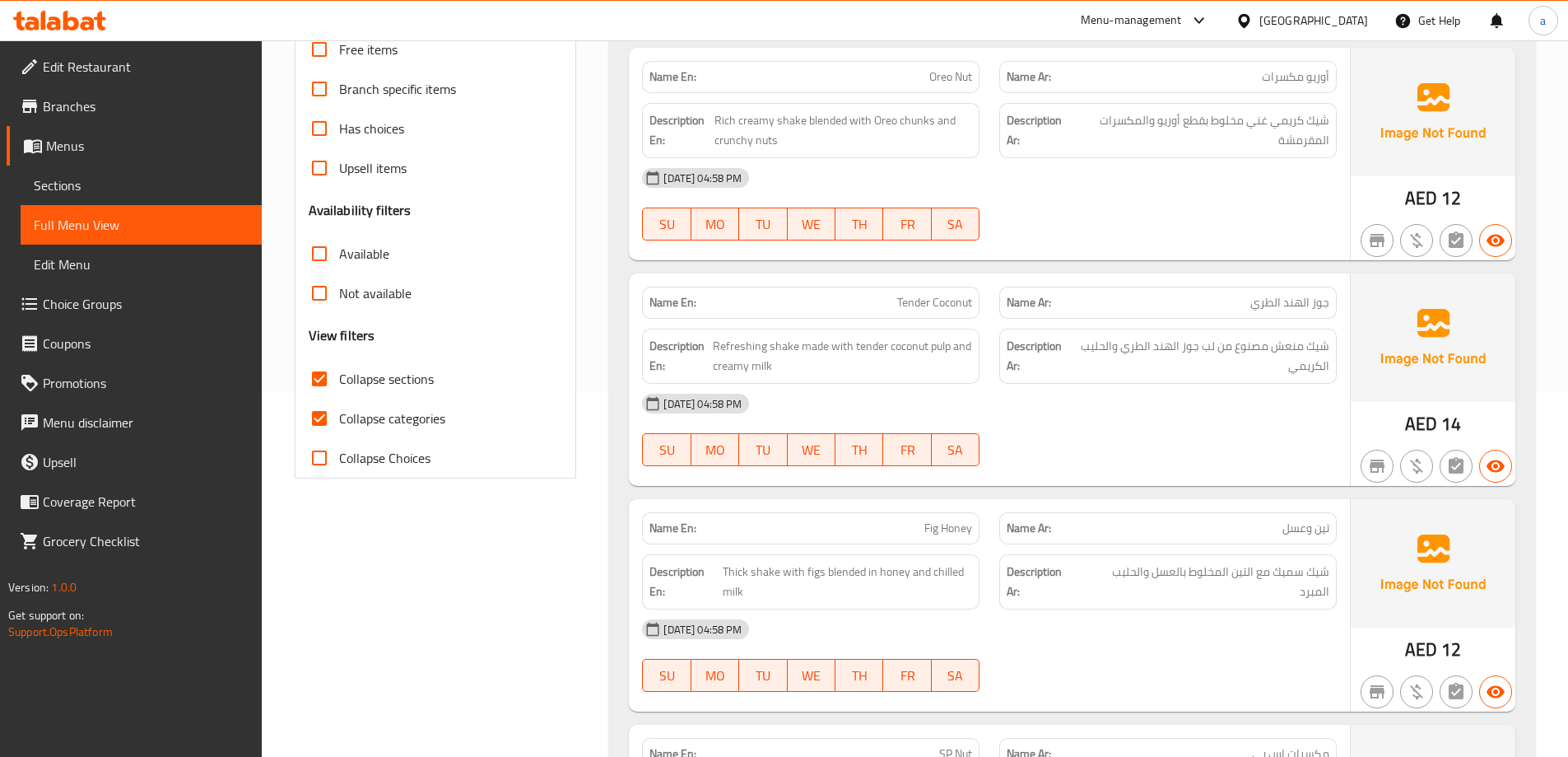
scroll to position [366, 0]
click at [328, 411] on input "Collapse categories" at bounding box center [319, 416] width 39 height 39
checkbox input "false"
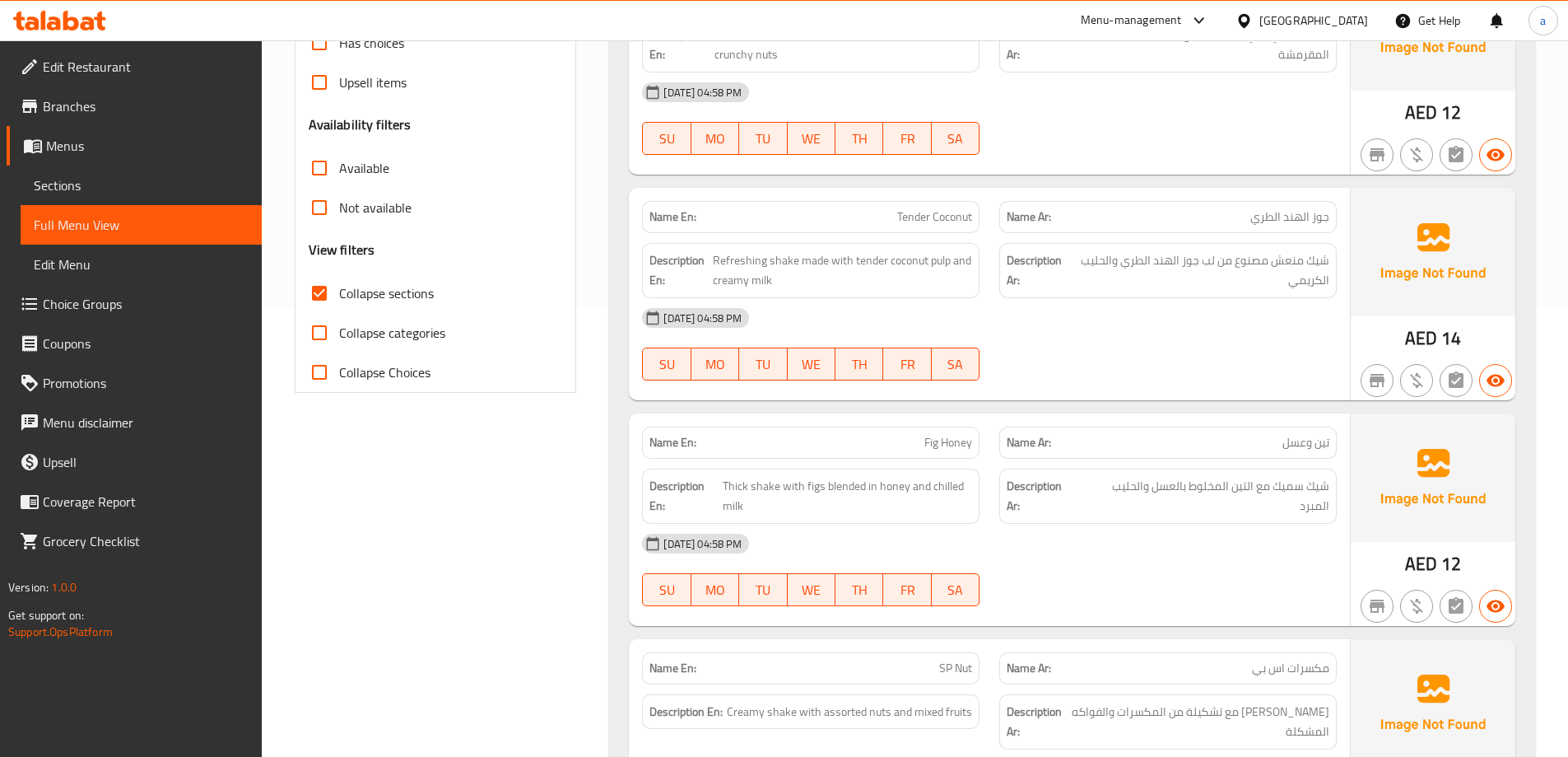
scroll to position [449, 0]
click at [1308, 446] on span "تين وعسل" at bounding box center [1306, 444] width 47 height 17
click at [1306, 445] on span "تين وعسل" at bounding box center [1306, 444] width 47 height 17
click at [1293, 450] on span "تين وعسل" at bounding box center [1306, 444] width 47 height 17
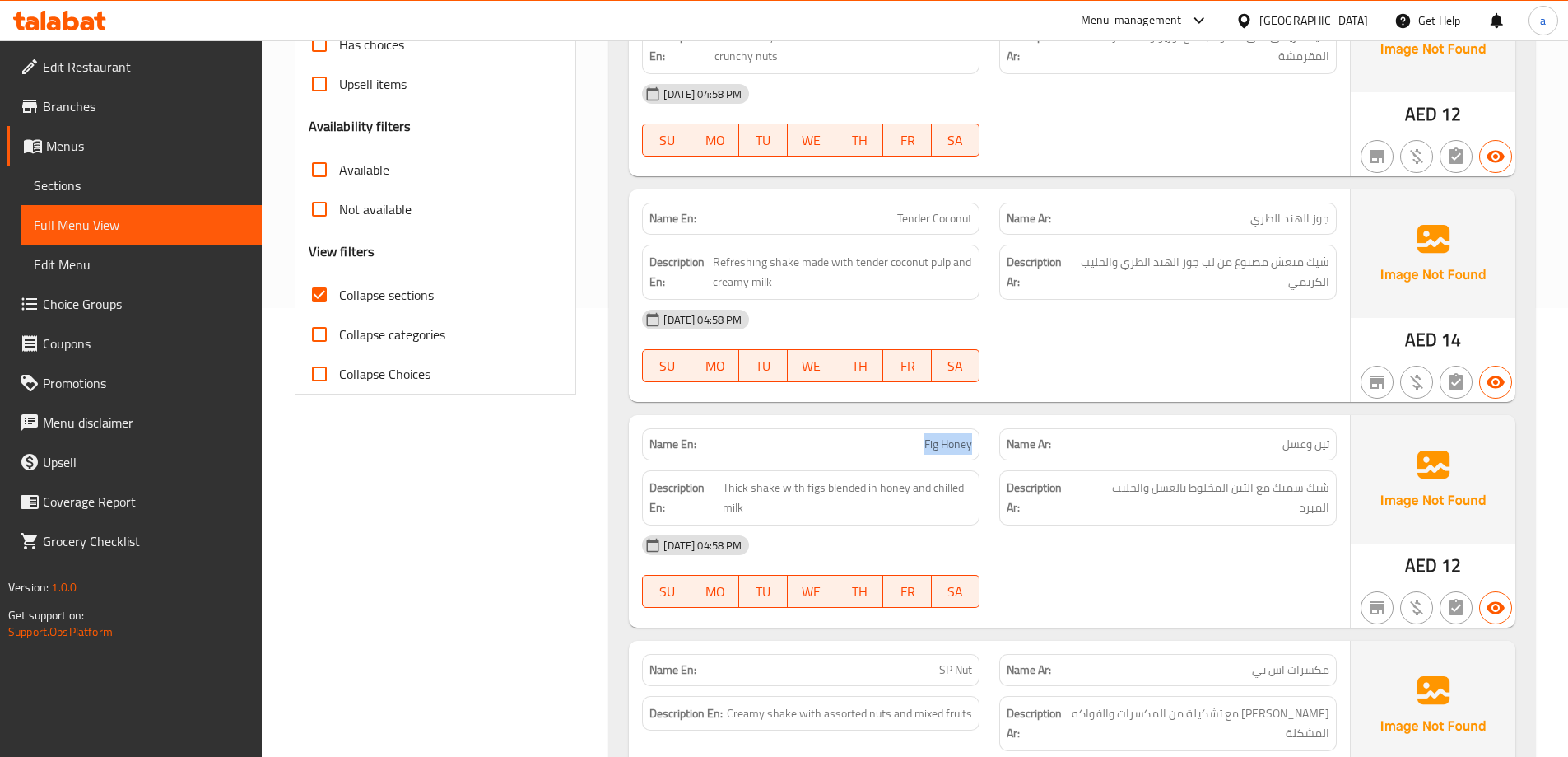
drag, startPoint x: 926, startPoint y: 444, endPoint x: 973, endPoint y: 443, distance: 47.0
click at [973, 443] on div "Name En: Fig Honey" at bounding box center [810, 444] width 337 height 32
copy span "Fig Honey"
click at [156, 190] on span "Sections" at bounding box center [141, 185] width 214 height 20
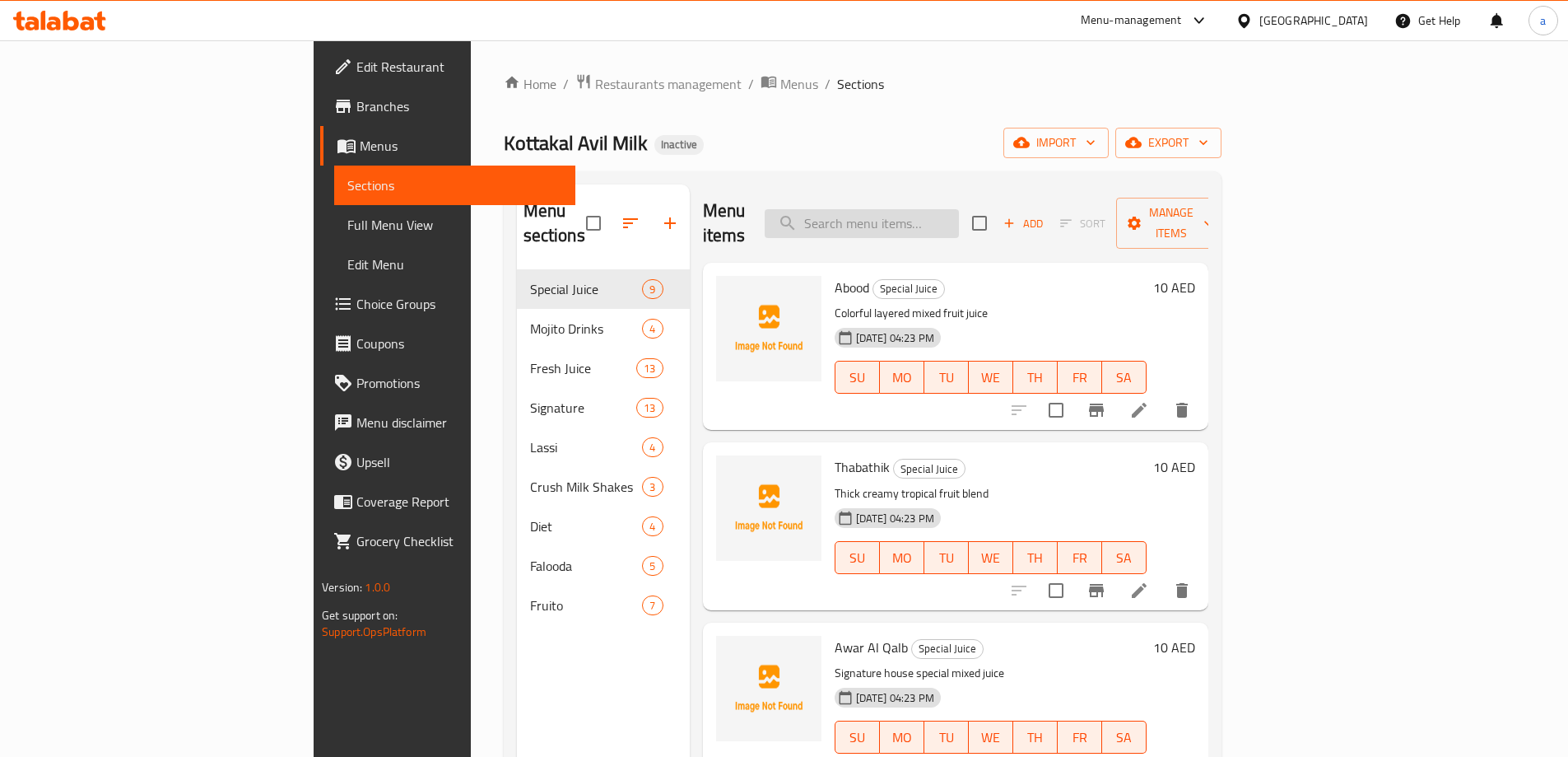
click at [901, 209] on input "search" at bounding box center [861, 224] width 194 height 29
paste input "Fig Honey"
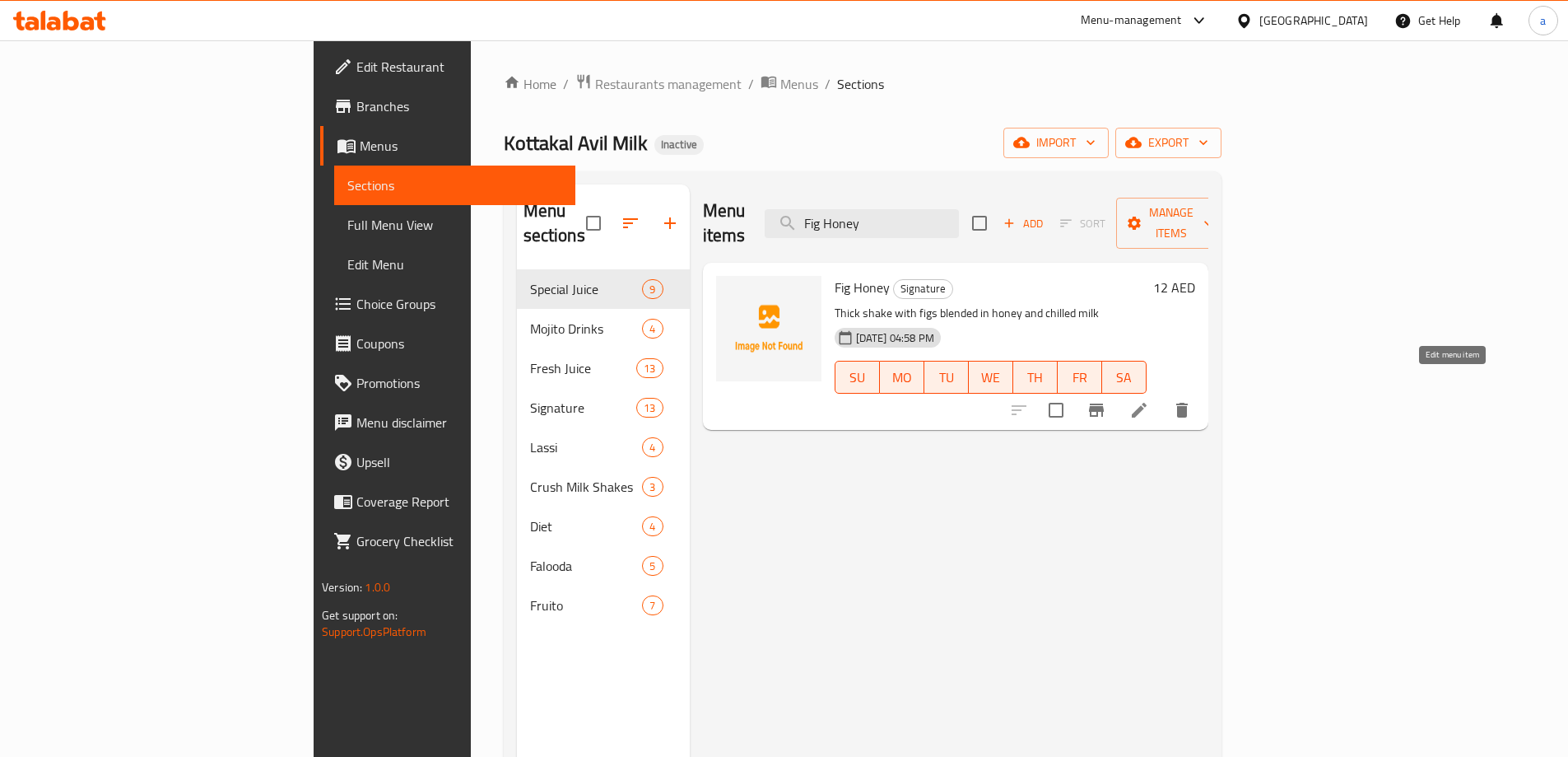
type input "Fig Honey"
click at [1149, 400] on icon at bounding box center [1138, 409] width 20 height 20
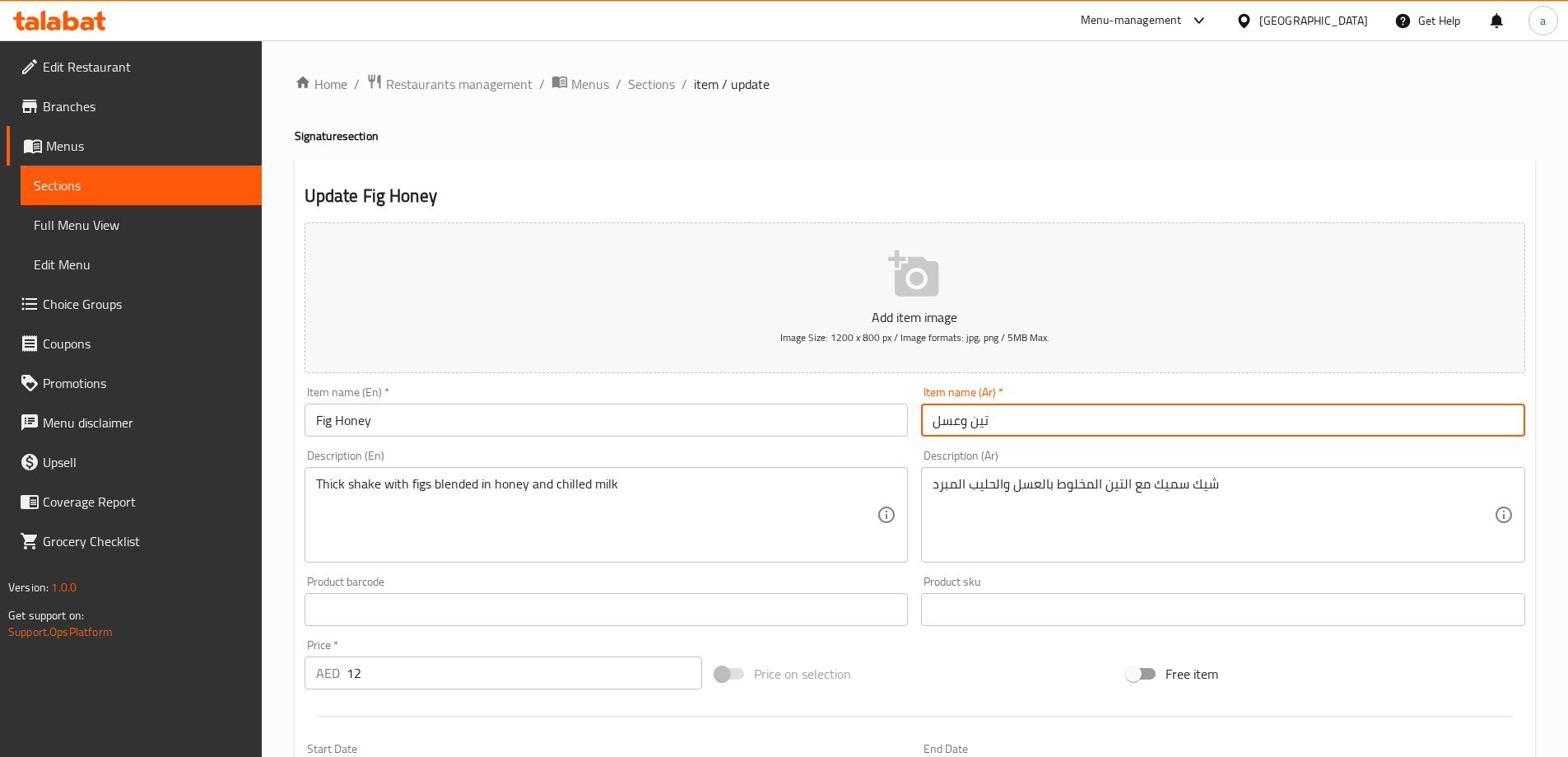
click at [962, 423] on input "تين وعسل" at bounding box center [1222, 420] width 604 height 33
type input "تين عسل"
click at [820, 421] on input "Fig Honey" at bounding box center [606, 420] width 604 height 33
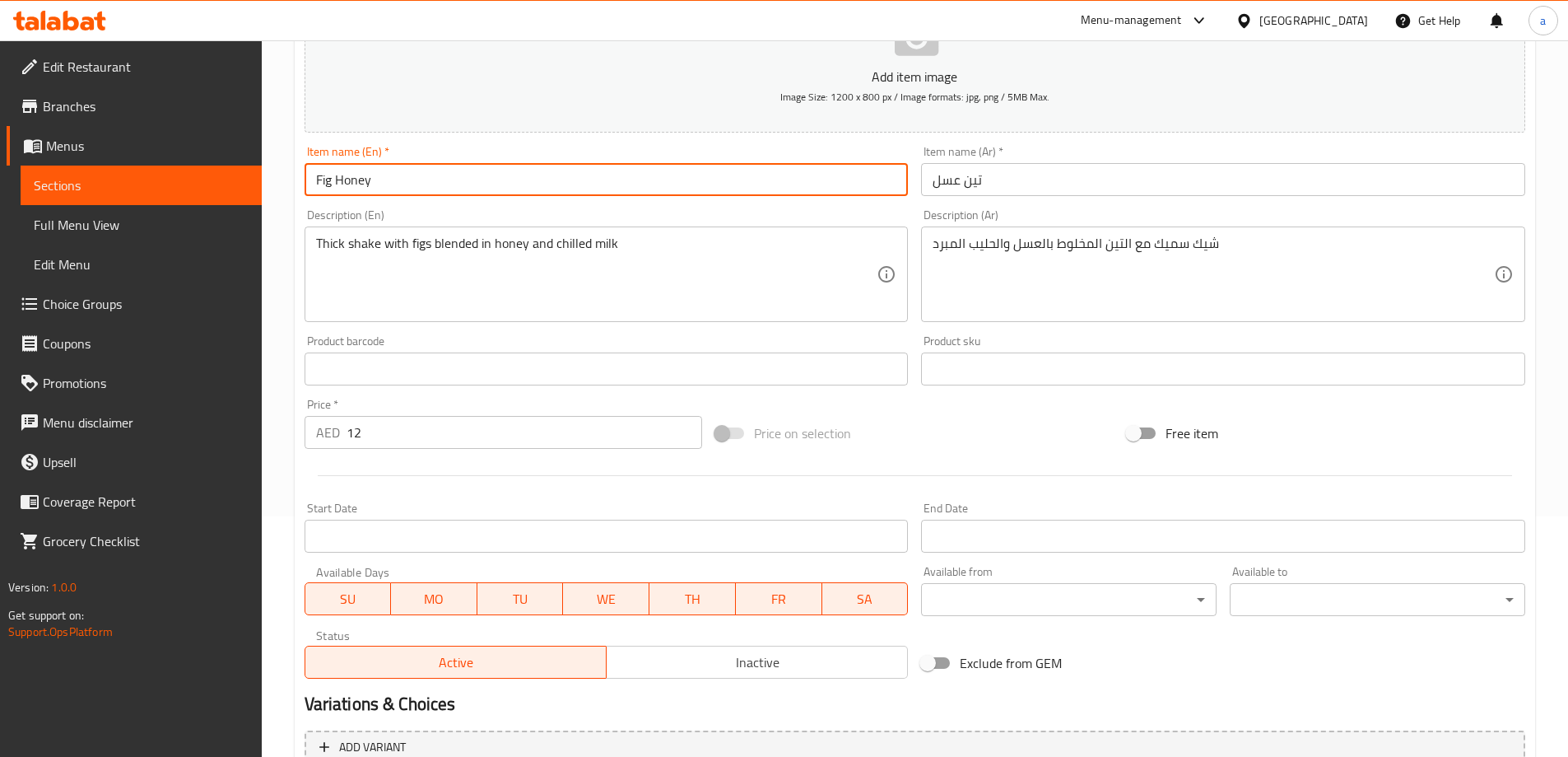
scroll to position [407, 0]
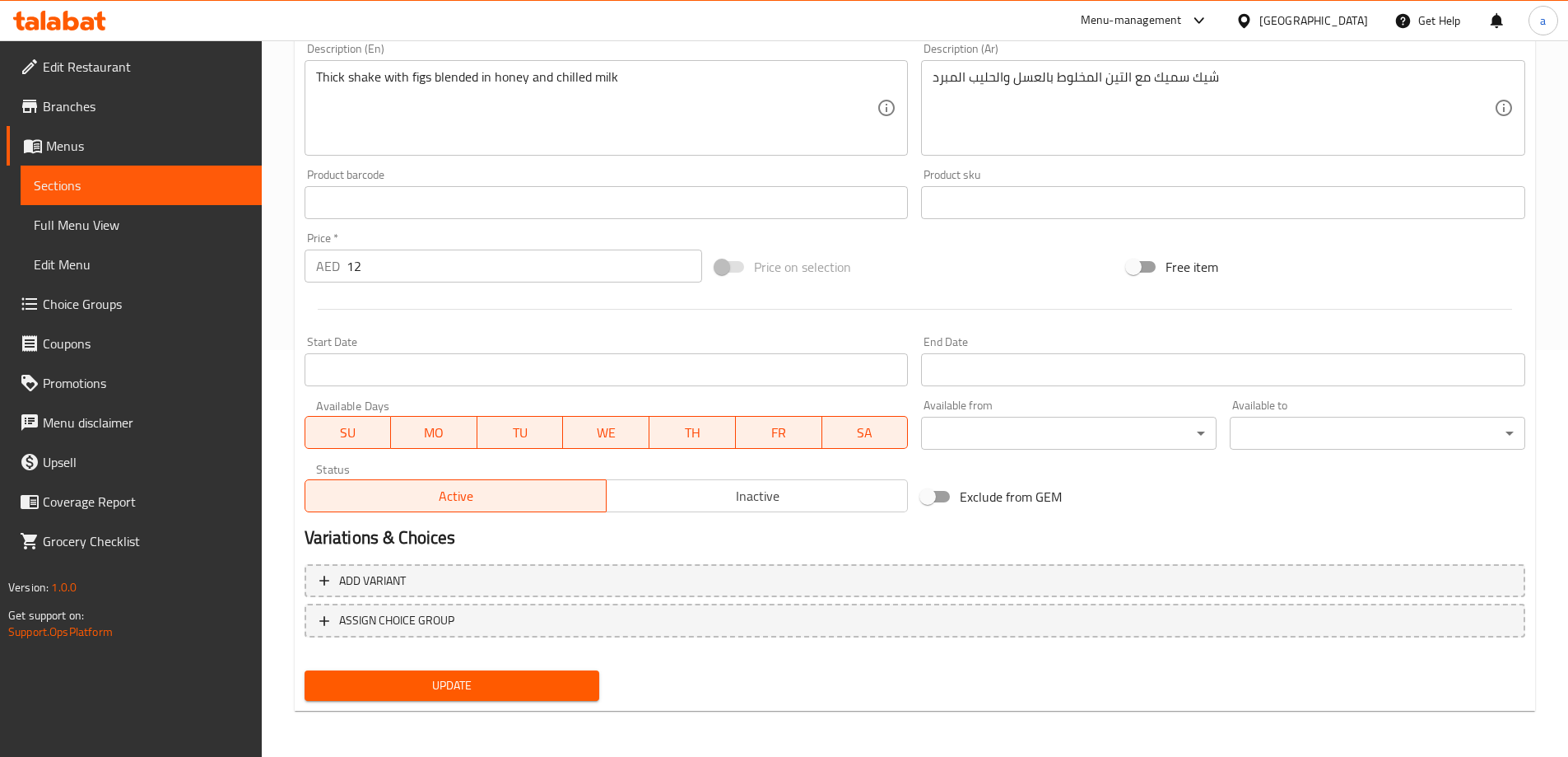
click at [510, 687] on span "Update" at bounding box center [452, 686] width 269 height 21
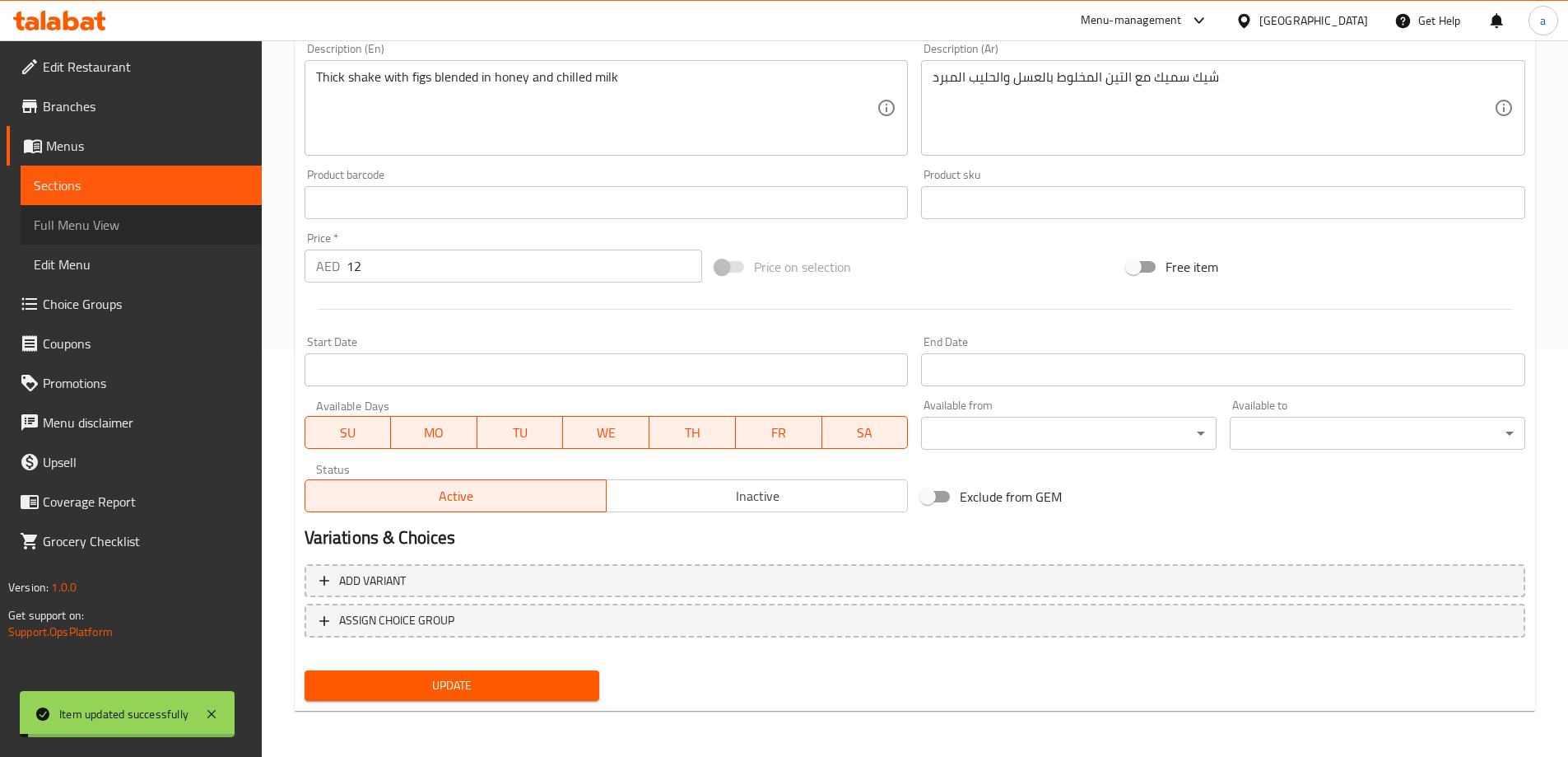
click at [112, 225] on span "Full Menu View" at bounding box center [141, 224] width 214 height 20
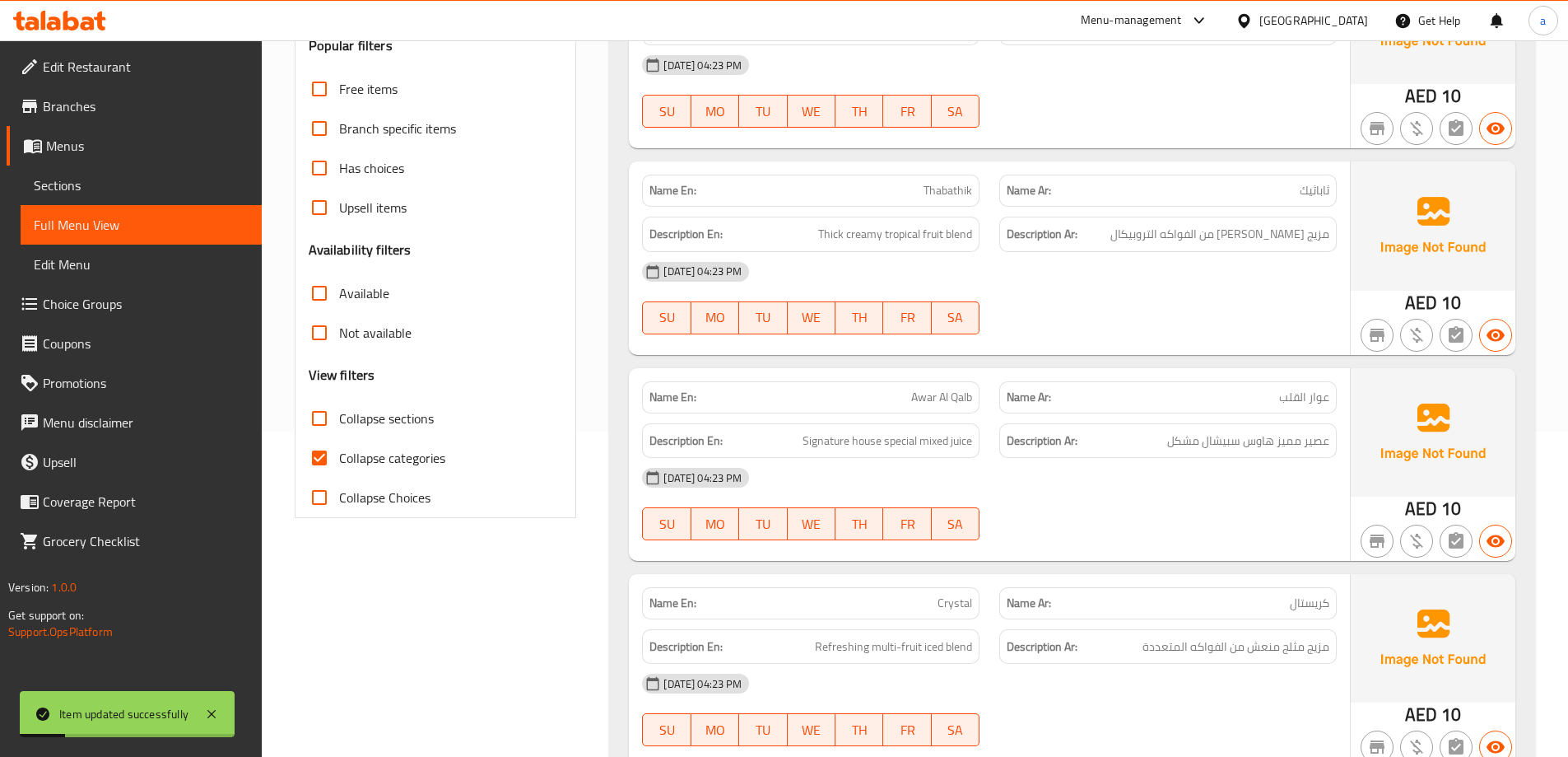
scroll to position [160, 0]
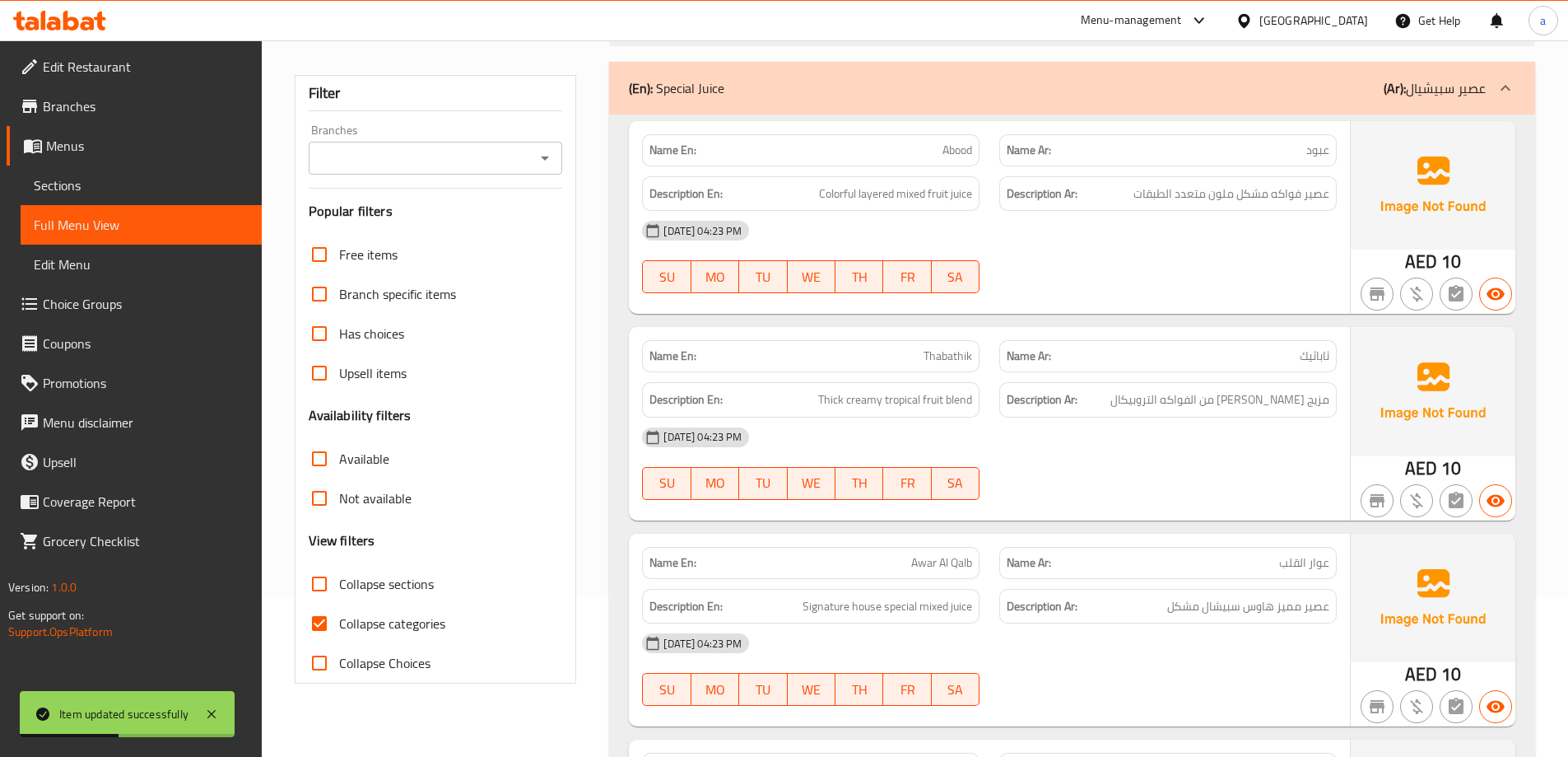
click at [327, 590] on input "Collapse sections" at bounding box center [319, 584] width 39 height 39
checkbox input "true"
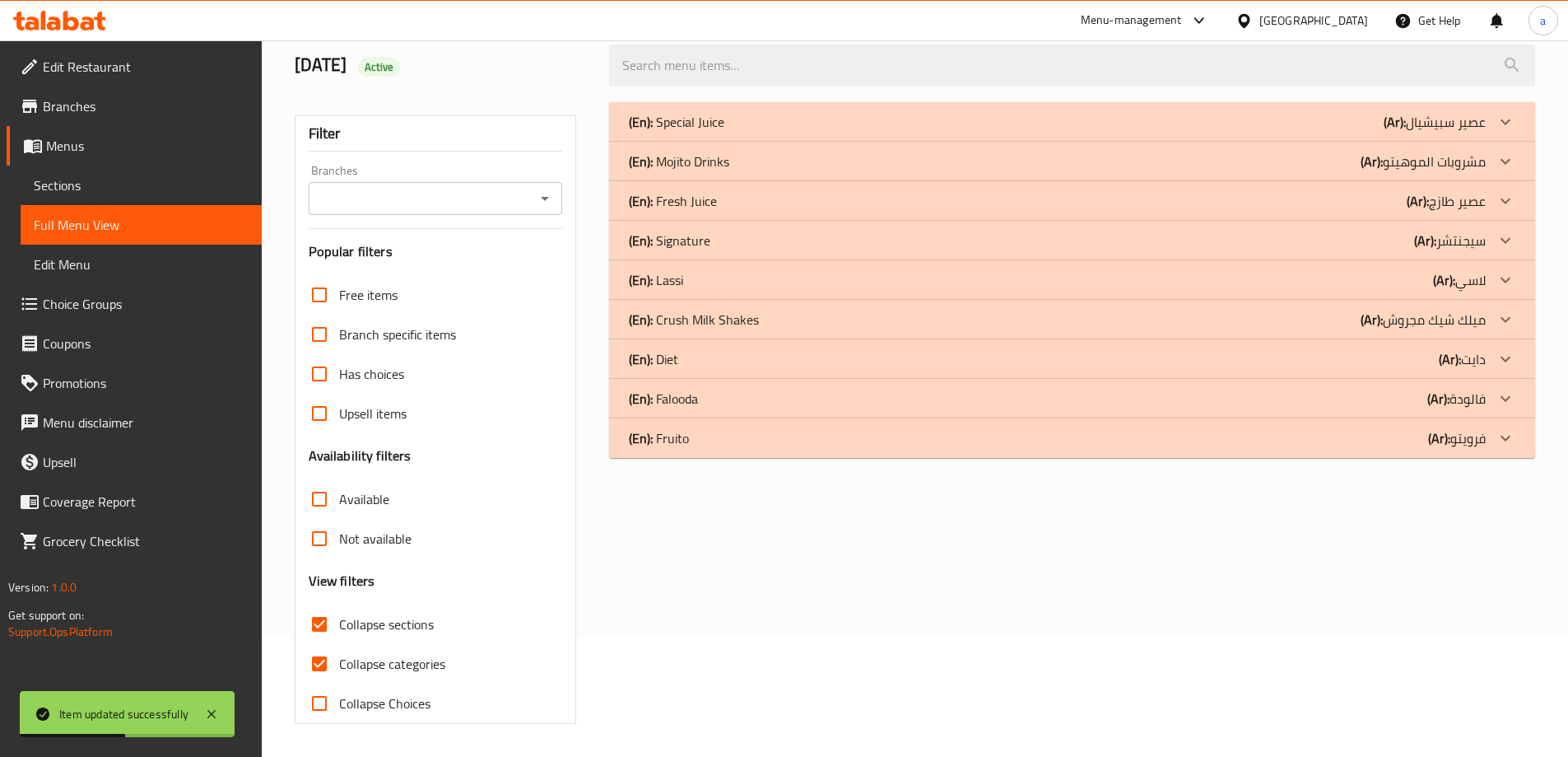
click at [326, 644] on input "Collapse categories" at bounding box center [319, 663] width 39 height 39
checkbox input "false"
click at [1507, 360] on icon at bounding box center [1505, 359] width 20 height 20
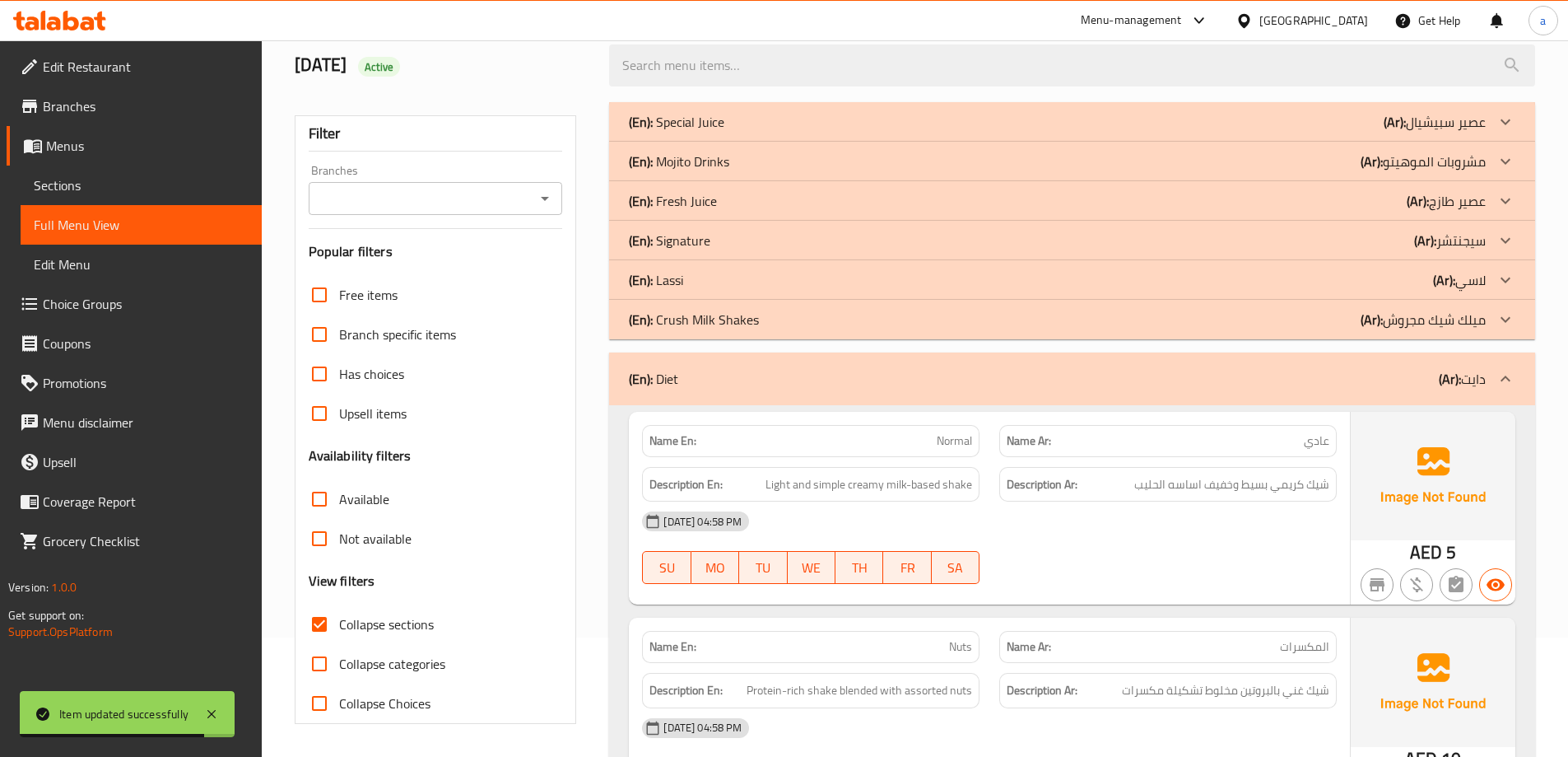
click at [1509, 244] on icon at bounding box center [1505, 240] width 20 height 20
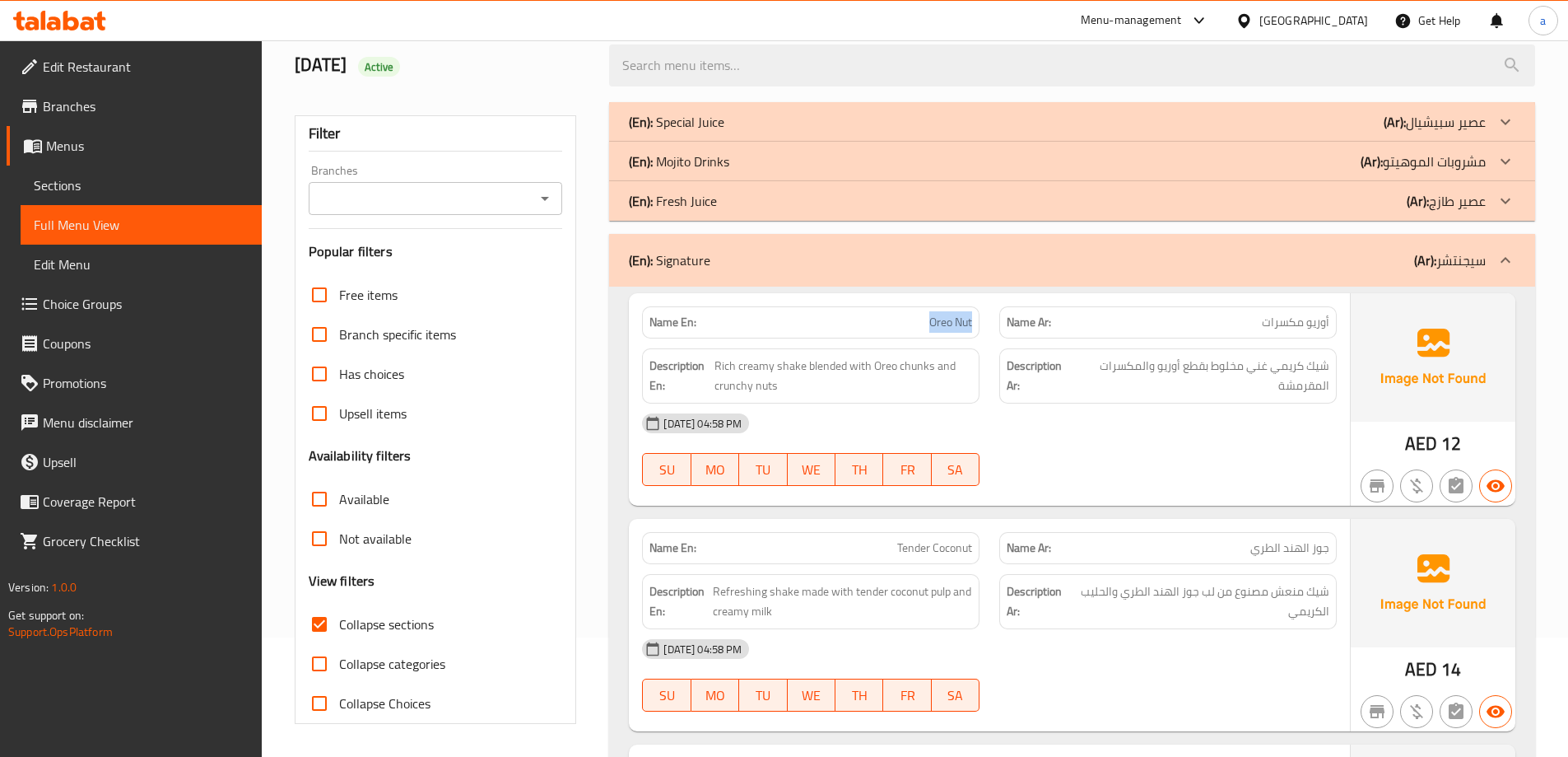
drag, startPoint x: 929, startPoint y: 320, endPoint x: 975, endPoint y: 324, distance: 46.2
click at [975, 324] on div "Name En: Oreo Nut" at bounding box center [810, 322] width 337 height 32
copy span "Oreo Nut"
click at [149, 179] on span "Sections" at bounding box center [141, 185] width 214 height 20
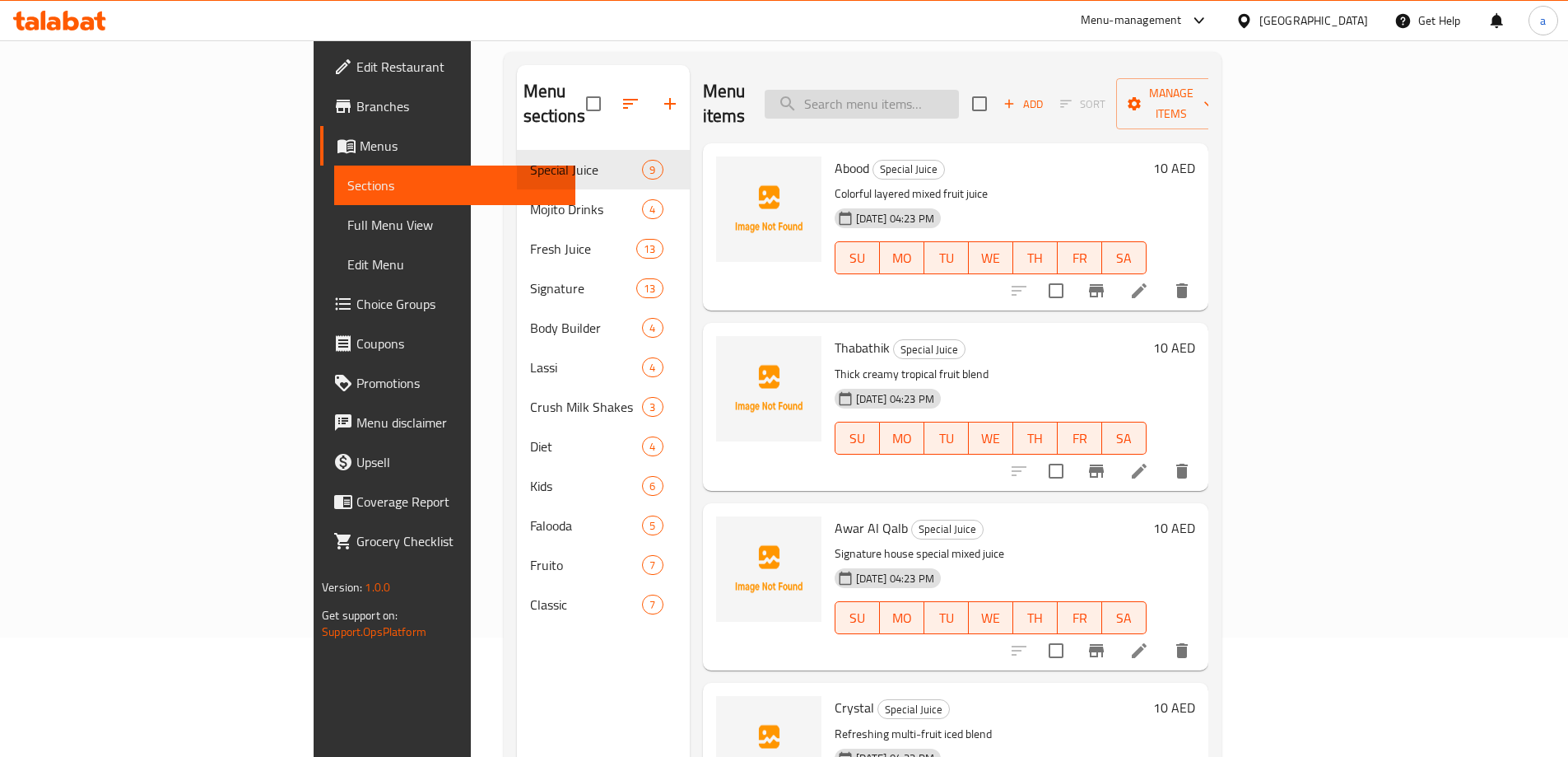
click at [938, 90] on input "search" at bounding box center [861, 105] width 194 height 29
paste input "Oreo Nut"
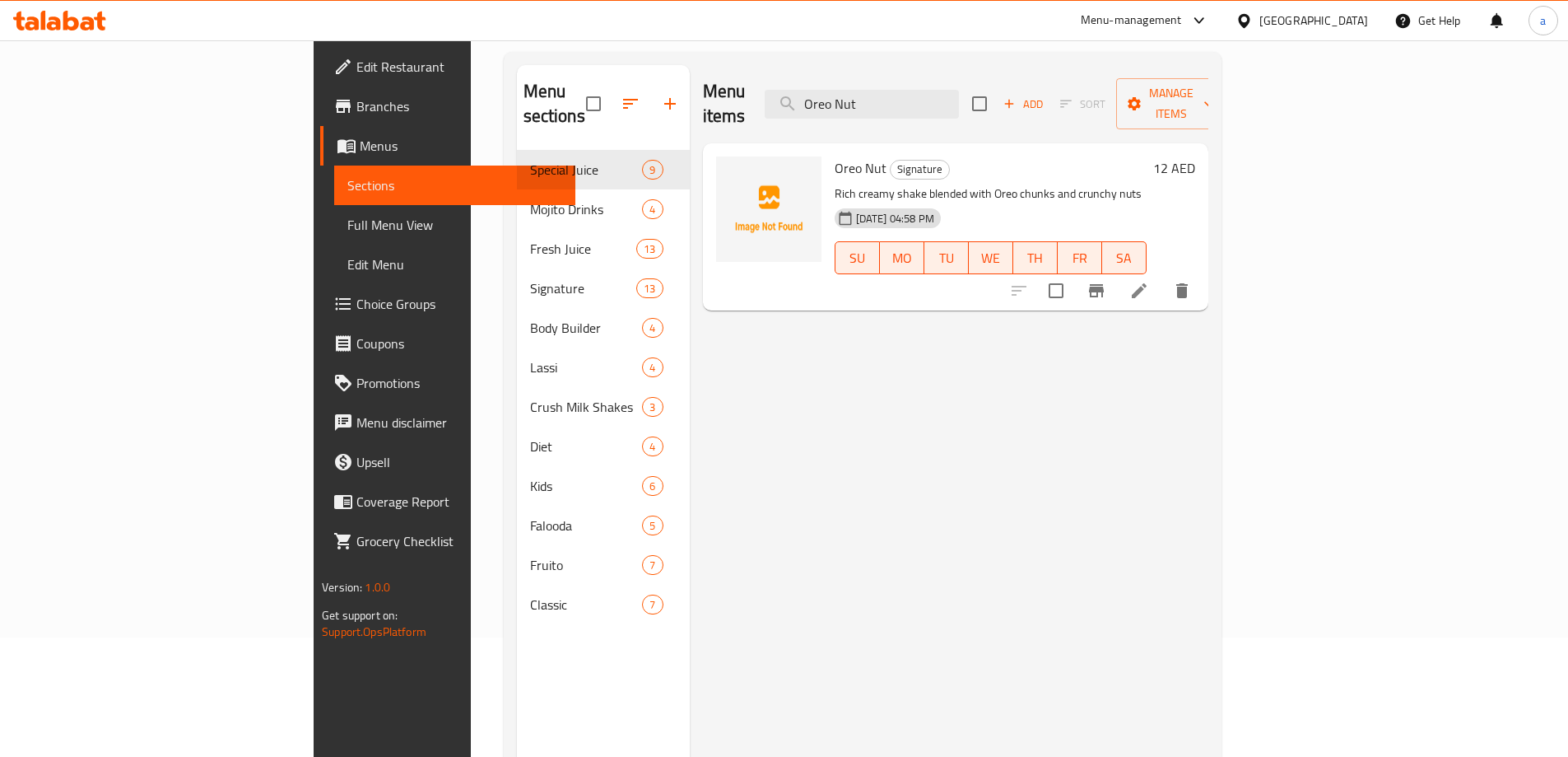
type input "Oreo Nut"
click at [1146, 283] on icon at bounding box center [1138, 290] width 15 height 15
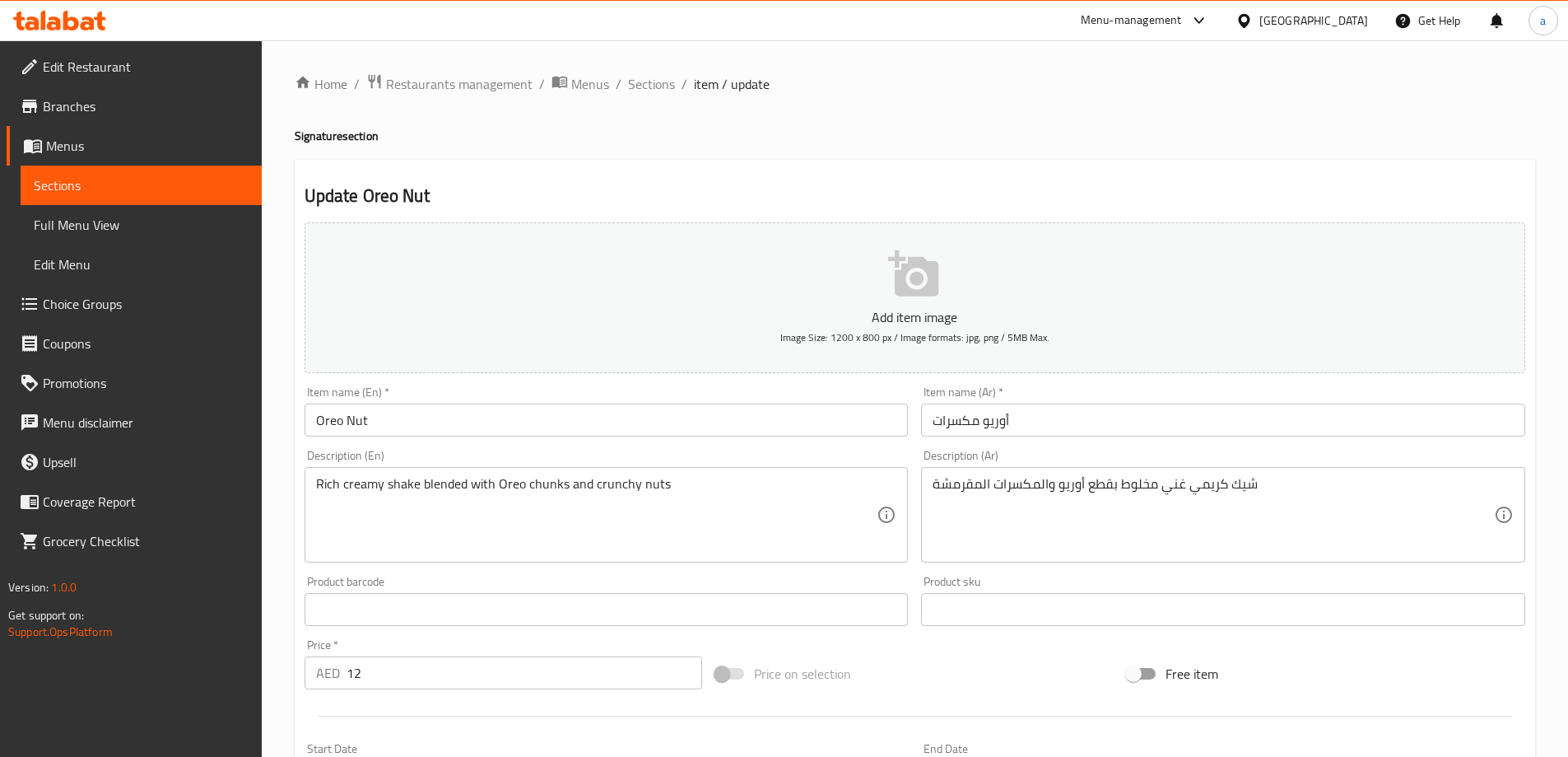
click at [926, 486] on div "شيك كريمي غني مخلوط بقطع أوريو والمكسرات المقرمشة Description (Ar)" at bounding box center [1222, 514] width 604 height 95
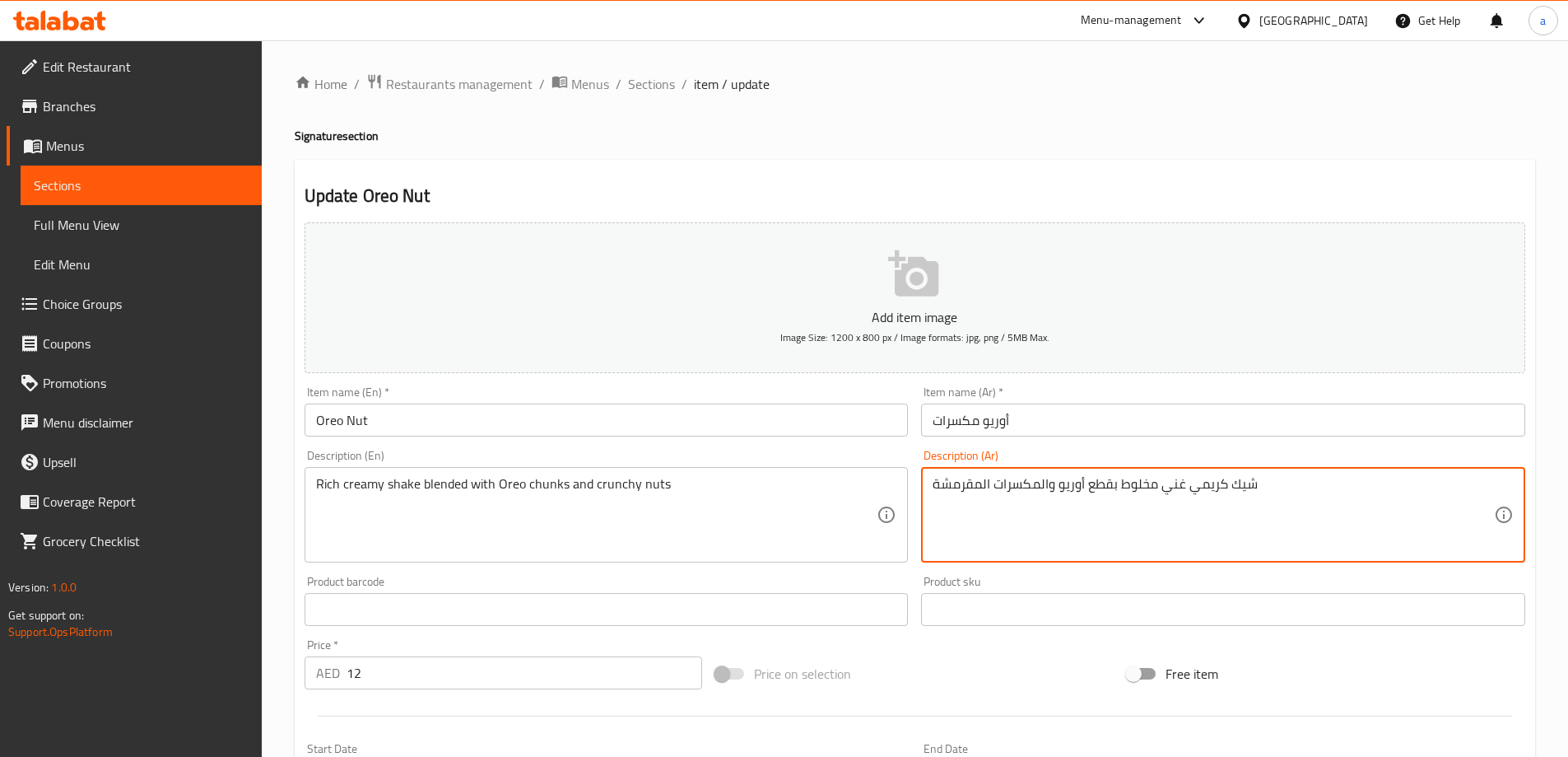
click at [1285, 481] on textarea "شيك كريمي غني مخلوط بقطع أوريو والمكسرات المقرمشة" at bounding box center [1213, 514] width 561 height 78
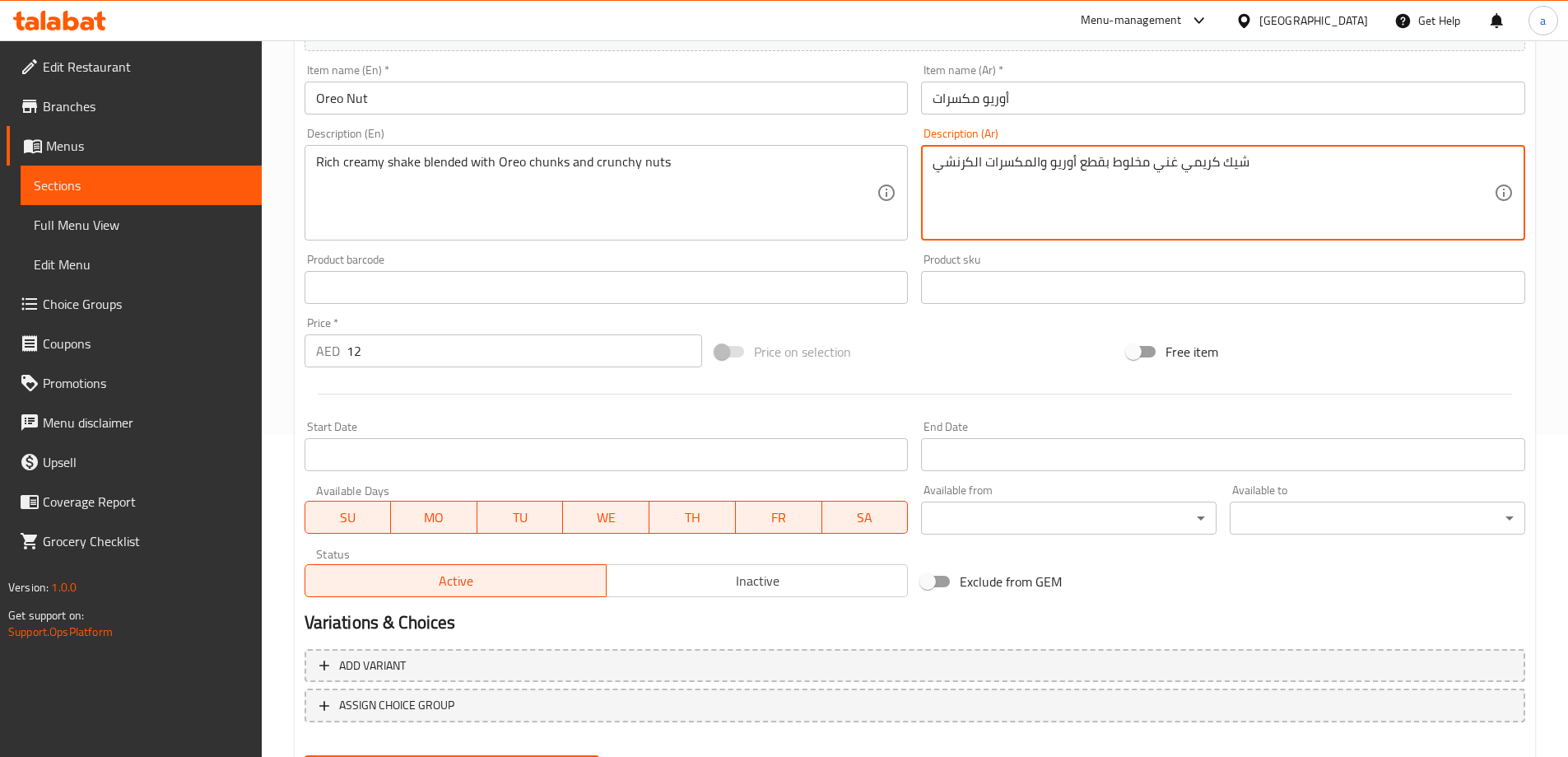
scroll to position [407, 0]
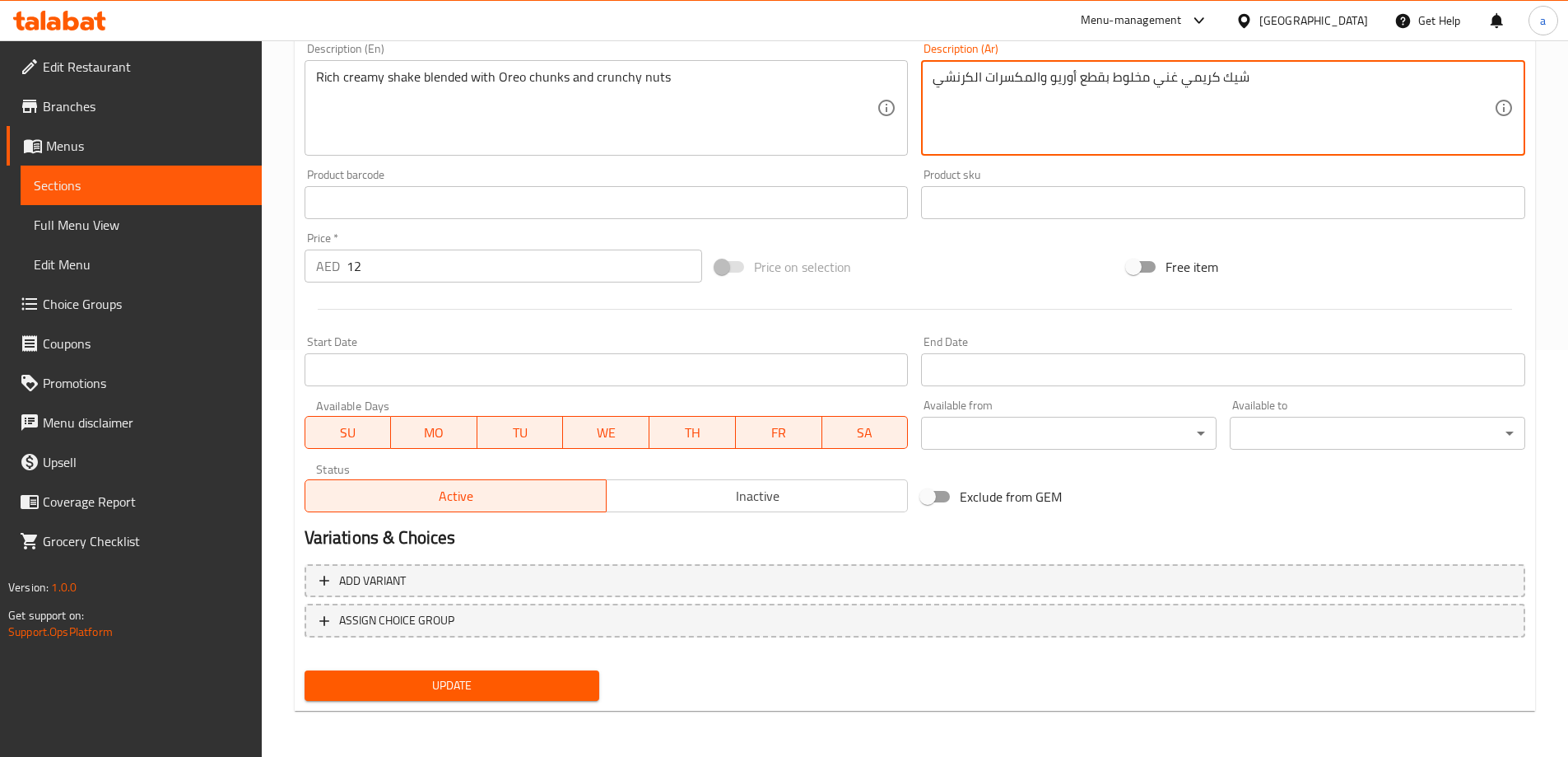
type textarea "شيك كريمي غني مخلوط بقطع أوريو والمكسرات الكرنشي"
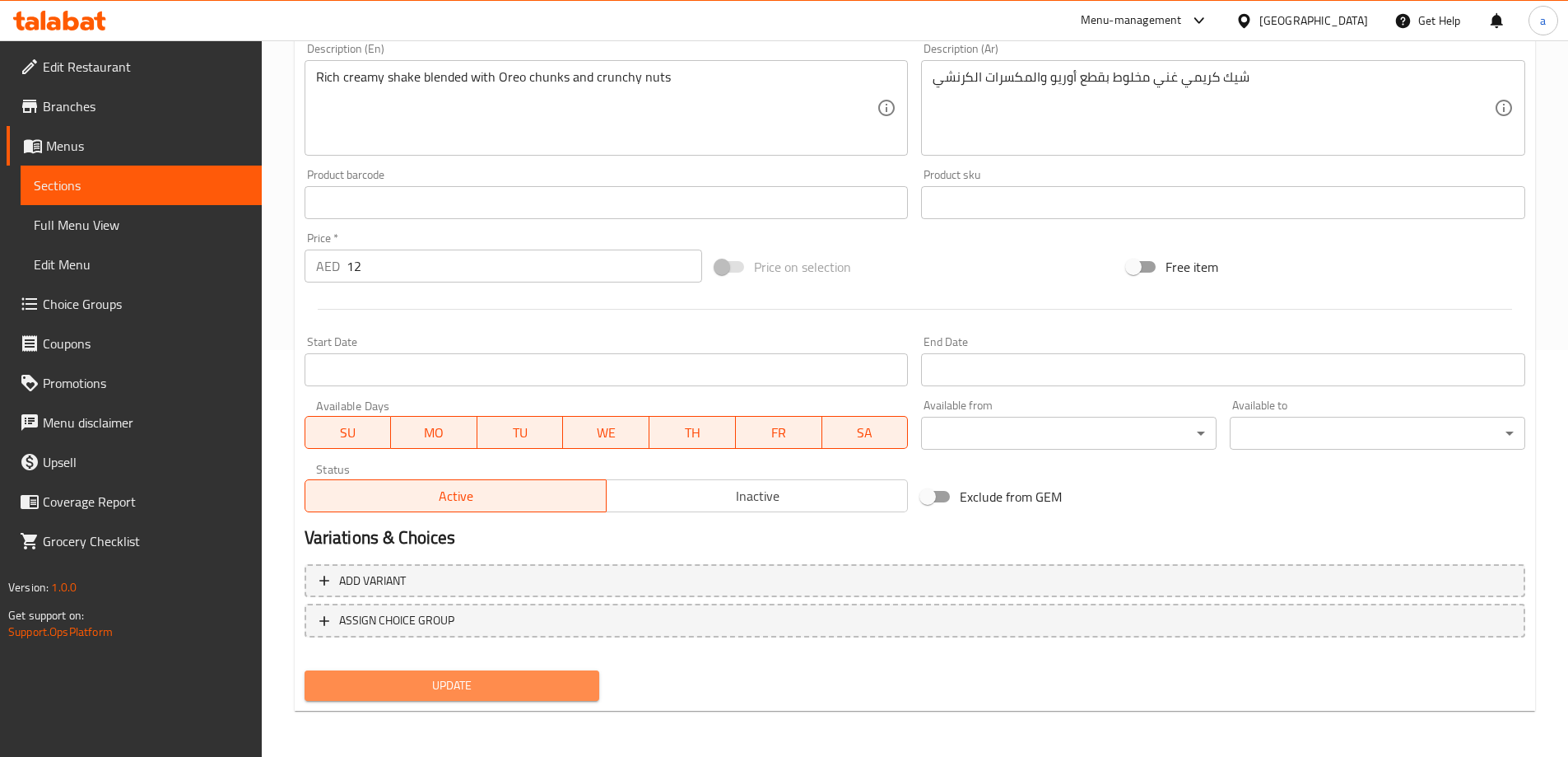
click at [546, 680] on span "Update" at bounding box center [452, 686] width 269 height 21
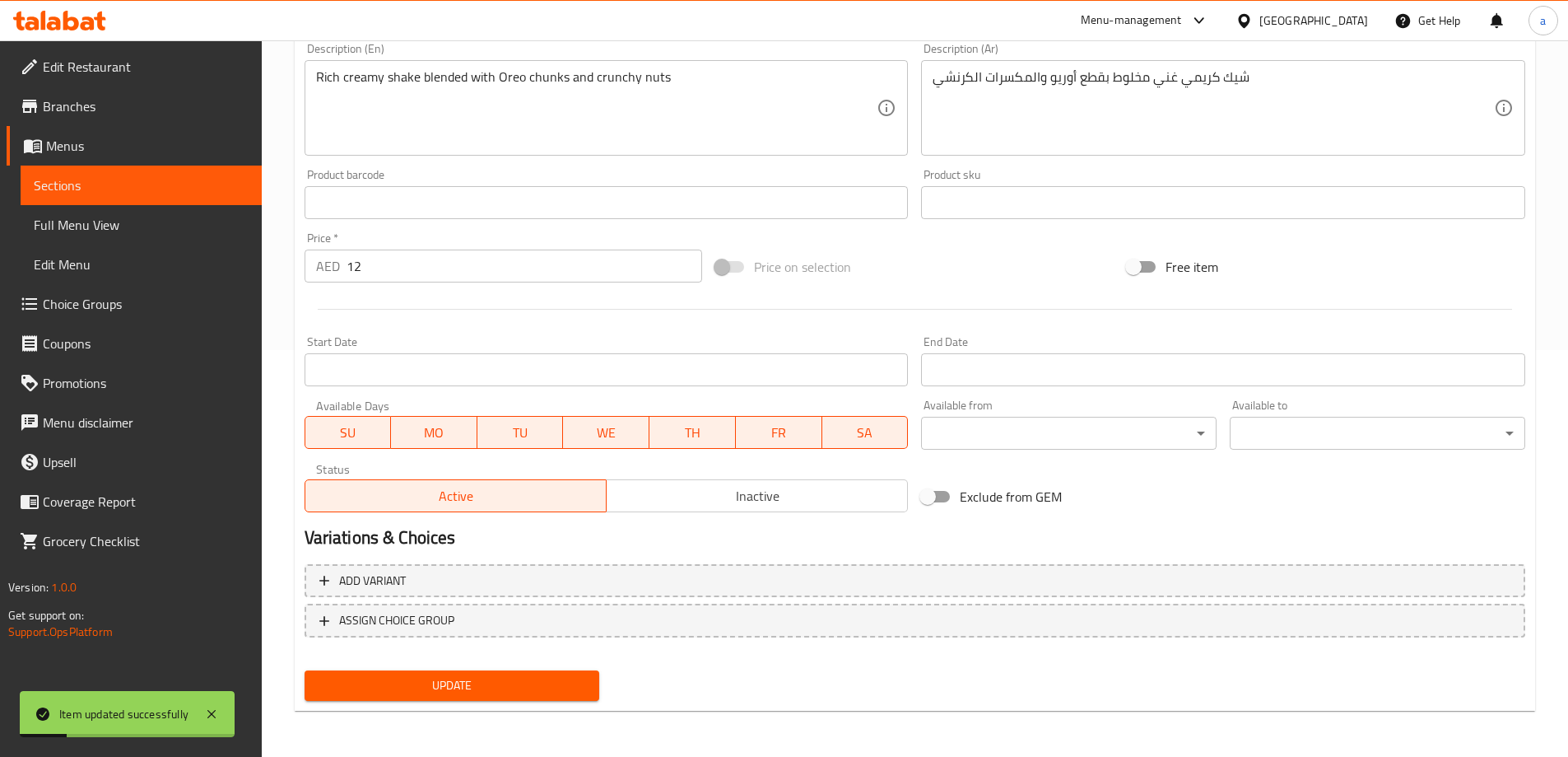
click at [136, 225] on span "Full Menu View" at bounding box center [141, 224] width 214 height 20
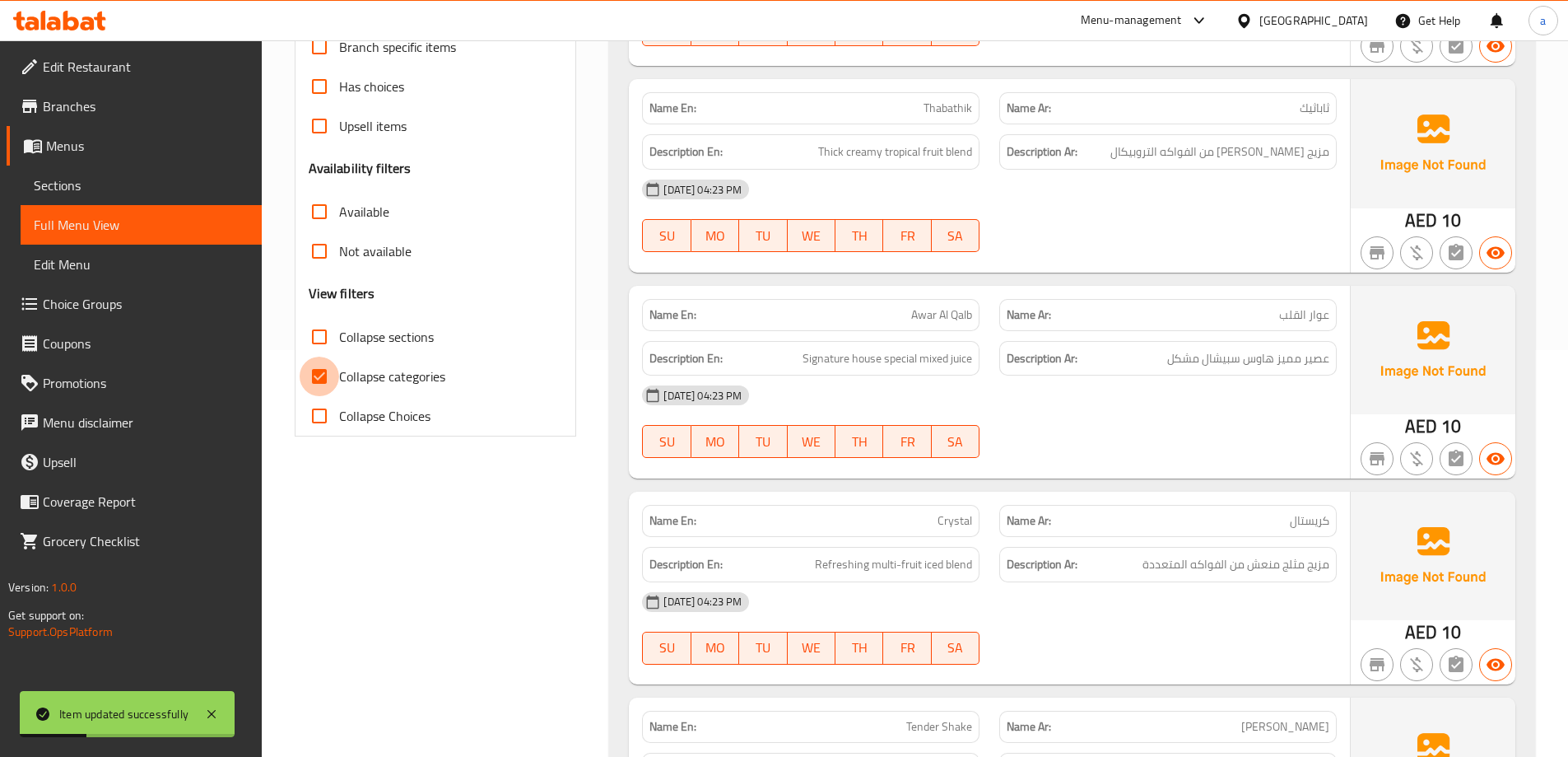
click at [316, 377] on input "Collapse categories" at bounding box center [319, 376] width 39 height 39
checkbox input "false"
click at [330, 342] on input "Collapse sections" at bounding box center [319, 336] width 39 height 39
checkbox input "true"
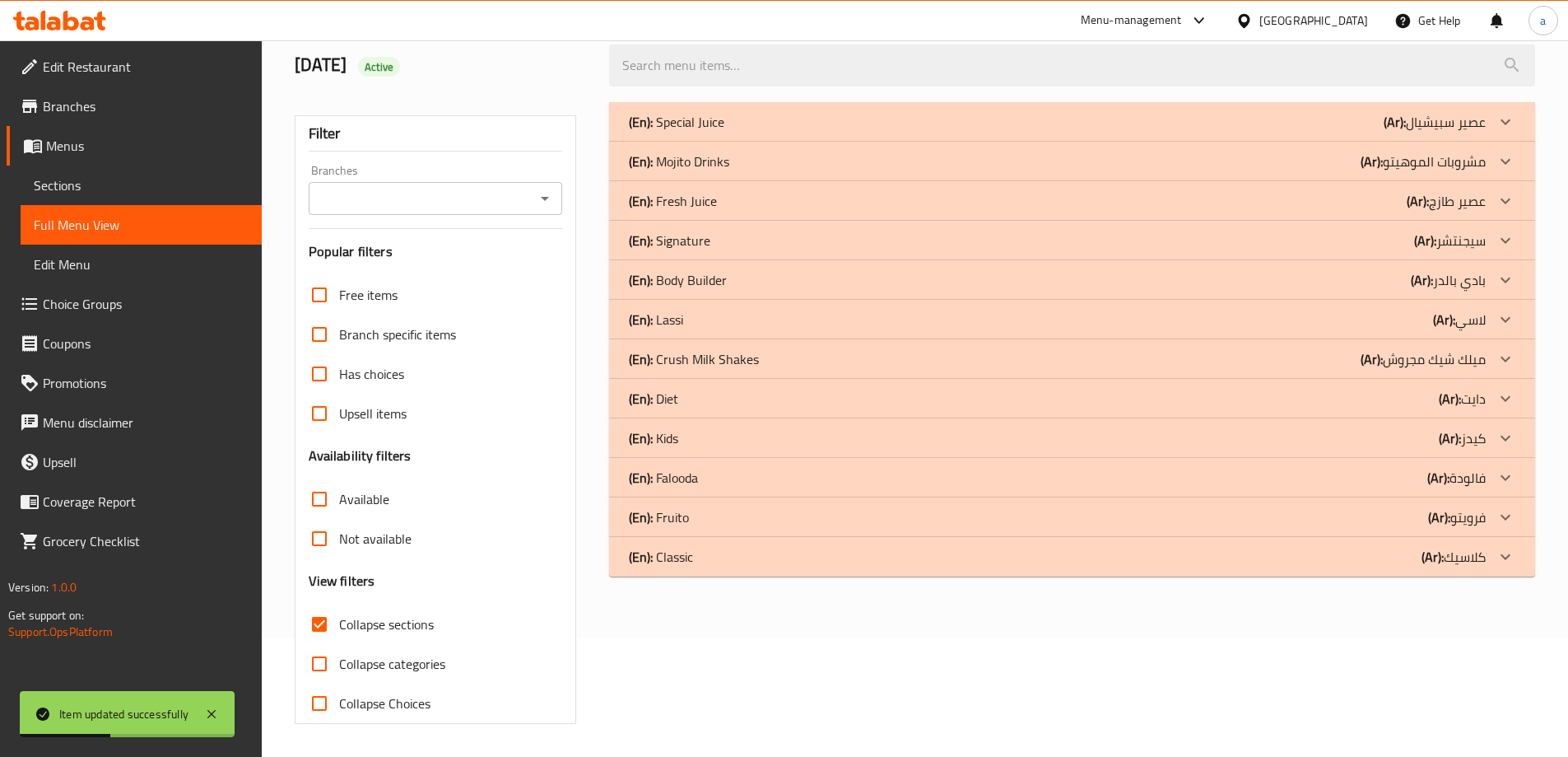
scroll to position [119, 0]
click at [1505, 237] on icon at bounding box center [1505, 240] width 20 height 20
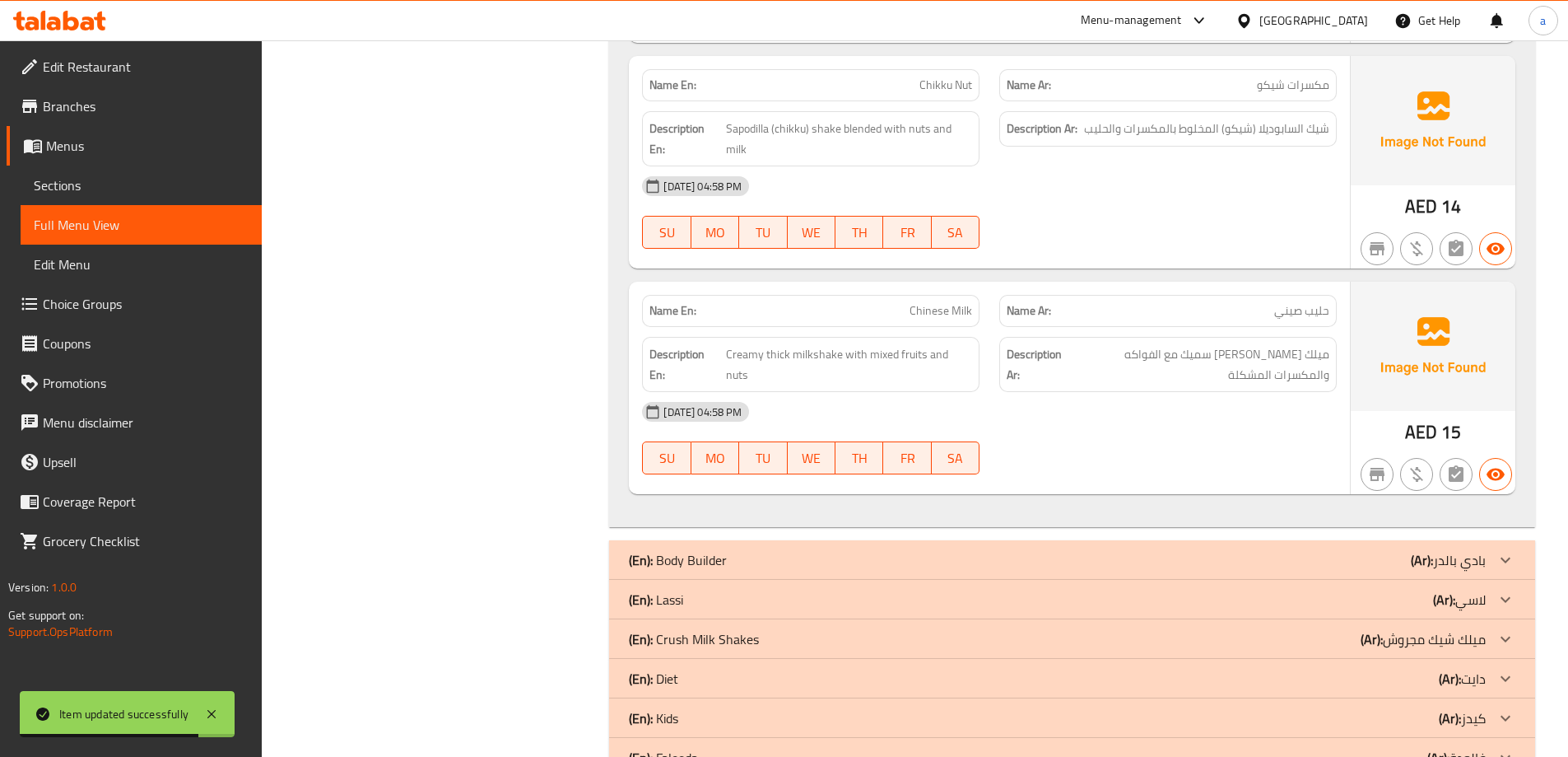
scroll to position [2892, 0]
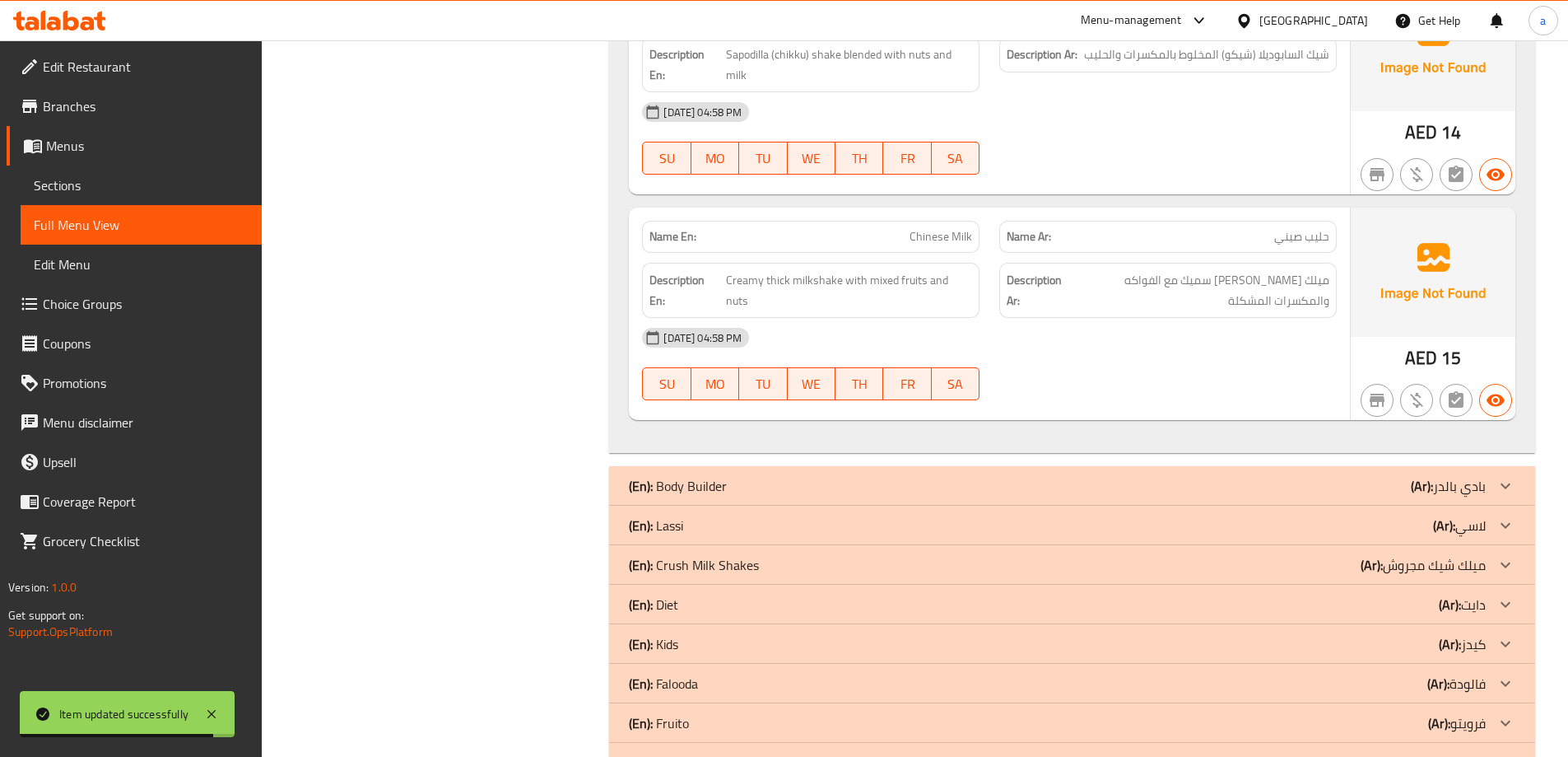
click at [1501, 584] on div at bounding box center [1505, 604] width 39 height 39
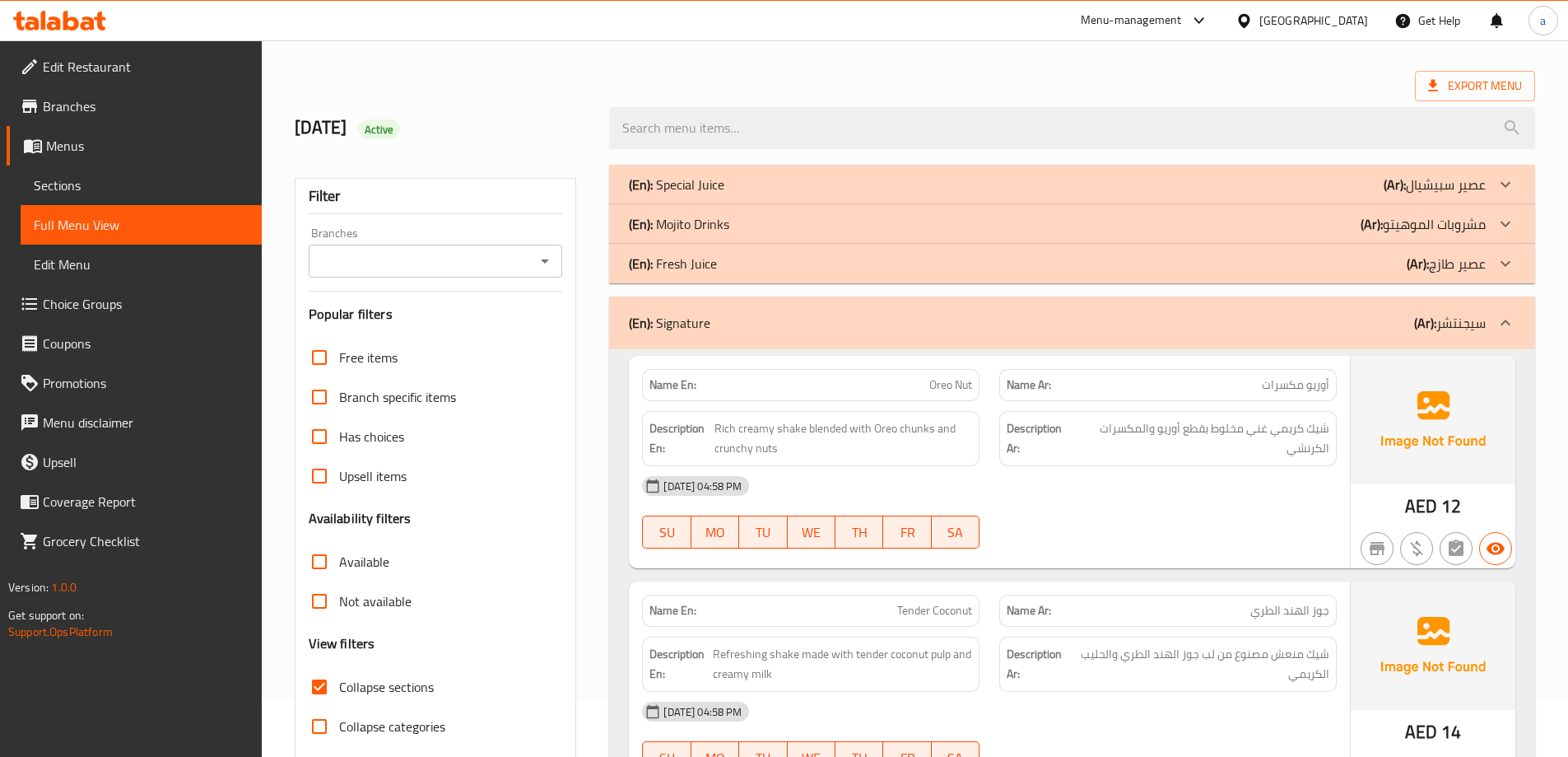
scroll to position [0, 0]
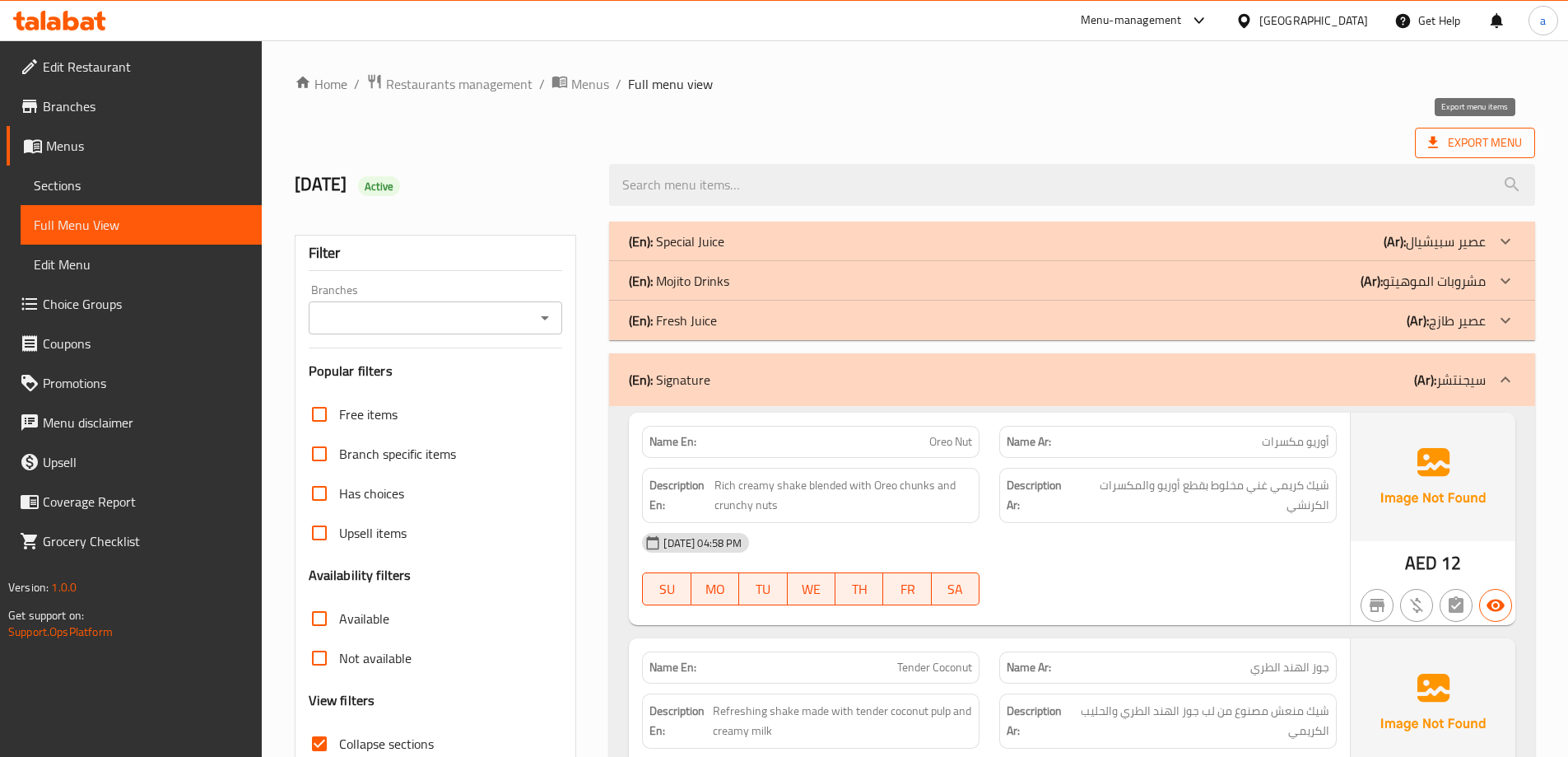
click at [1465, 149] on span "Export Menu" at bounding box center [1474, 142] width 93 height 21
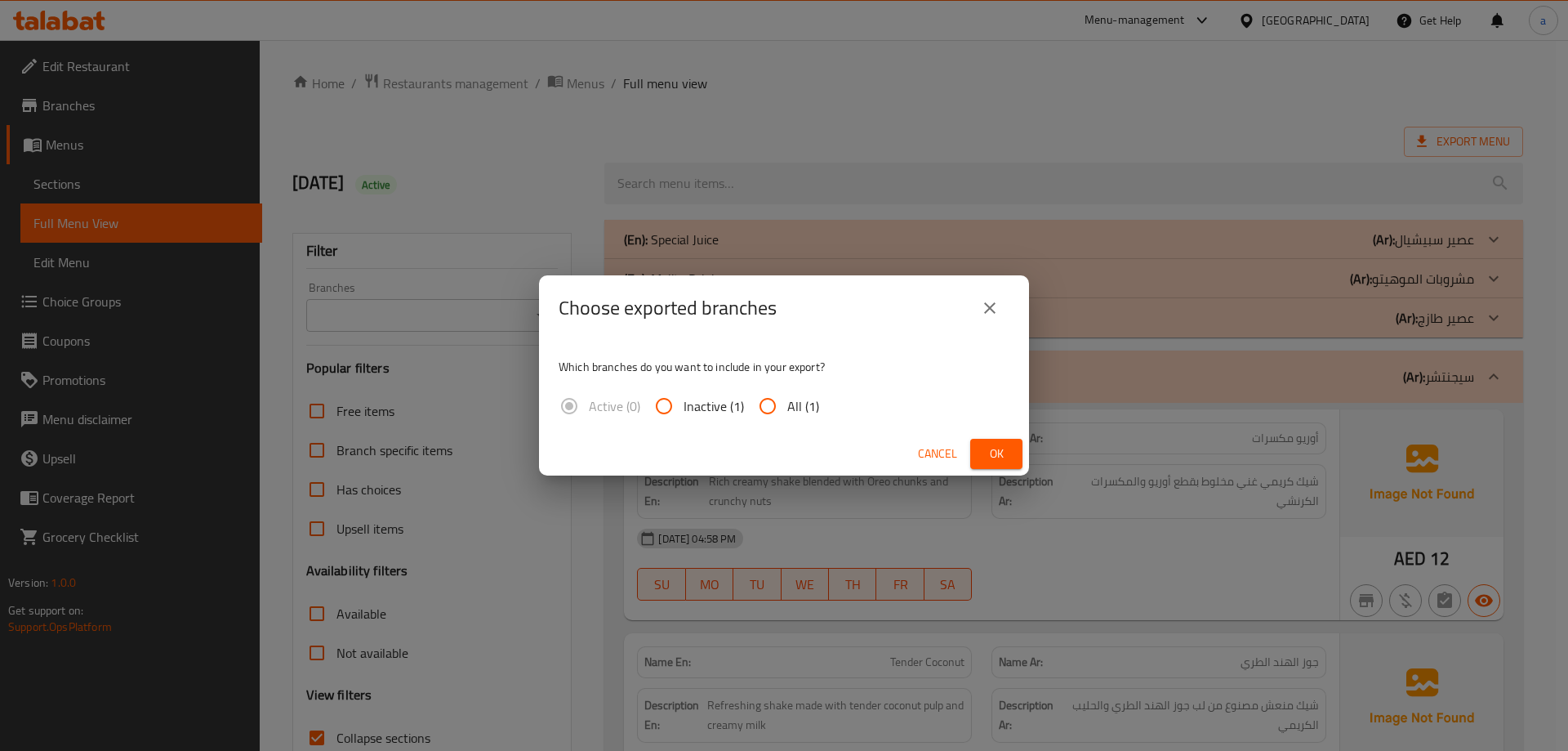
click at [771, 412] on input "All (1)" at bounding box center [768, 406] width 39 height 39
radio input "true"
click at [1016, 452] on button "Ok" at bounding box center [996, 453] width 52 height 30
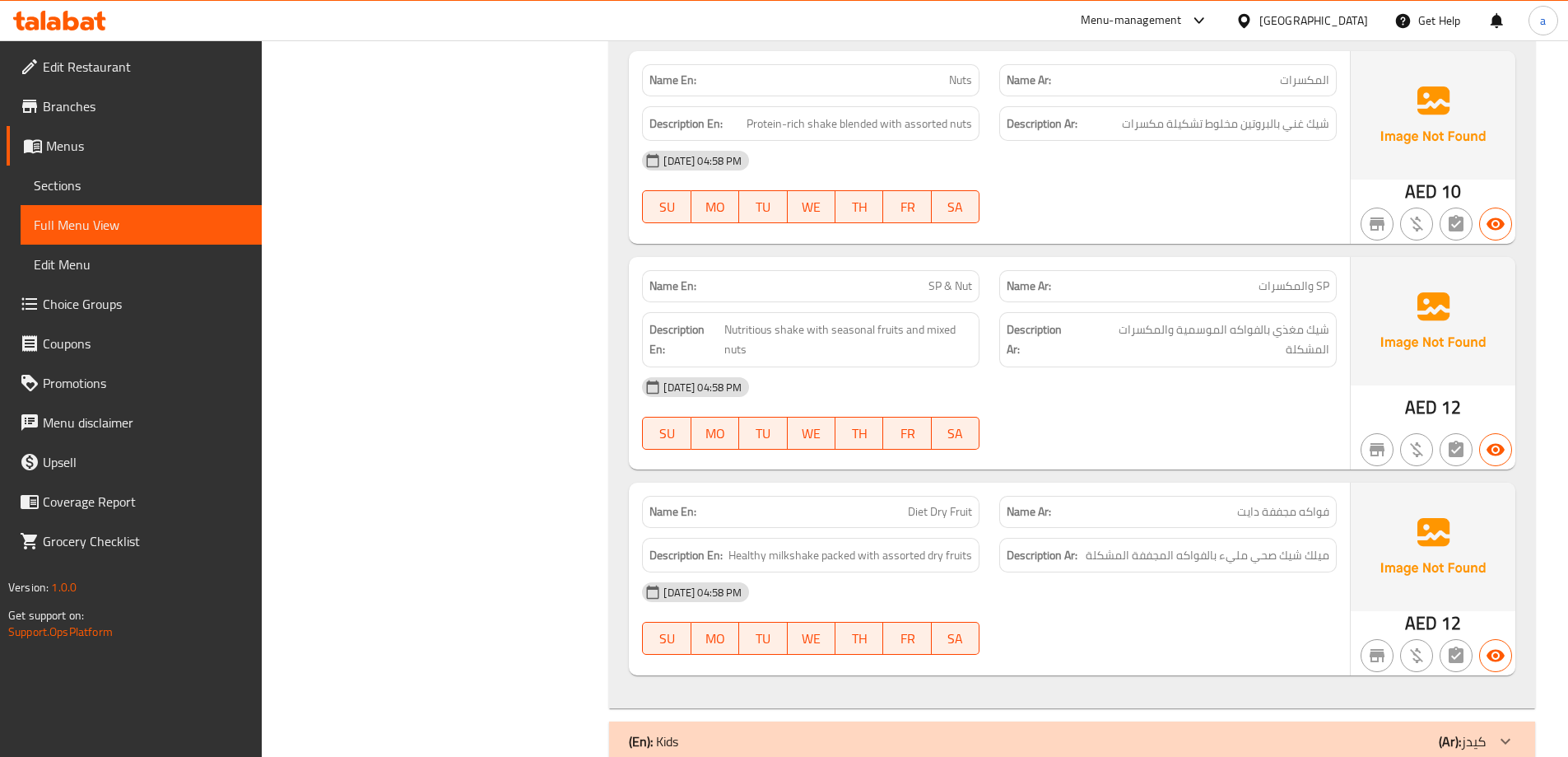
scroll to position [3376, 0]
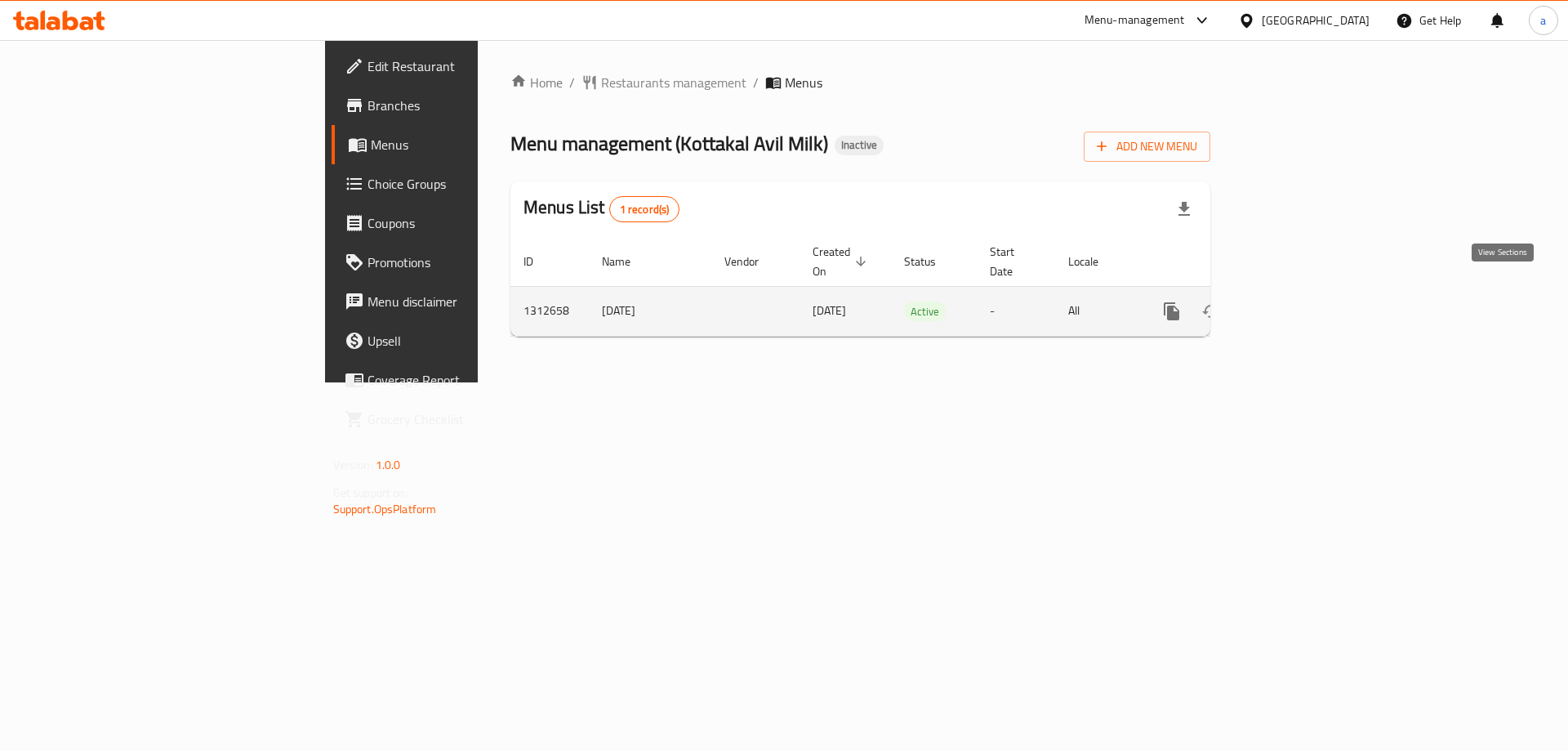
click at [1299, 301] on icon "enhanced table" at bounding box center [1289, 311] width 20 height 20
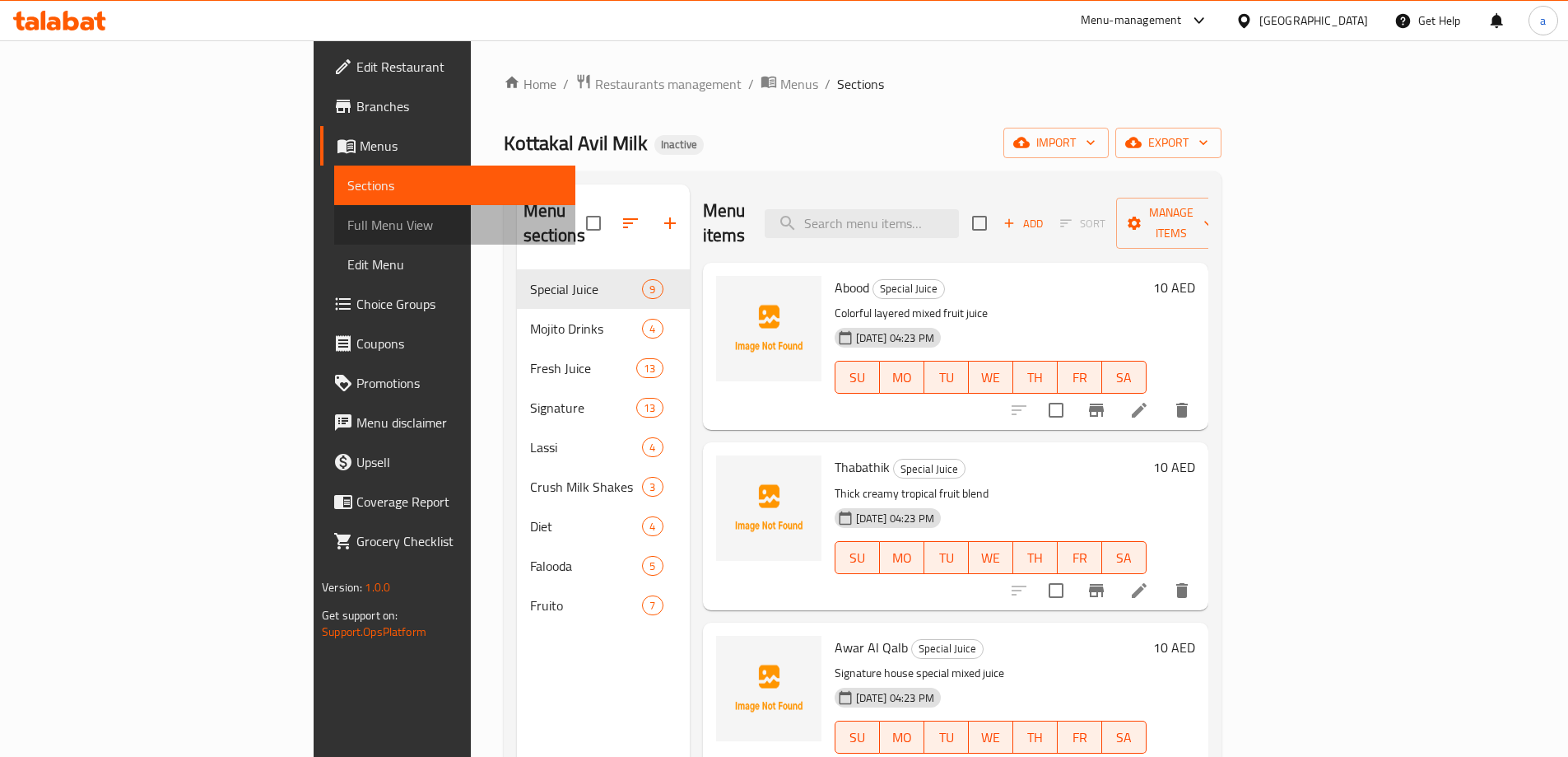
click at [334, 214] on link "Full Menu View" at bounding box center [454, 225] width 241 height 39
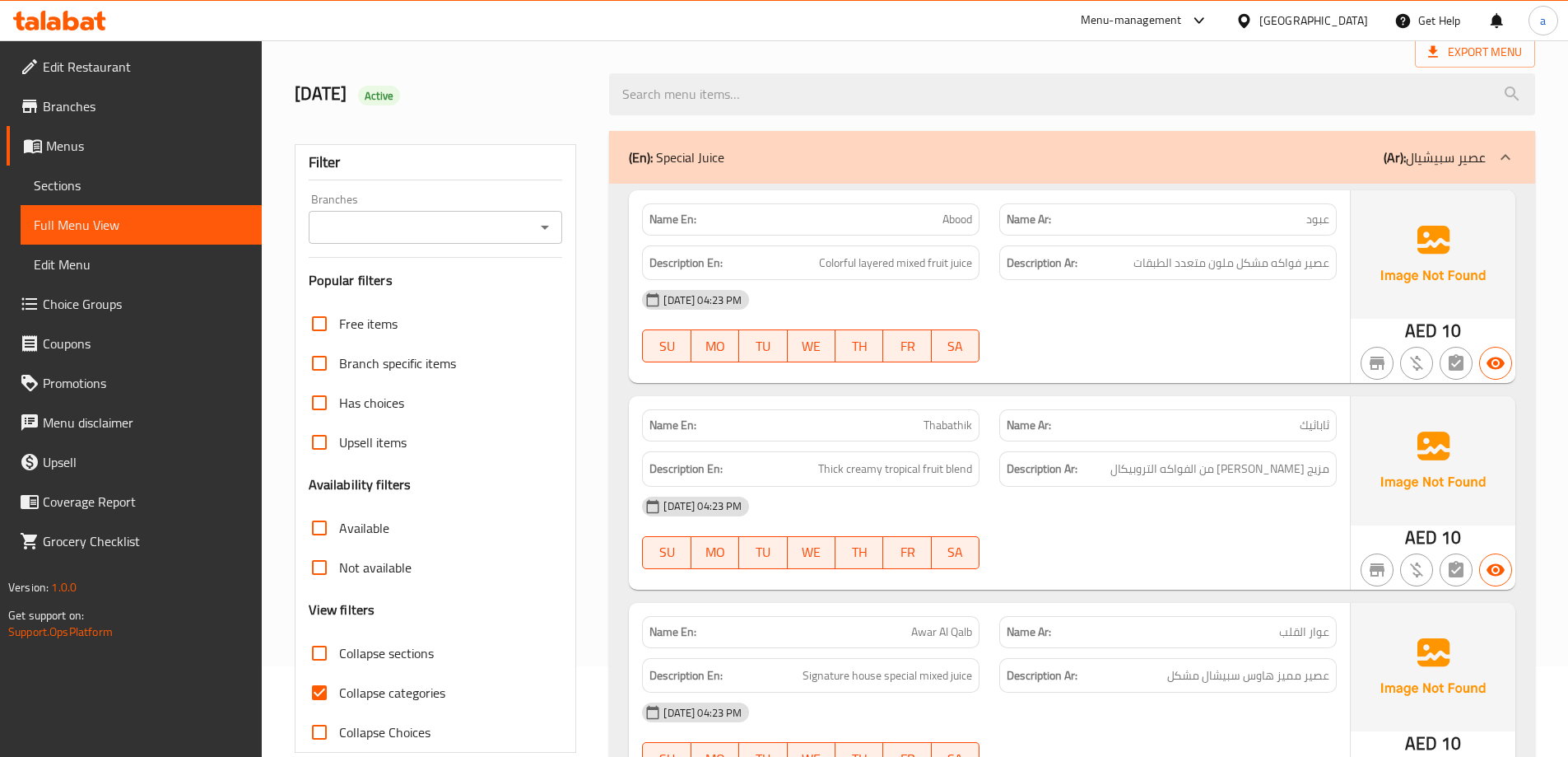
scroll to position [330, 0]
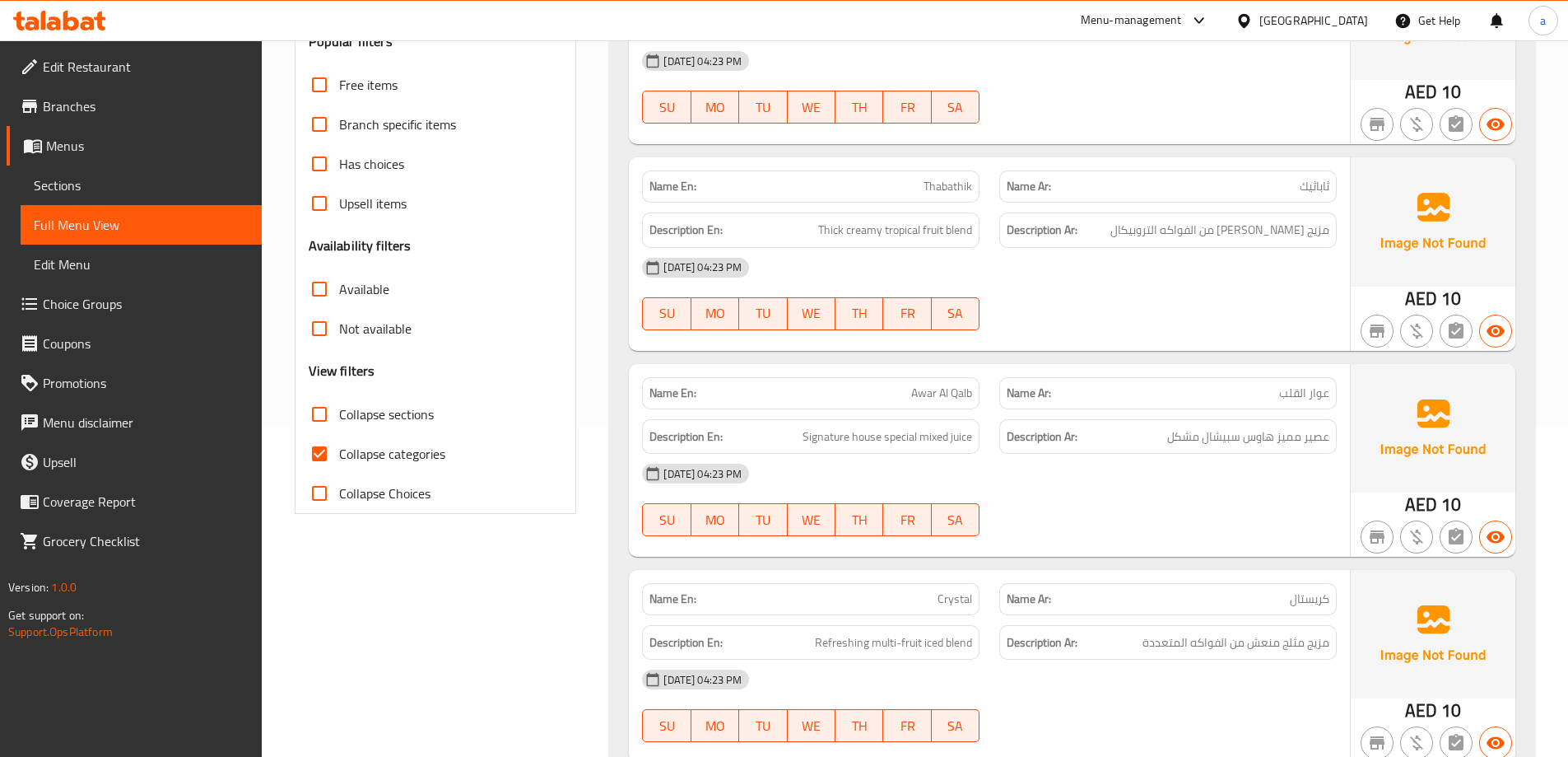
click at [323, 418] on input "Collapse sections" at bounding box center [319, 415] width 39 height 39
checkbox input "true"
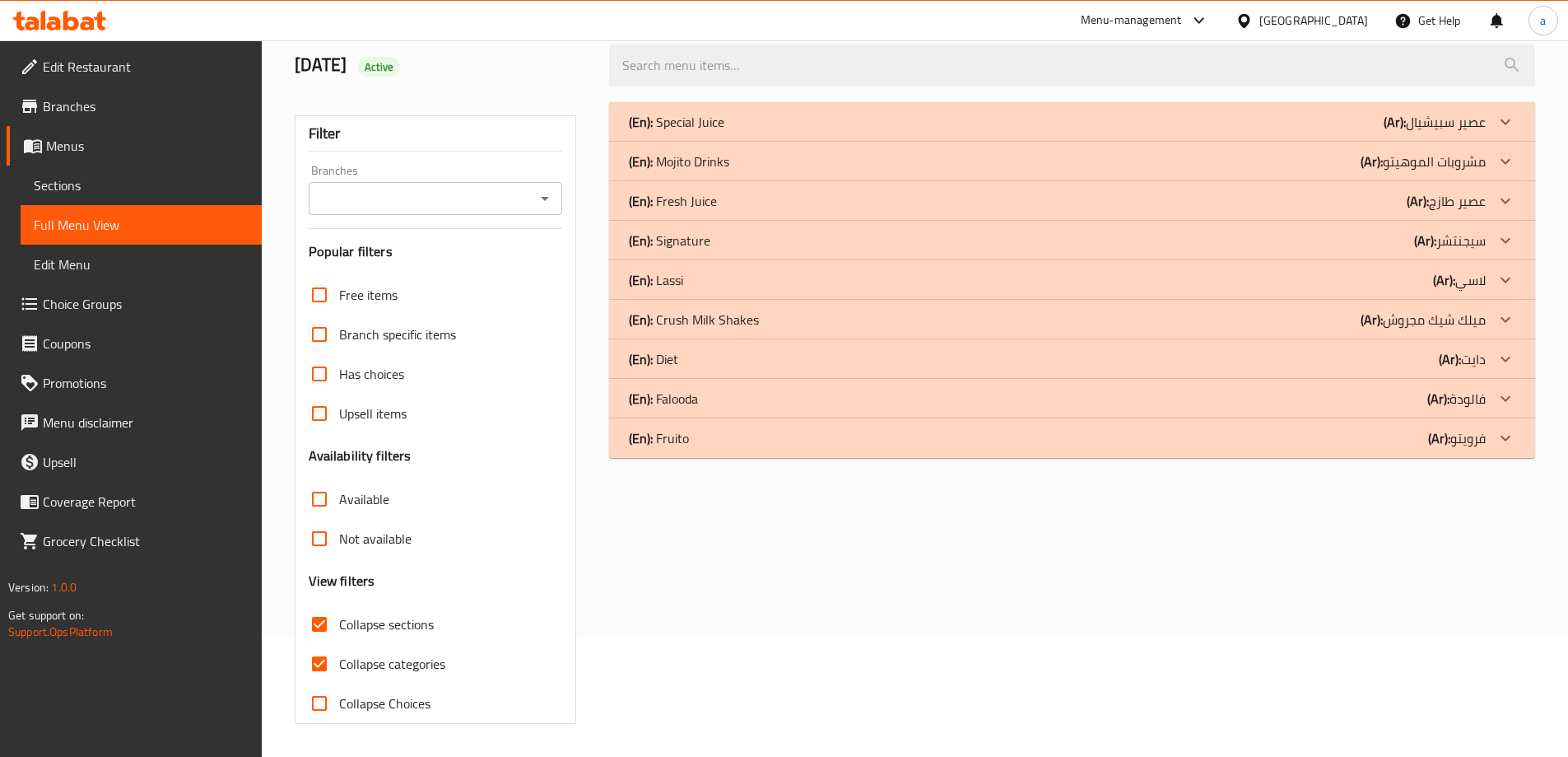
scroll to position [119, 0]
click at [1504, 363] on icon at bounding box center [1505, 359] width 20 height 20
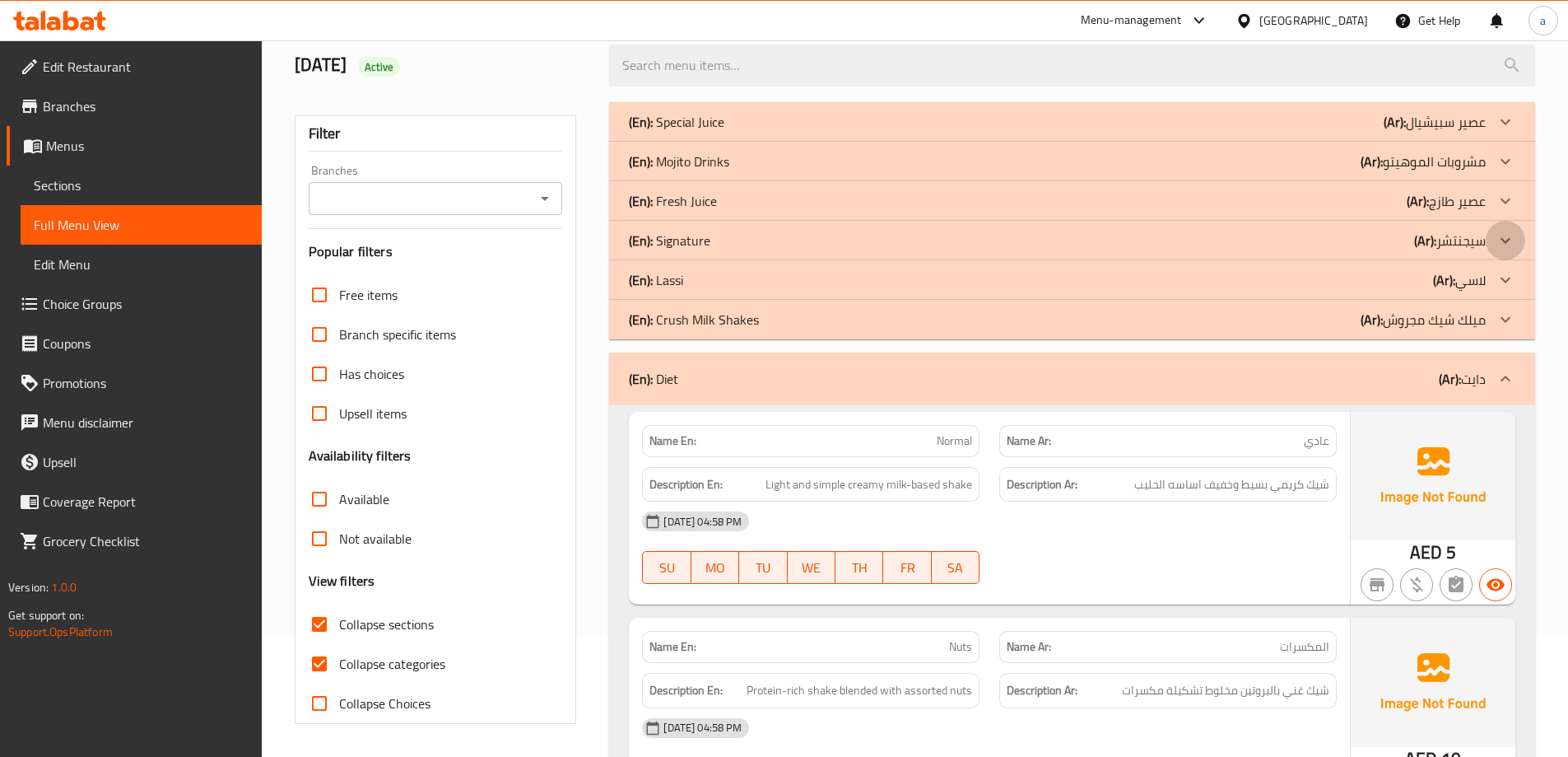
click at [1509, 239] on icon at bounding box center [1505, 240] width 20 height 20
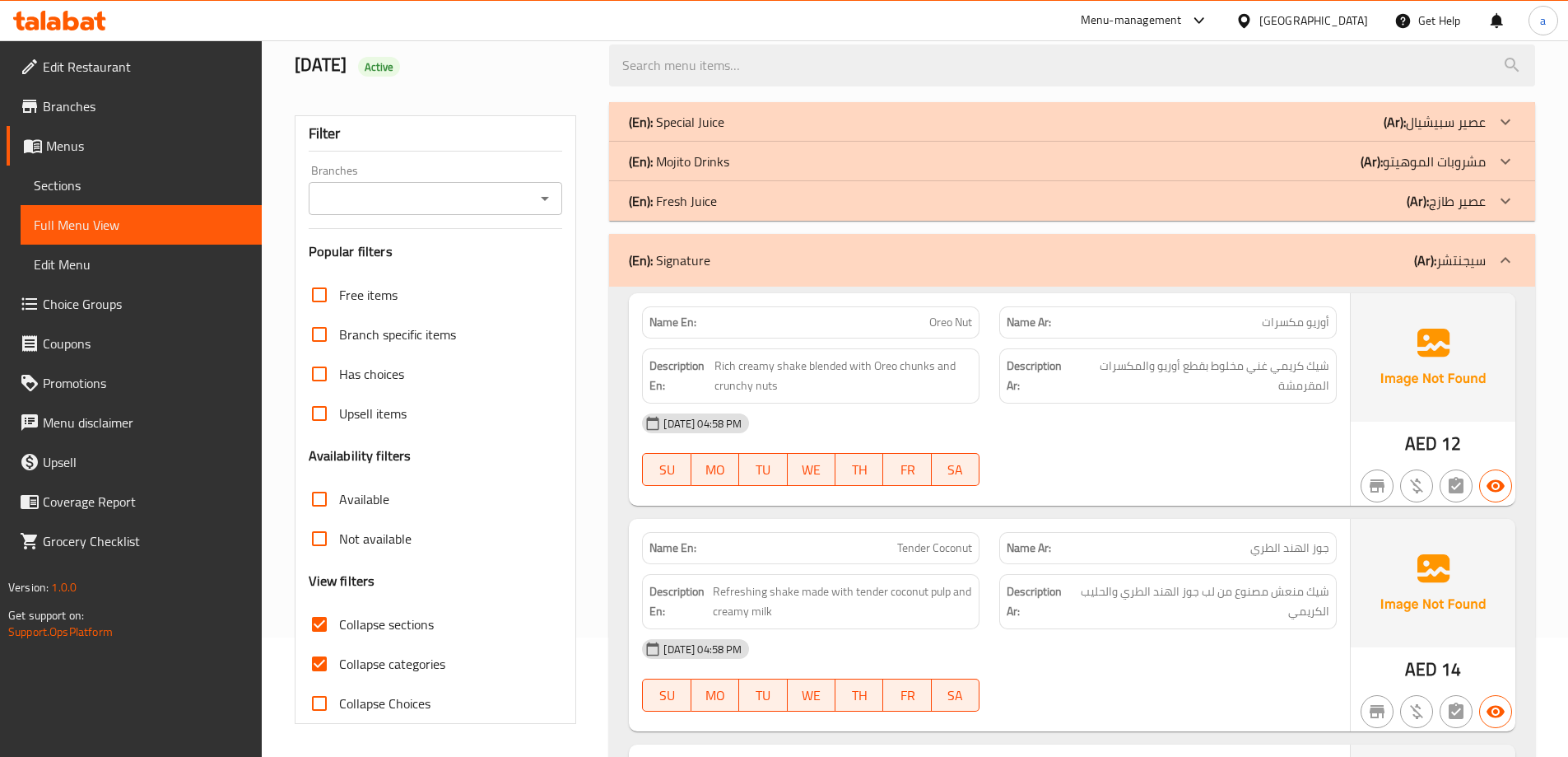
click at [324, 670] on input "Collapse categories" at bounding box center [319, 663] width 39 height 39
checkbox input "false"
